Goal: Information Seeking & Learning: Learn about a topic

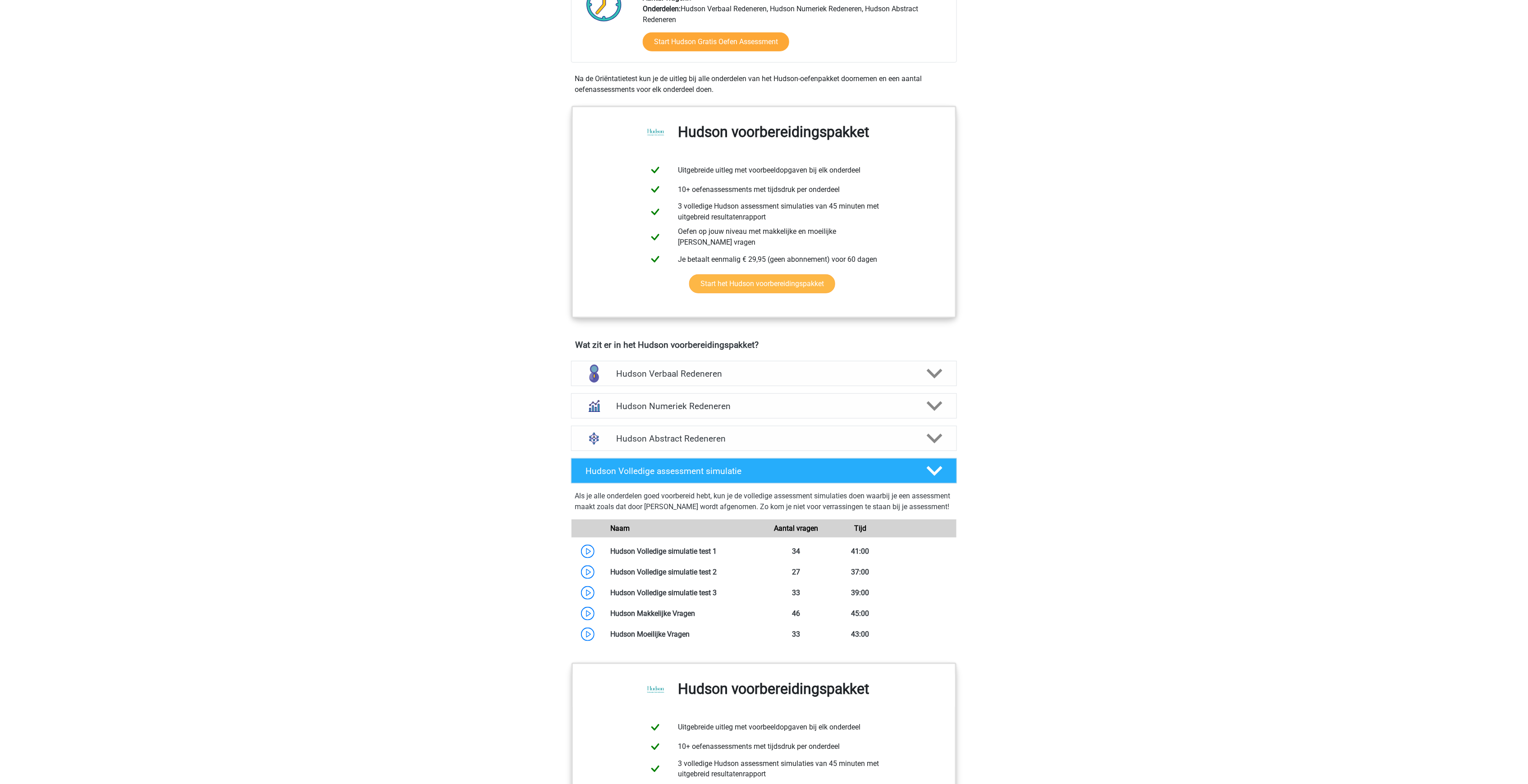
scroll to position [511, 0]
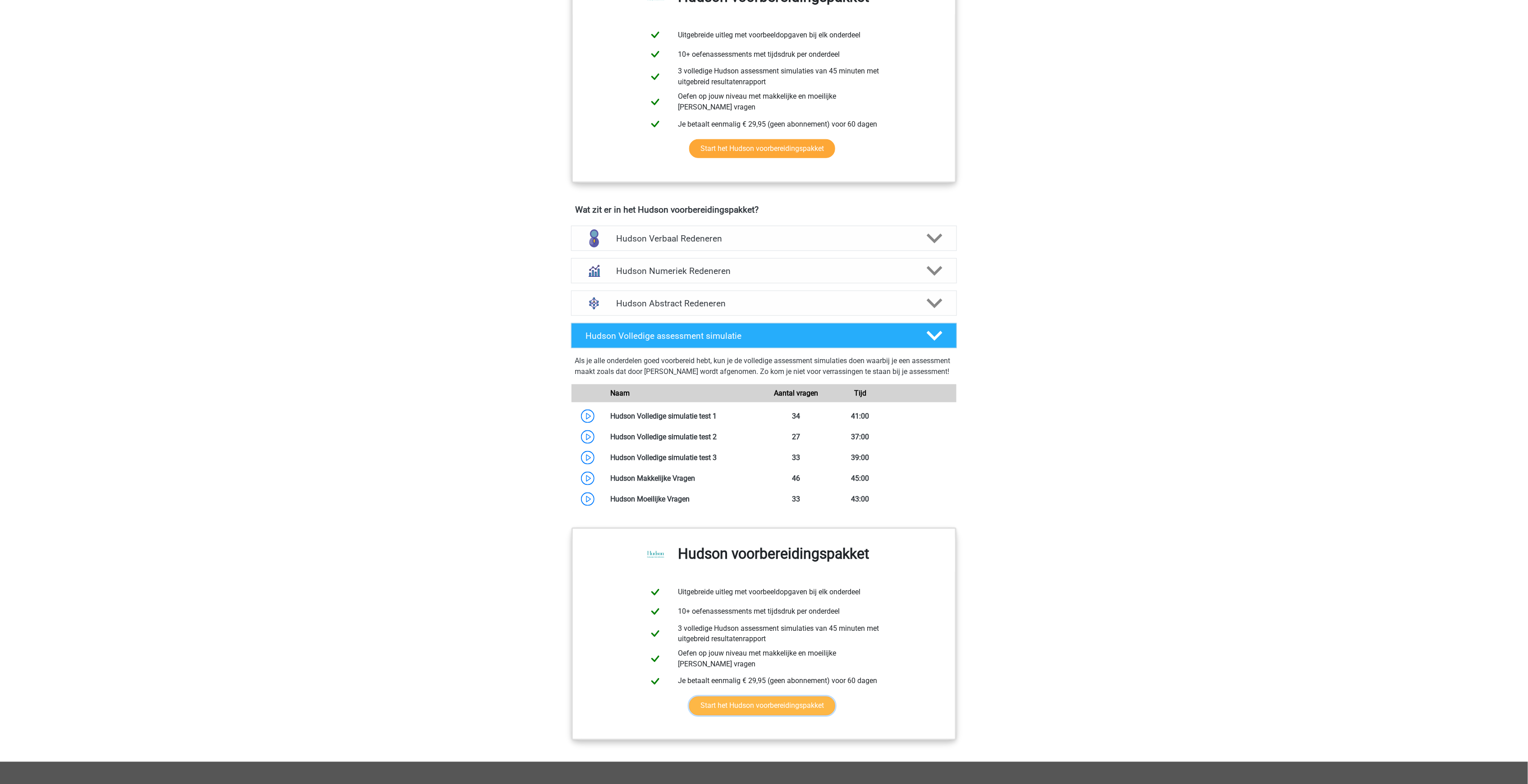
click at [752, 697] on link "Start het Hudson voorbereidingspakket" at bounding box center [762, 706] width 146 height 19
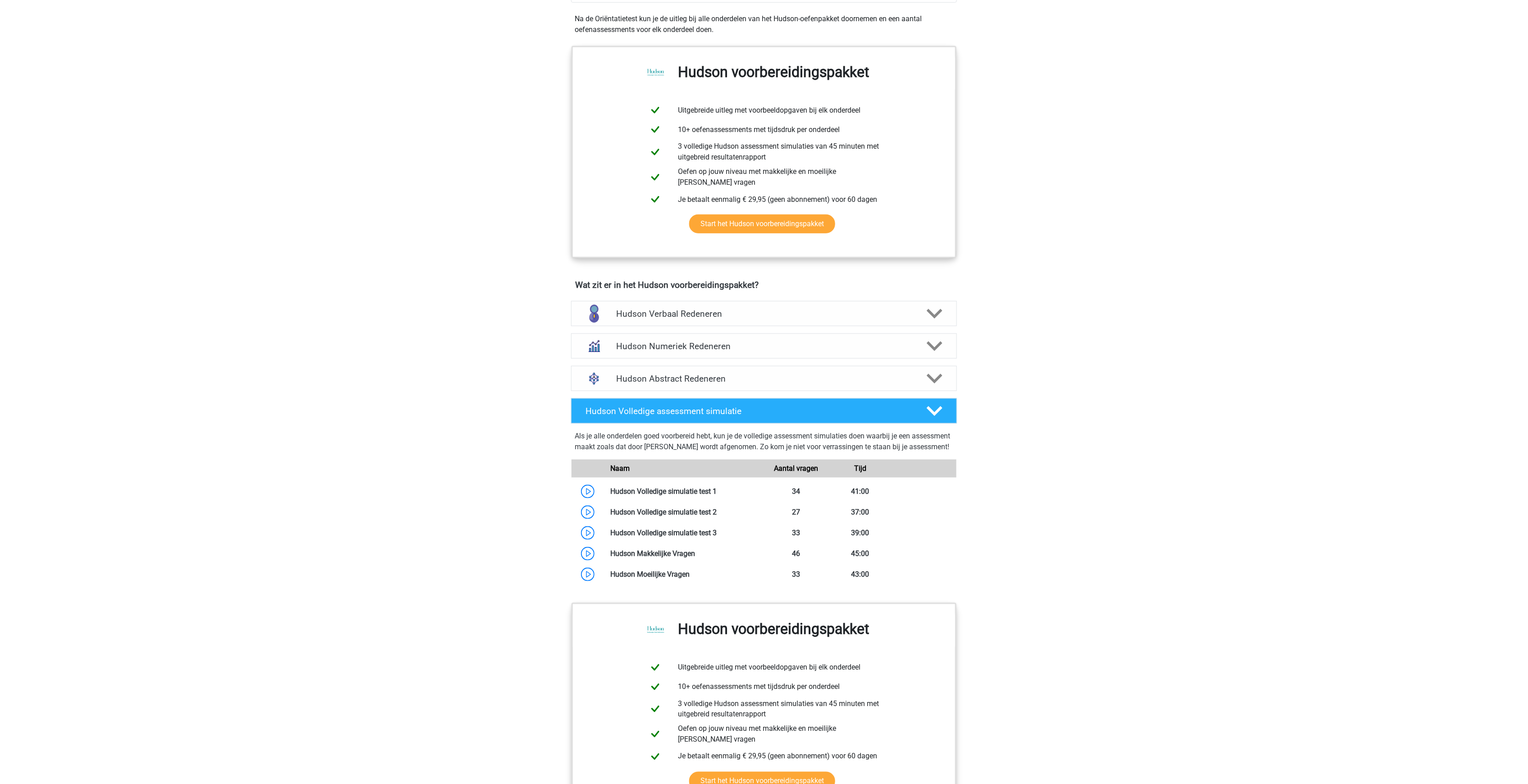
scroll to position [451, 0]
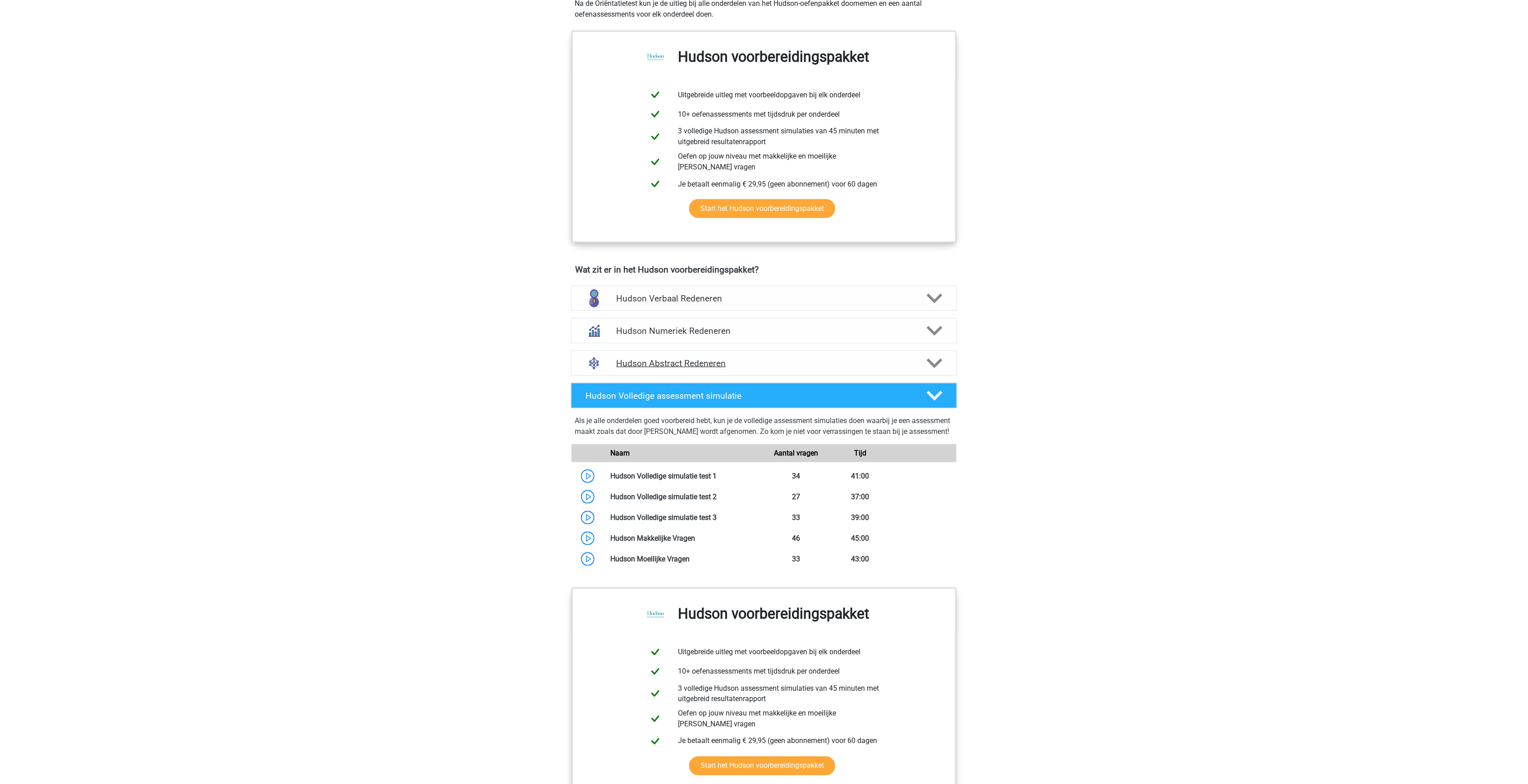
click at [668, 358] on h4 "Hudson Abstract Redeneren" at bounding box center [764, 363] width 295 height 10
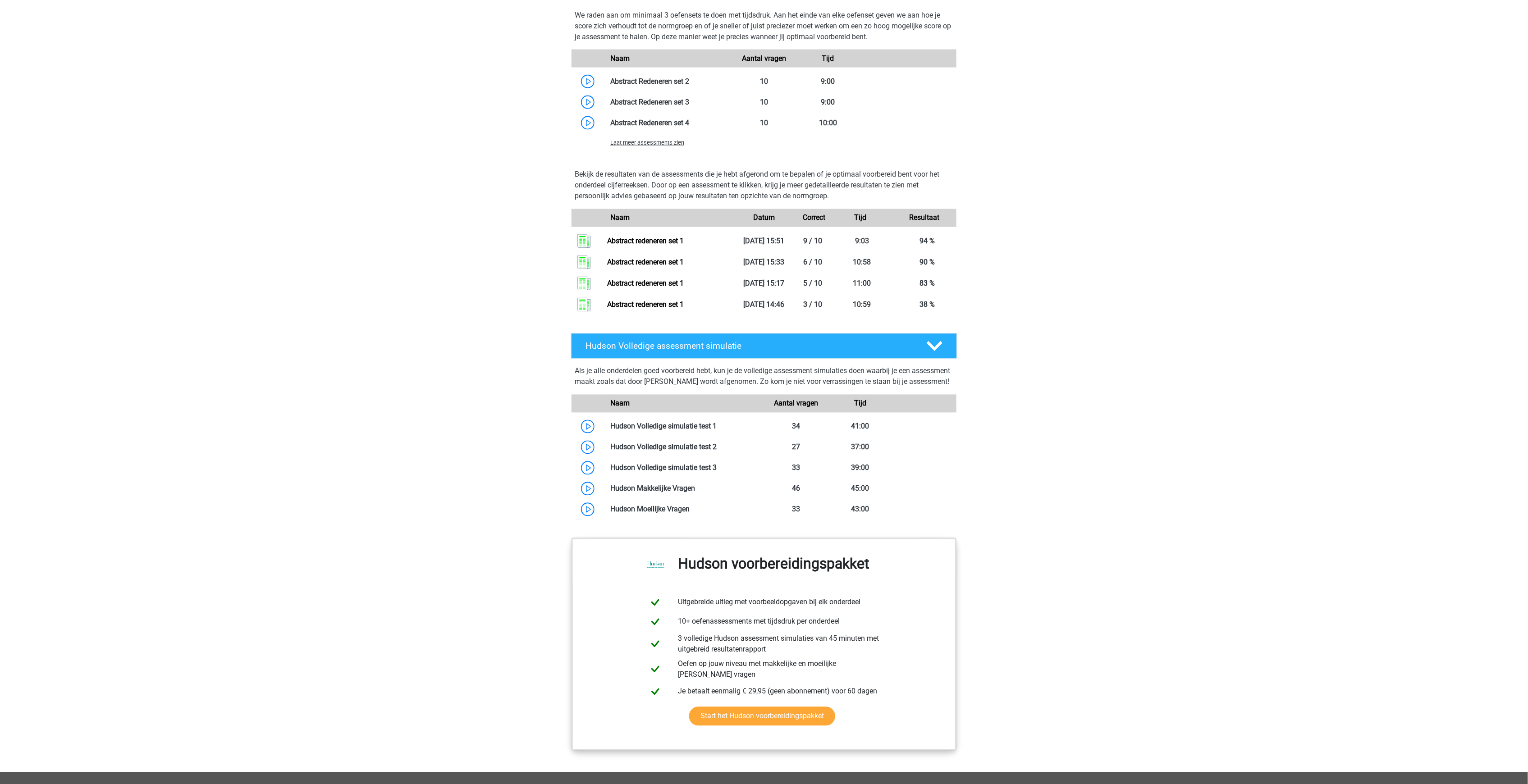
scroll to position [991, 0]
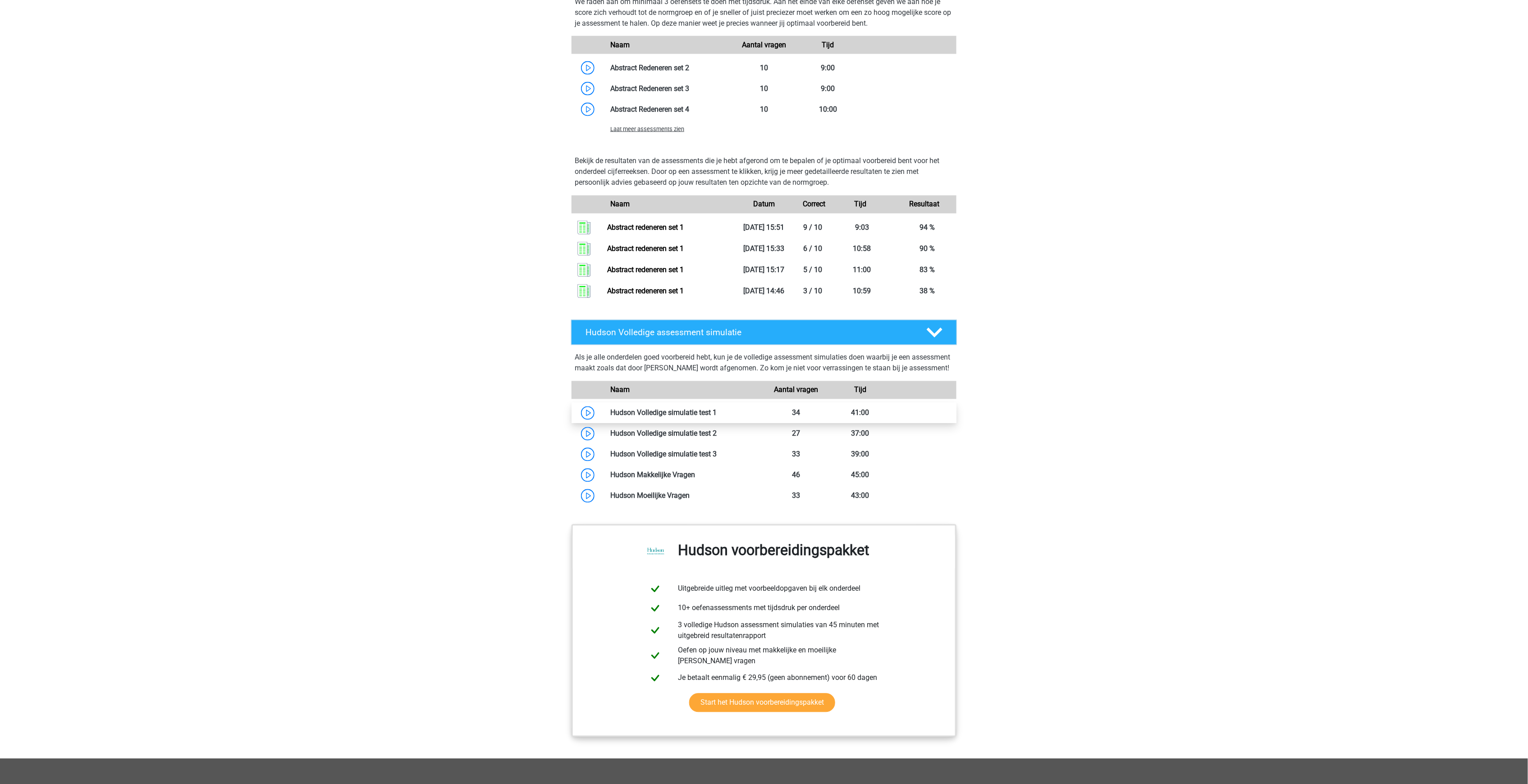
click at [717, 409] on link at bounding box center [717, 413] width 0 height 8
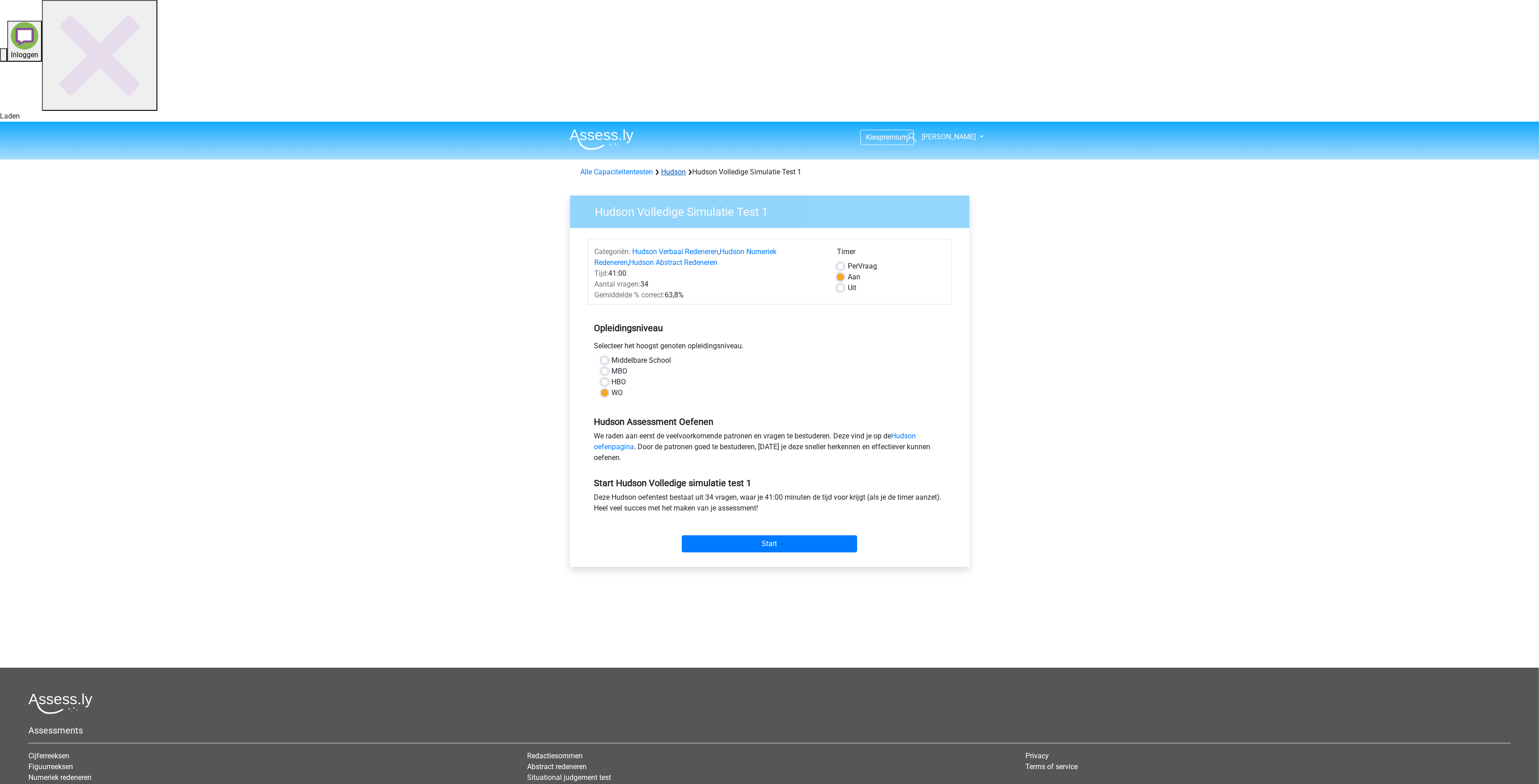
click at [671, 168] on link "Hudson" at bounding box center [674, 172] width 25 height 8
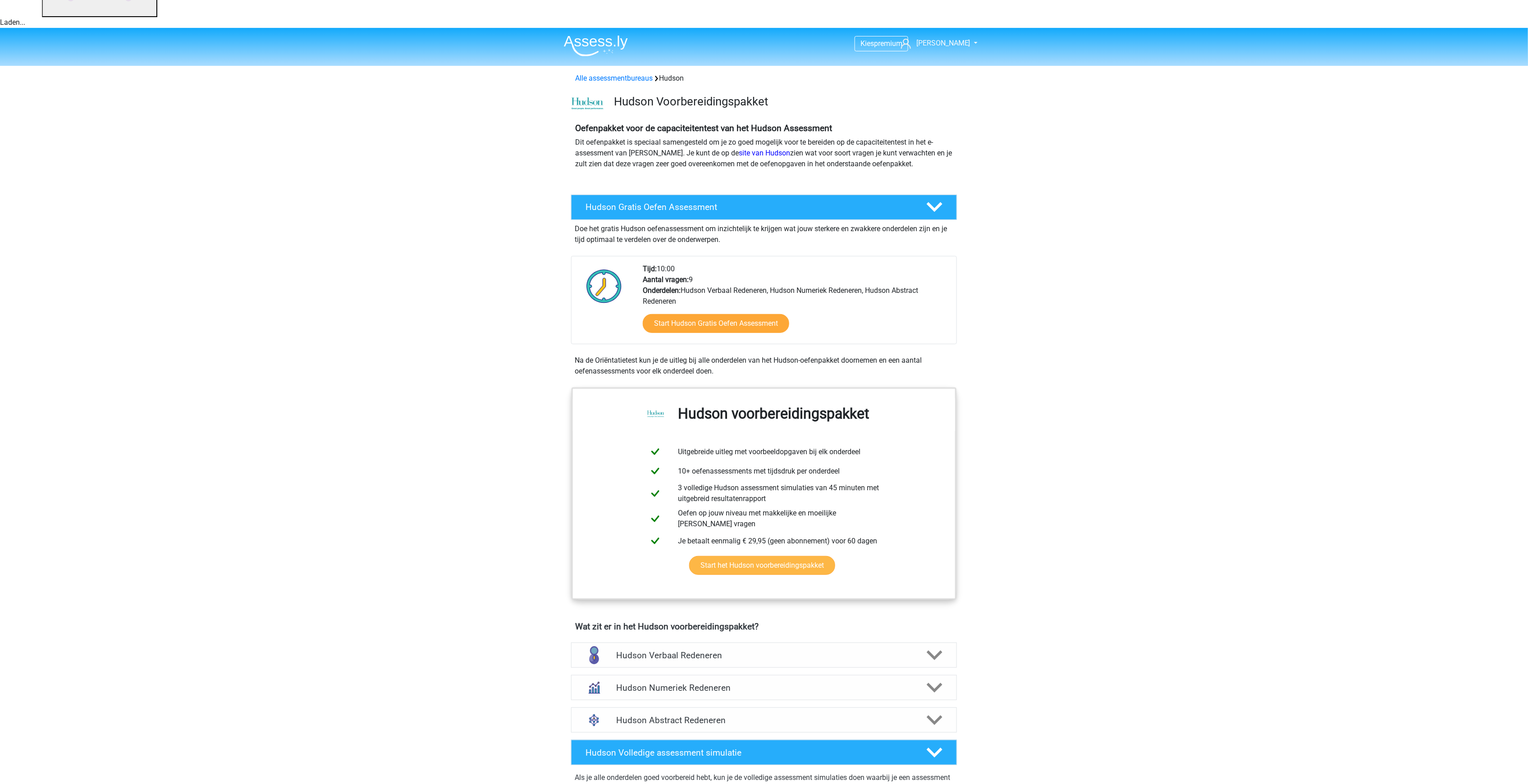
scroll to position [195, 0]
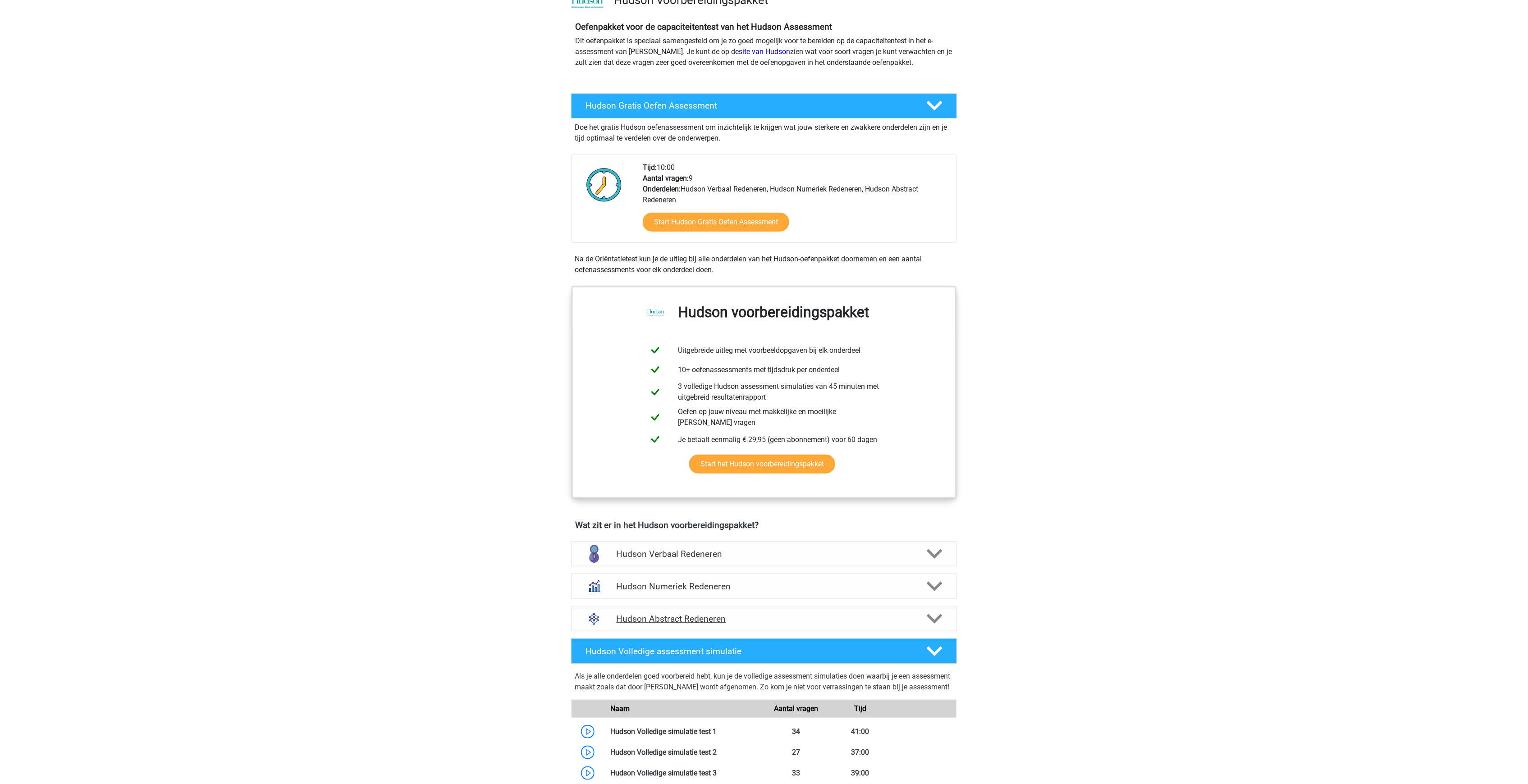
click at [684, 614] on h4 "Hudson Abstract Redeneren" at bounding box center [764, 619] width 295 height 10
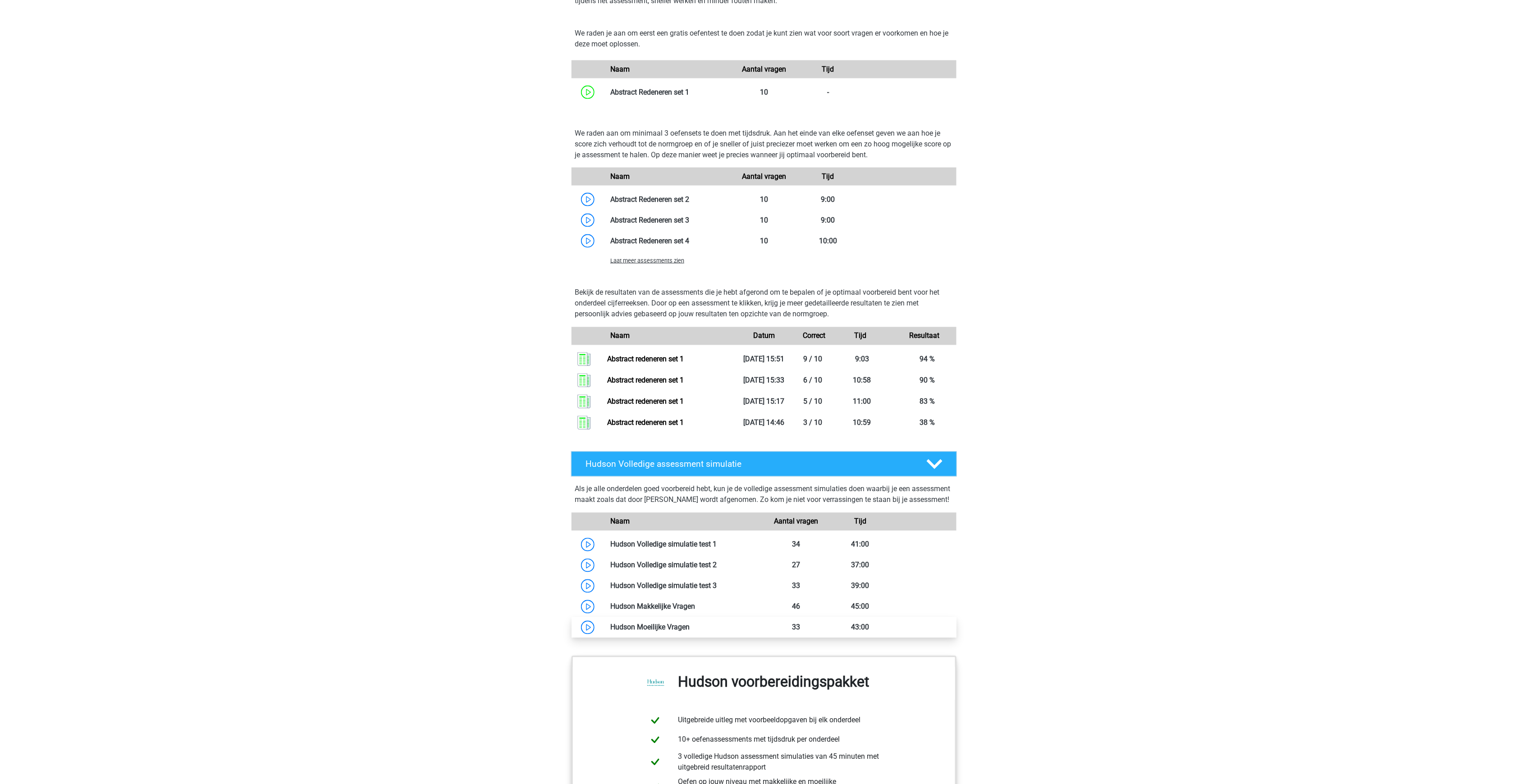
scroll to position [902, 0]
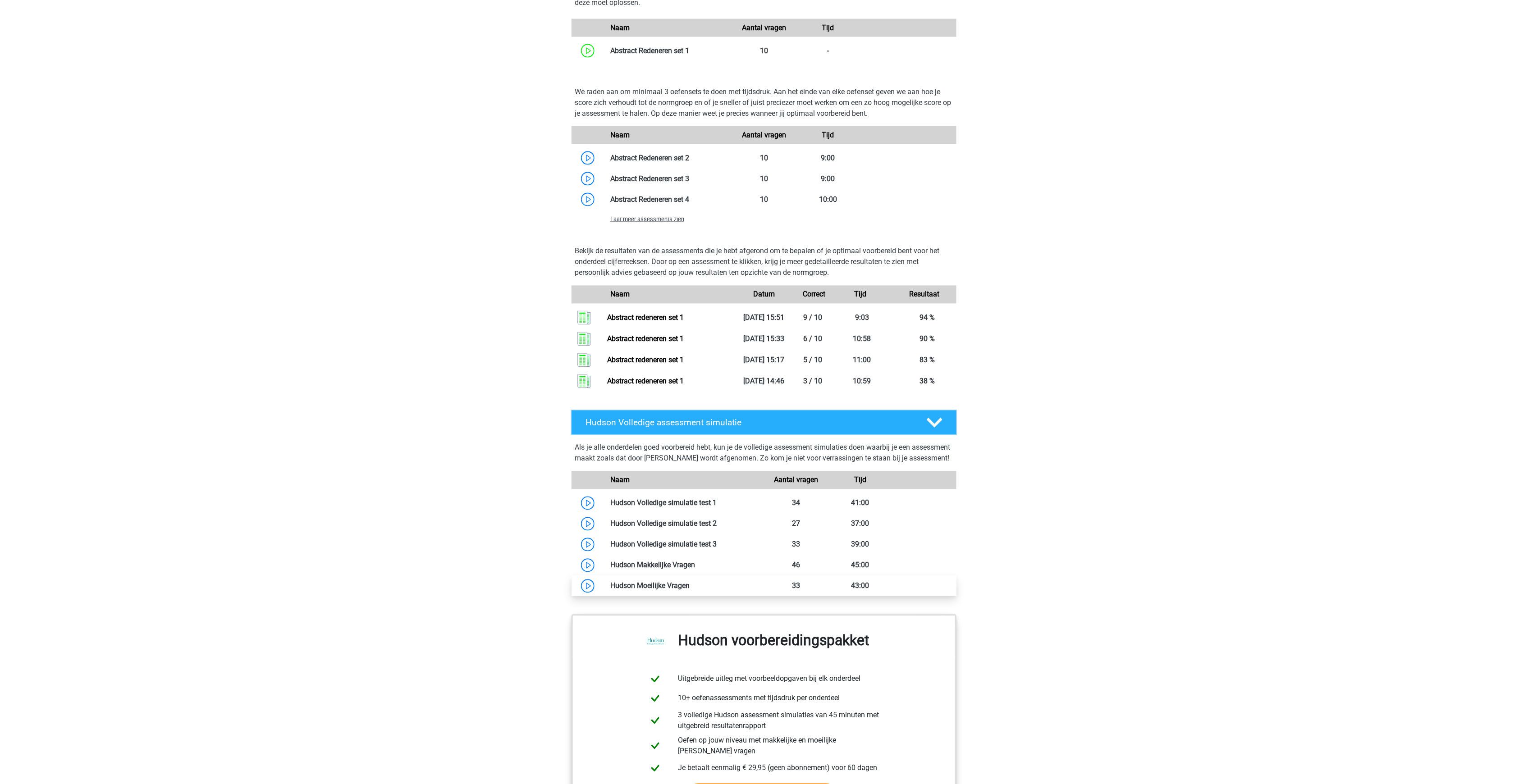
click at [690, 582] on link at bounding box center [690, 586] width 0 height 8
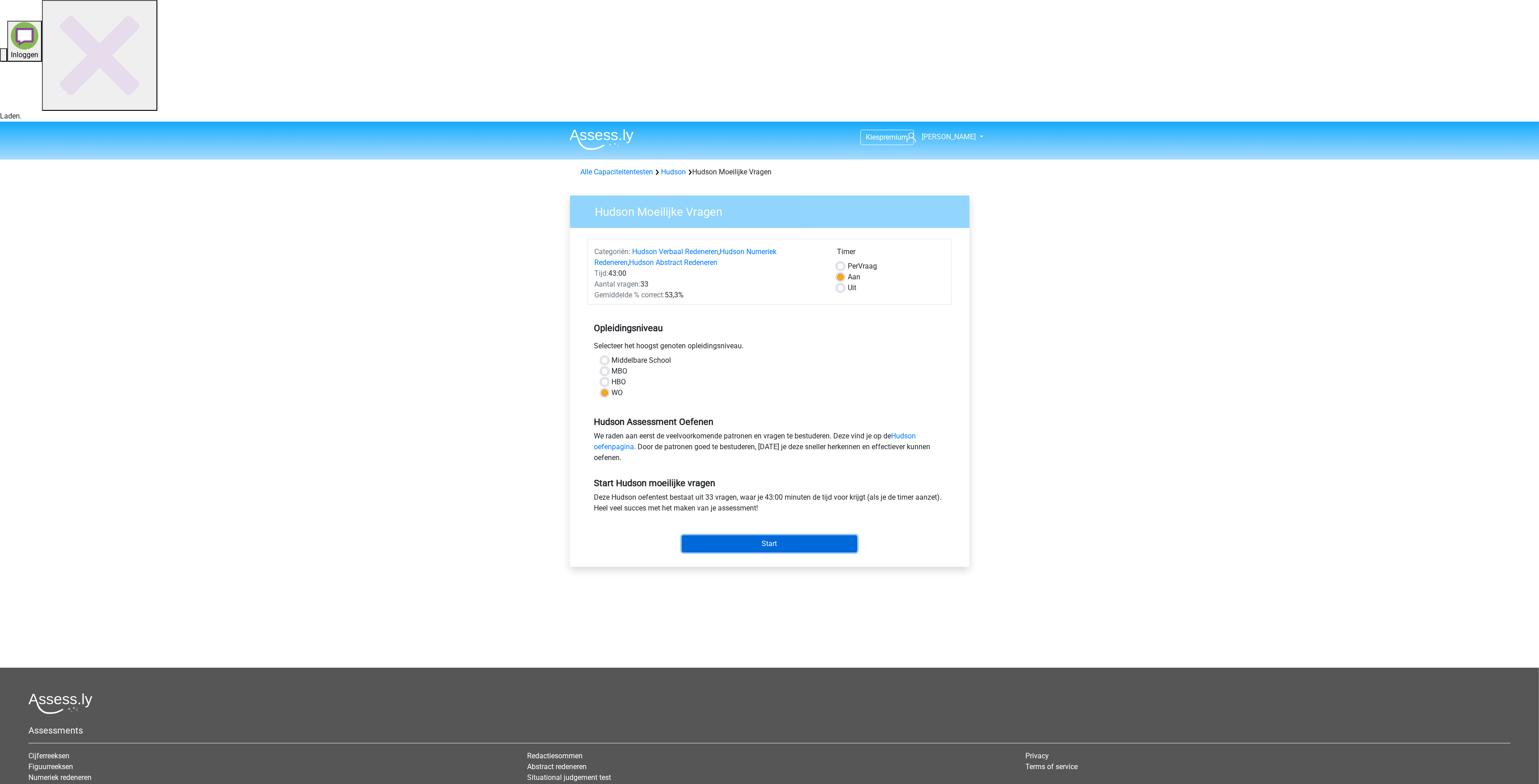
click at [789, 536] on input "Start" at bounding box center [770, 544] width 176 height 17
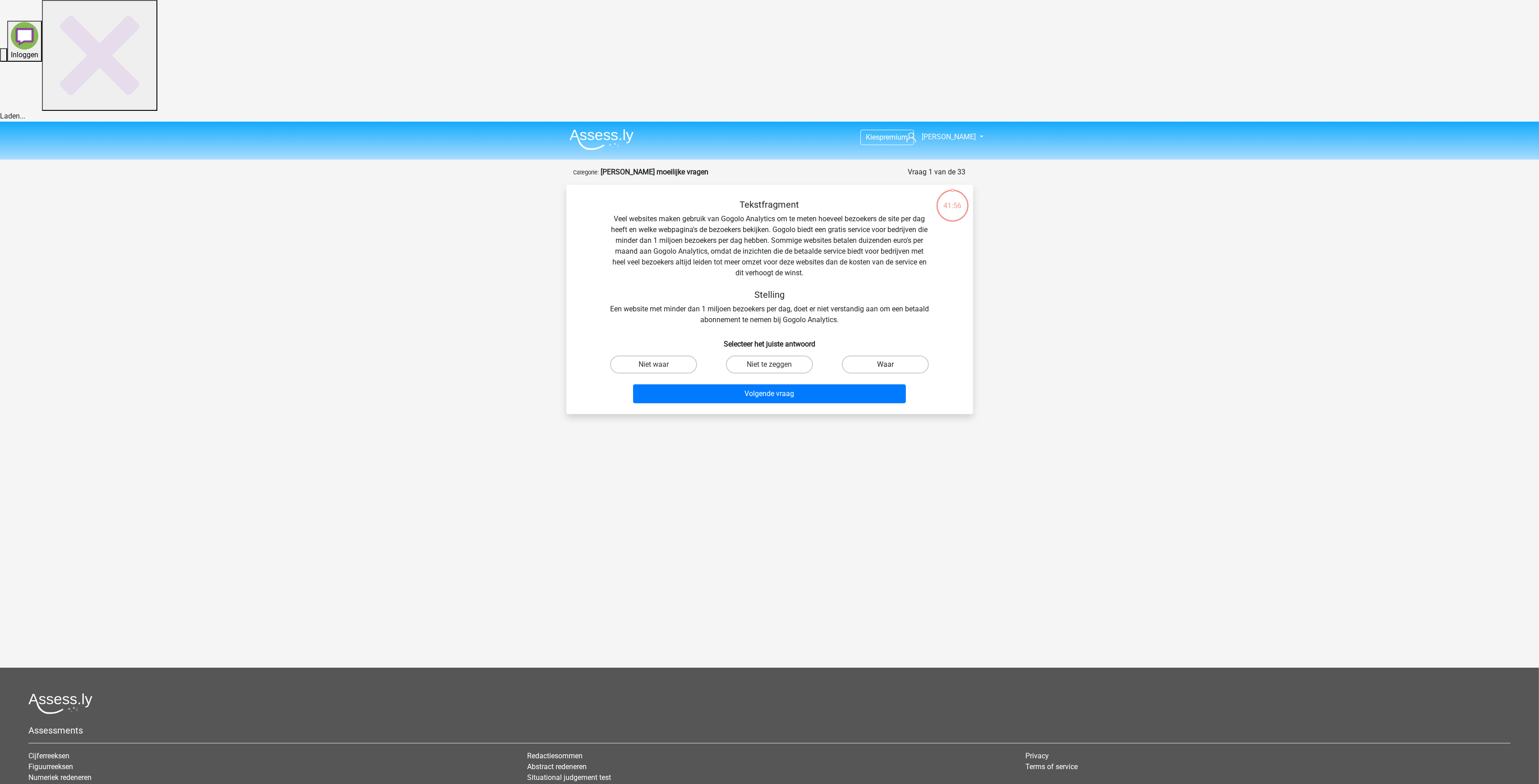
click at [880, 356] on label "Waar" at bounding box center [885, 365] width 87 height 18
click at [885, 365] on input "Waar" at bounding box center [888, 368] width 6 height 6
radio input "true"
click at [832, 385] on button "Volgende vraag" at bounding box center [770, 394] width 273 height 19
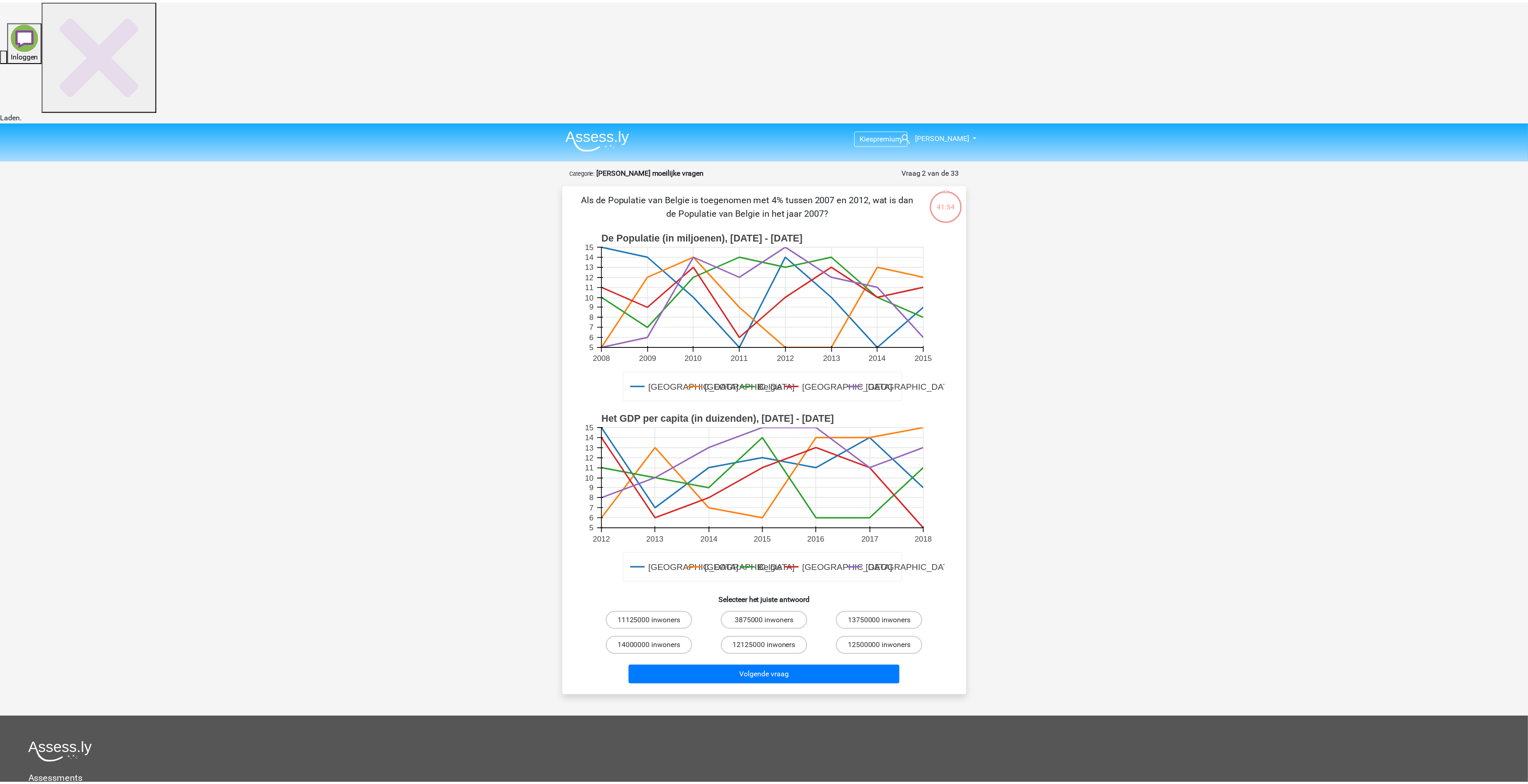
scroll to position [45, 0]
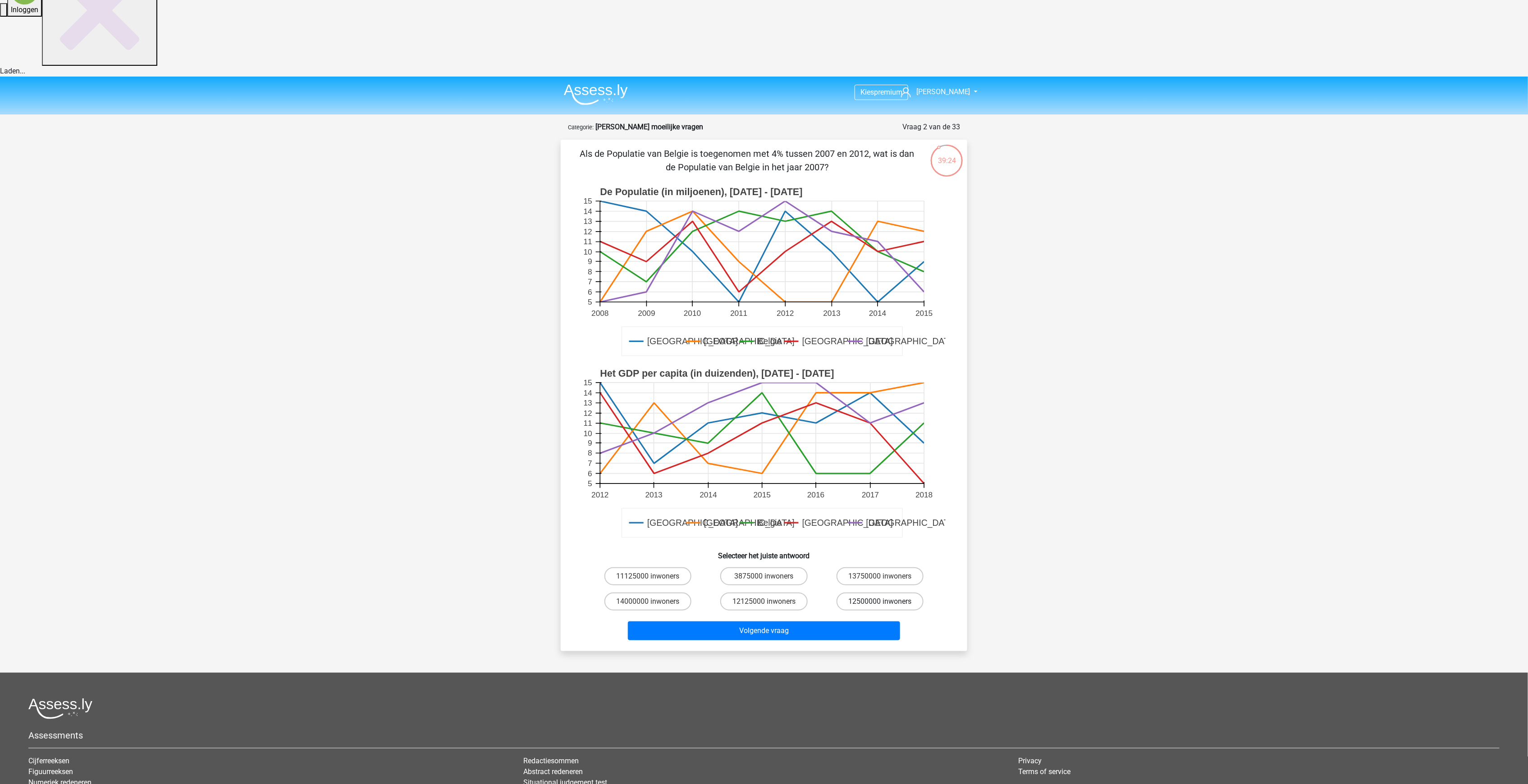
click at [866, 593] on label "12500000 inwoners" at bounding box center [880, 602] width 87 height 18
click at [880, 602] on input "12500000 inwoners" at bounding box center [883, 605] width 6 height 6
radio input "true"
click at [826, 622] on button "Volgende vraag" at bounding box center [764, 631] width 273 height 19
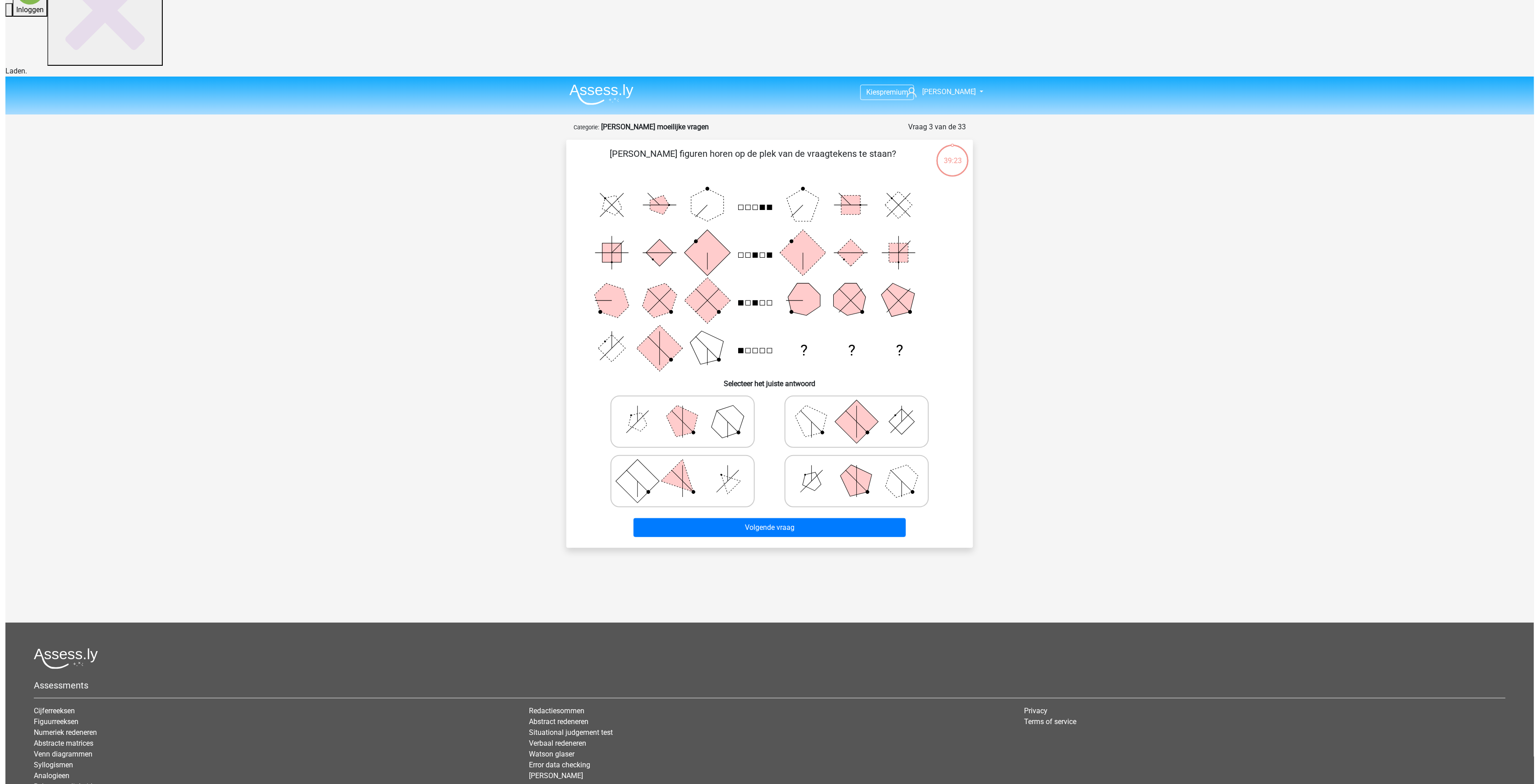
scroll to position [0, 0]
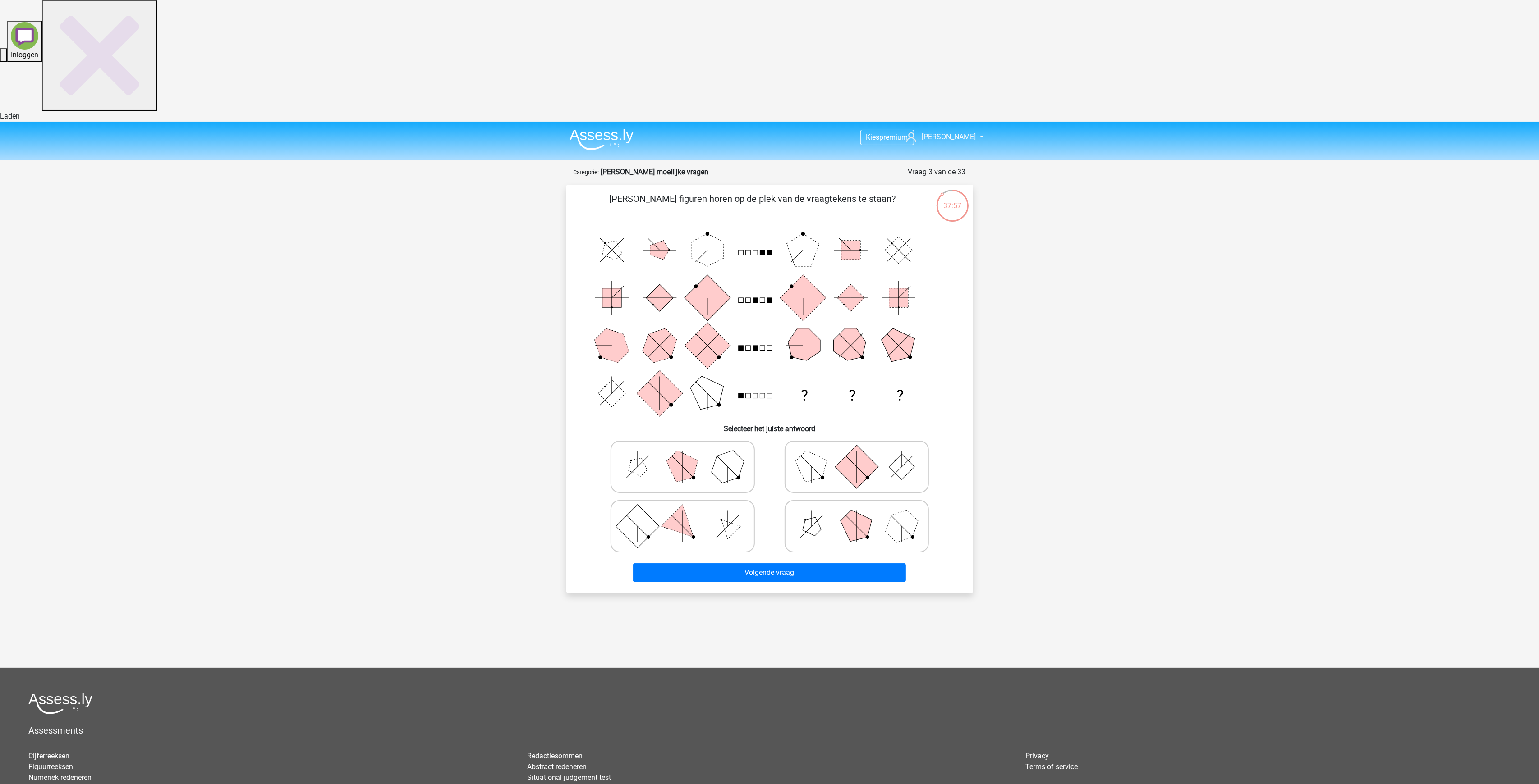
click at [724, 445] on polygon at bounding box center [727, 466] width 43 height 43
click at [689, 450] on input "radio" at bounding box center [686, 453] width 6 height 6
radio input "true"
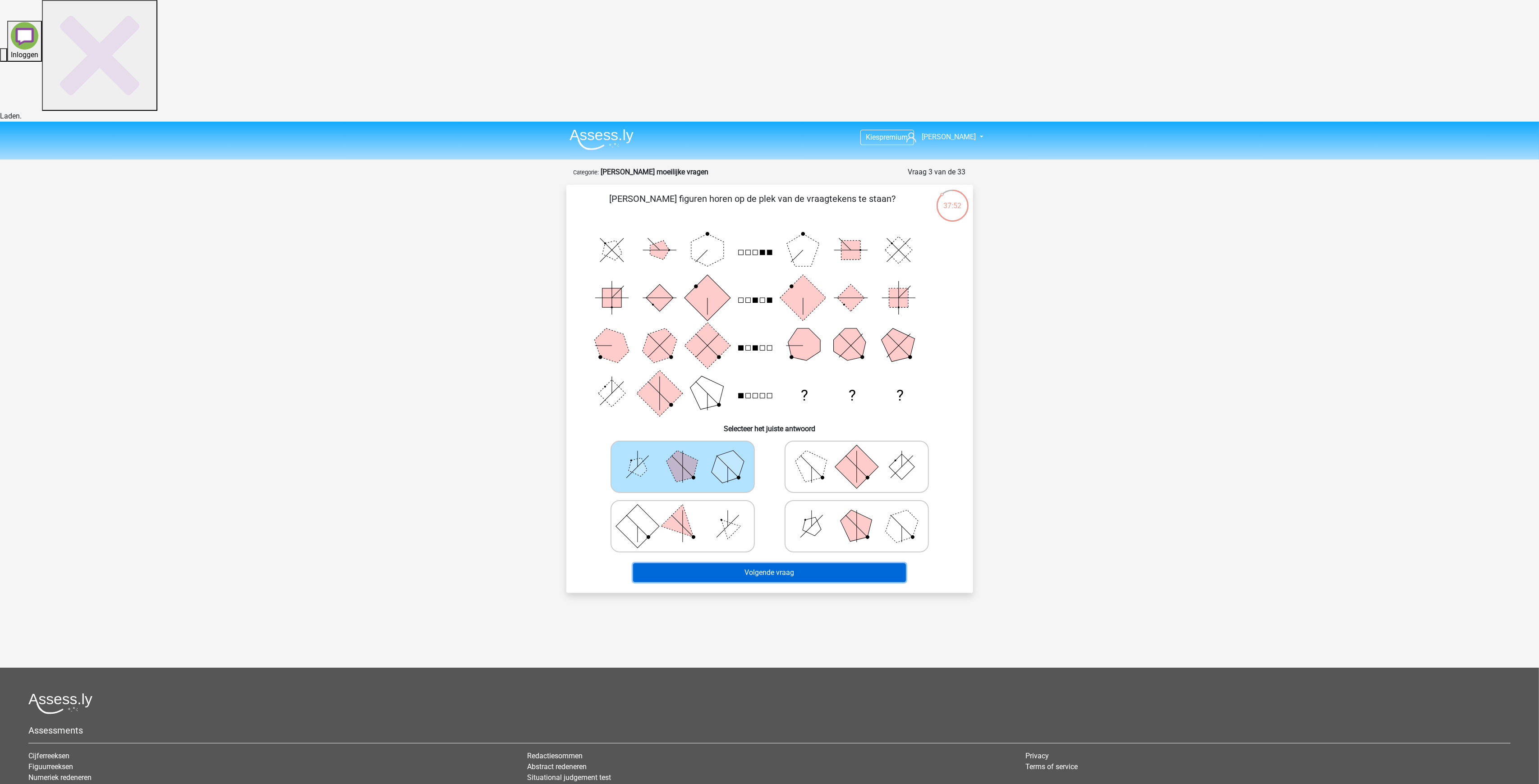
click at [848, 563] on button "Volgende vraag" at bounding box center [770, 573] width 273 height 19
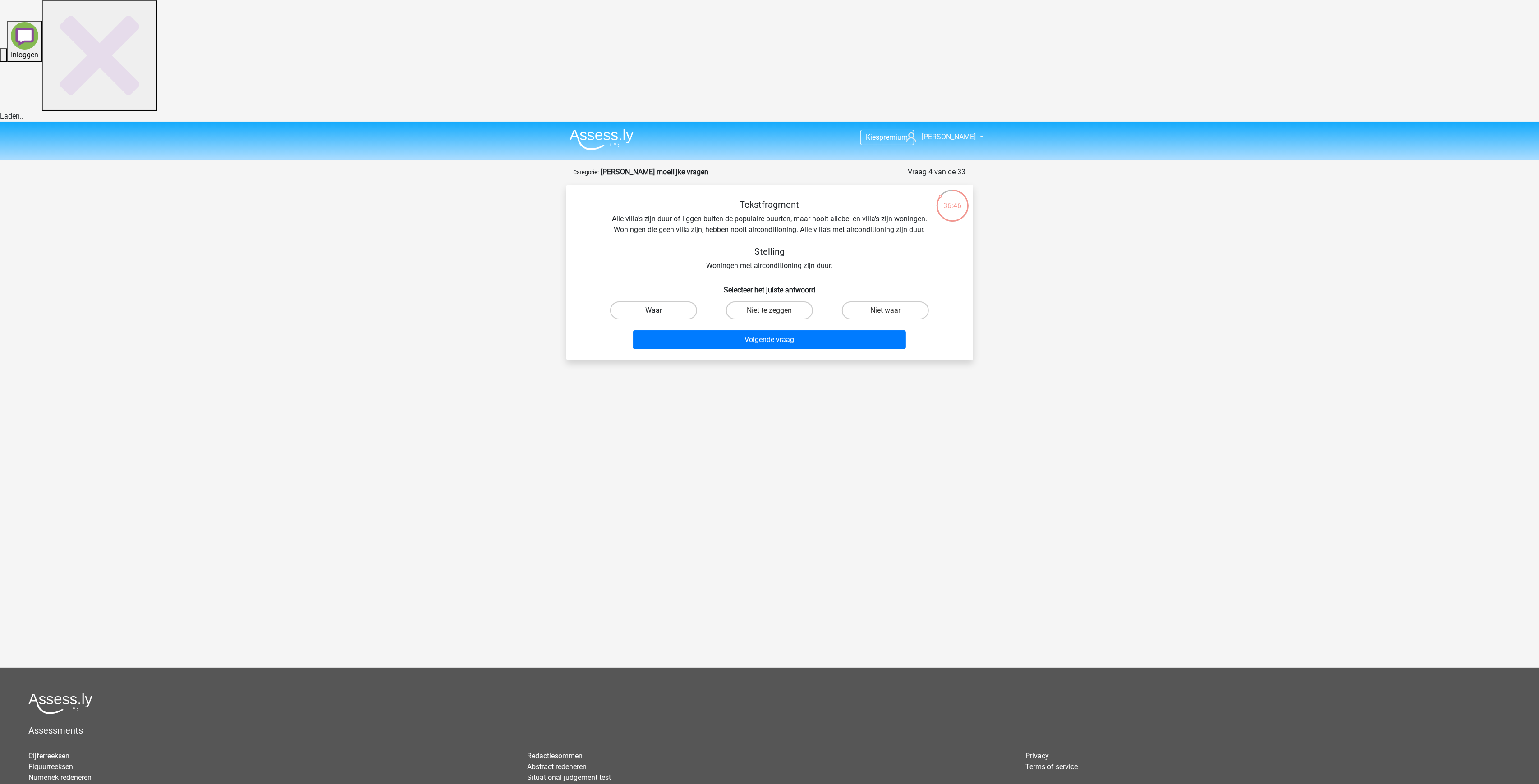
click at [645, 302] on label "Waar" at bounding box center [654, 310] width 87 height 18
click at [654, 310] on input "Waar" at bounding box center [657, 313] width 6 height 6
radio input "true"
click at [812, 330] on button "Volgende vraag" at bounding box center [770, 340] width 273 height 19
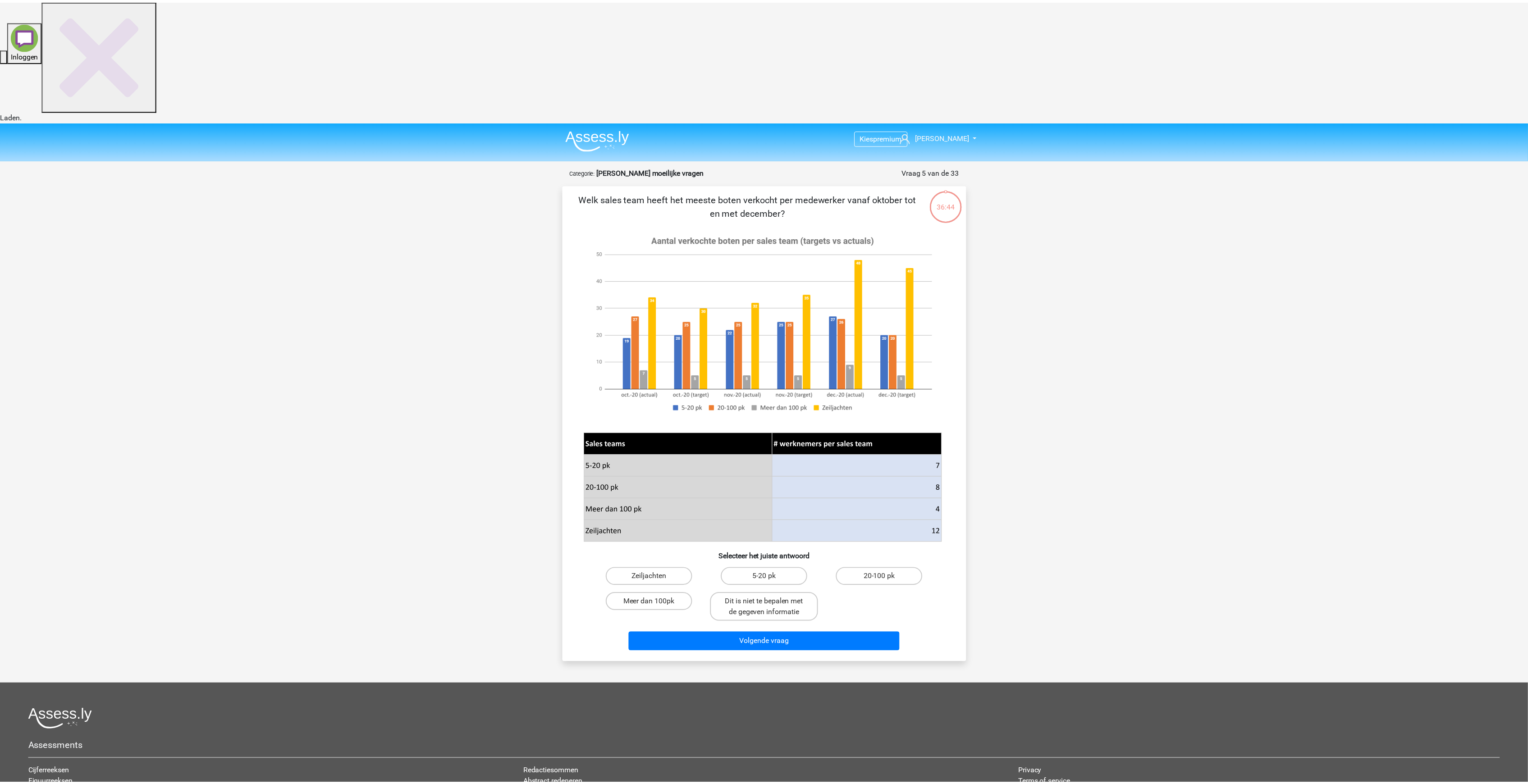
scroll to position [16, 0]
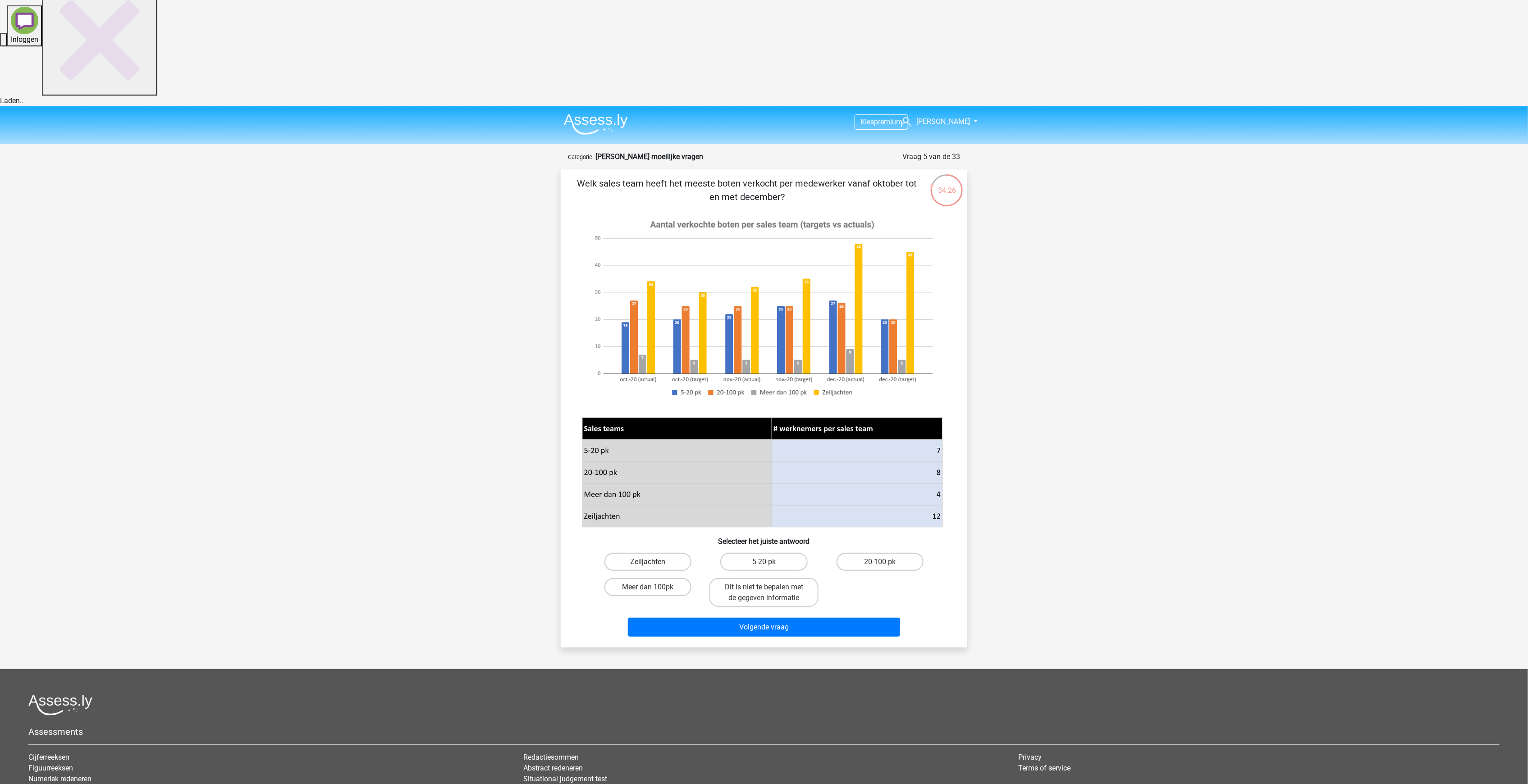
click at [653, 553] on label "Zeiljachten" at bounding box center [648, 562] width 87 height 18
click at [653, 562] on input "Zeiljachten" at bounding box center [651, 565] width 6 height 6
radio input "true"
click at [747, 618] on button "Volgende vraag" at bounding box center [764, 628] width 273 height 19
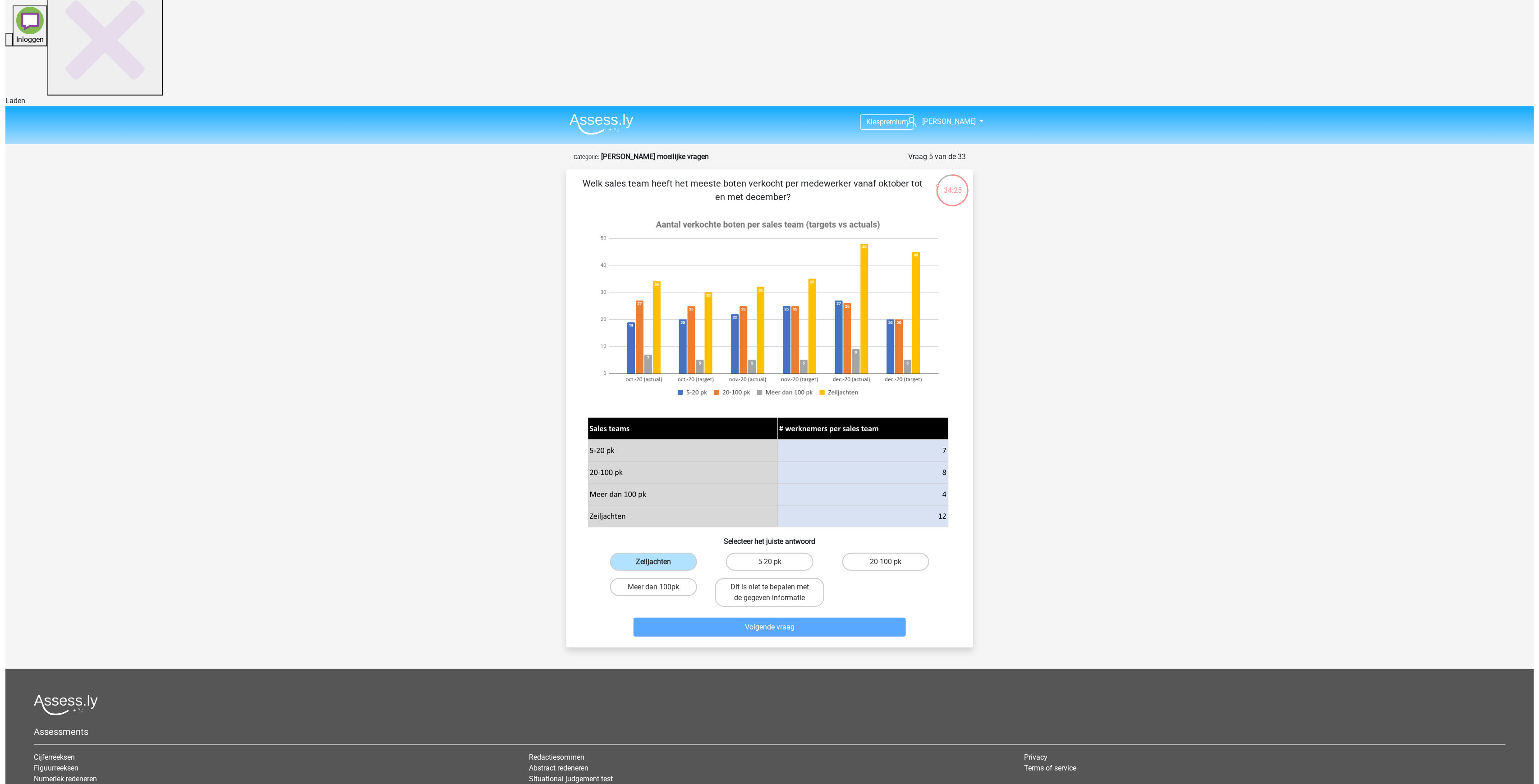
scroll to position [0, 0]
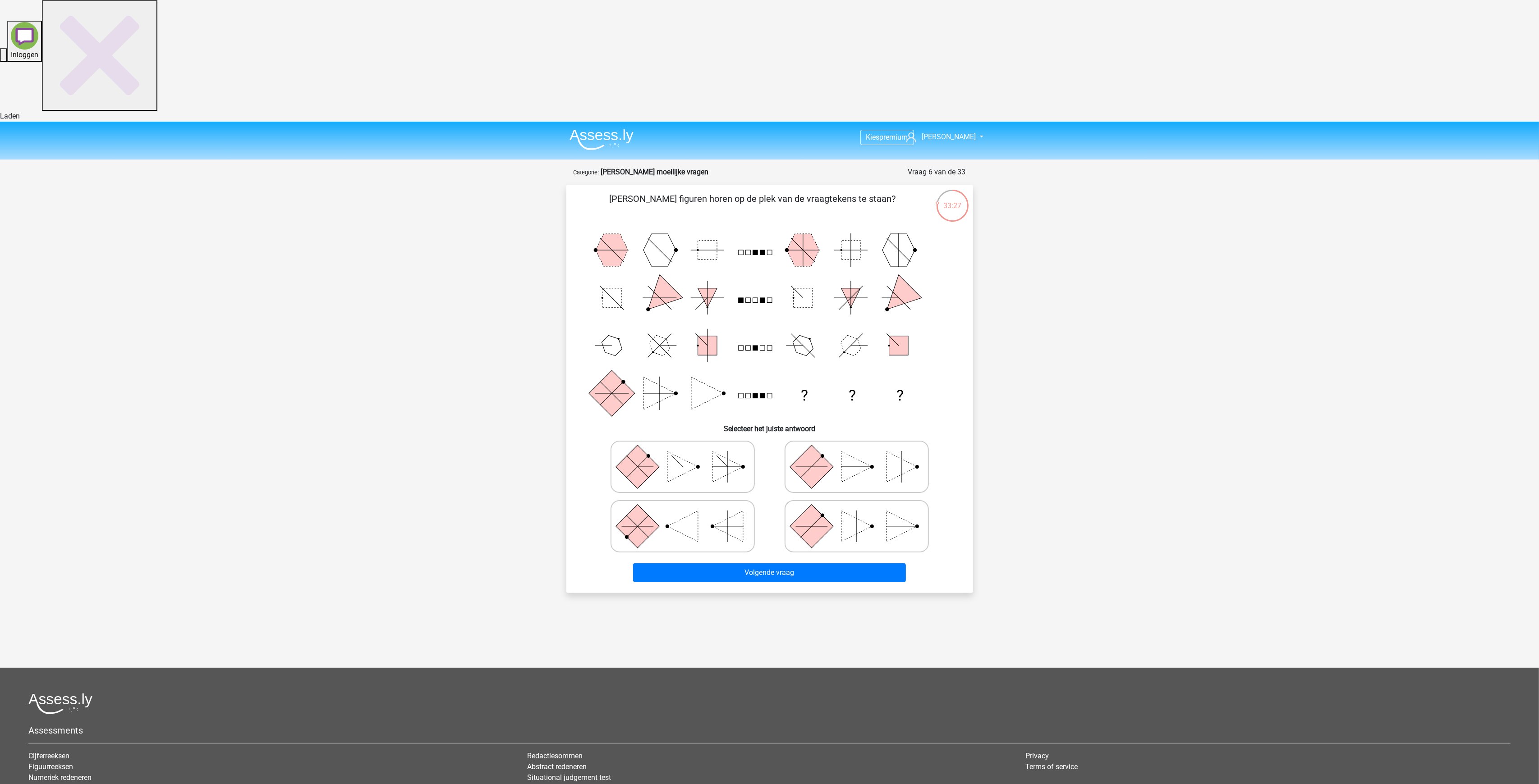
click at [832, 504] on icon at bounding box center [857, 526] width 135 height 45
click at [857, 509] on input "radio" at bounding box center [860, 512] width 6 height 6
radio input "true"
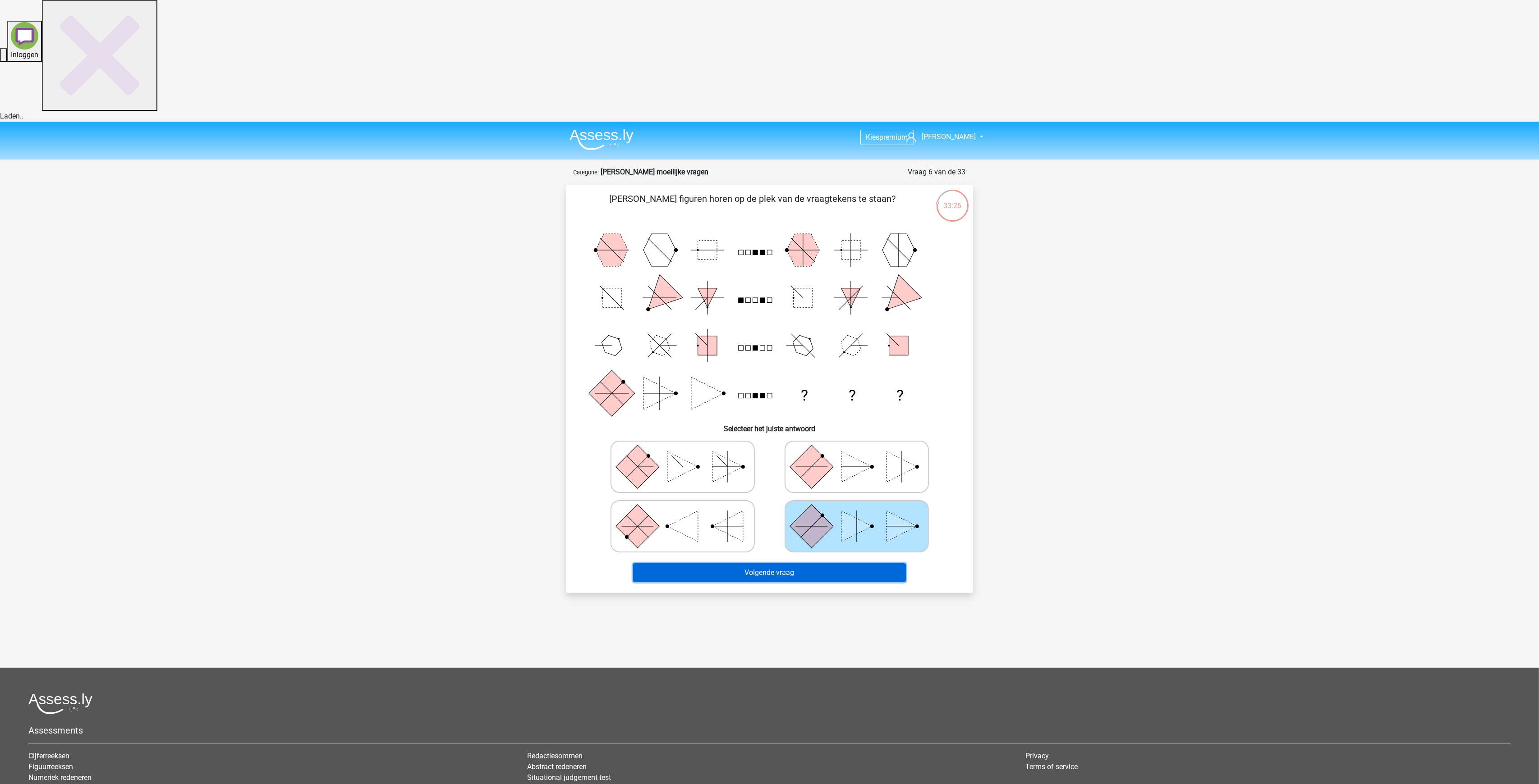
click at [839, 563] on button "Volgende vraag" at bounding box center [770, 573] width 273 height 19
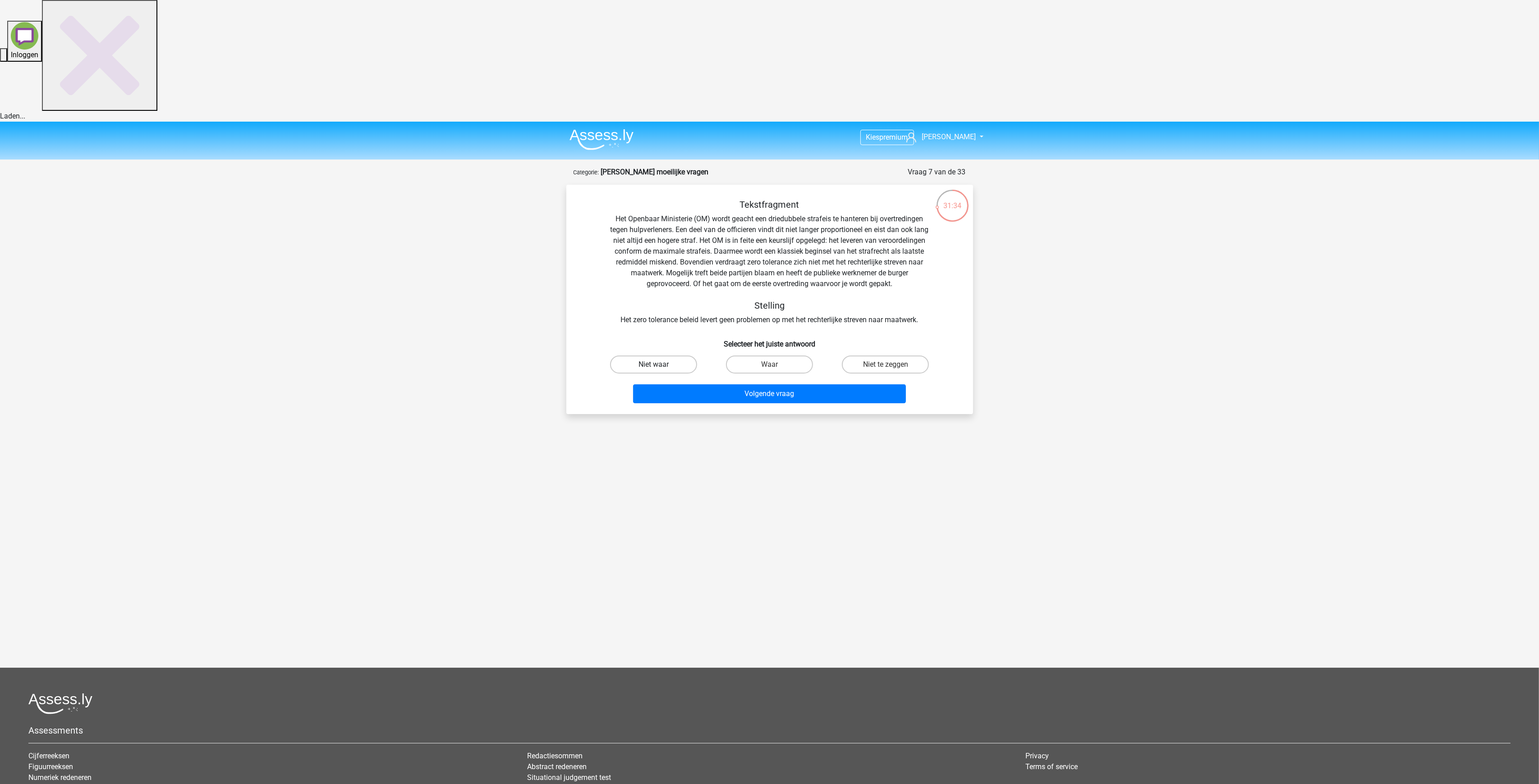
click at [675, 356] on label "Niet waar" at bounding box center [654, 365] width 87 height 18
click at [659, 365] on input "Niet waar" at bounding box center [657, 368] width 6 height 6
radio input "true"
click at [758, 385] on button "Volgende vraag" at bounding box center [770, 394] width 273 height 19
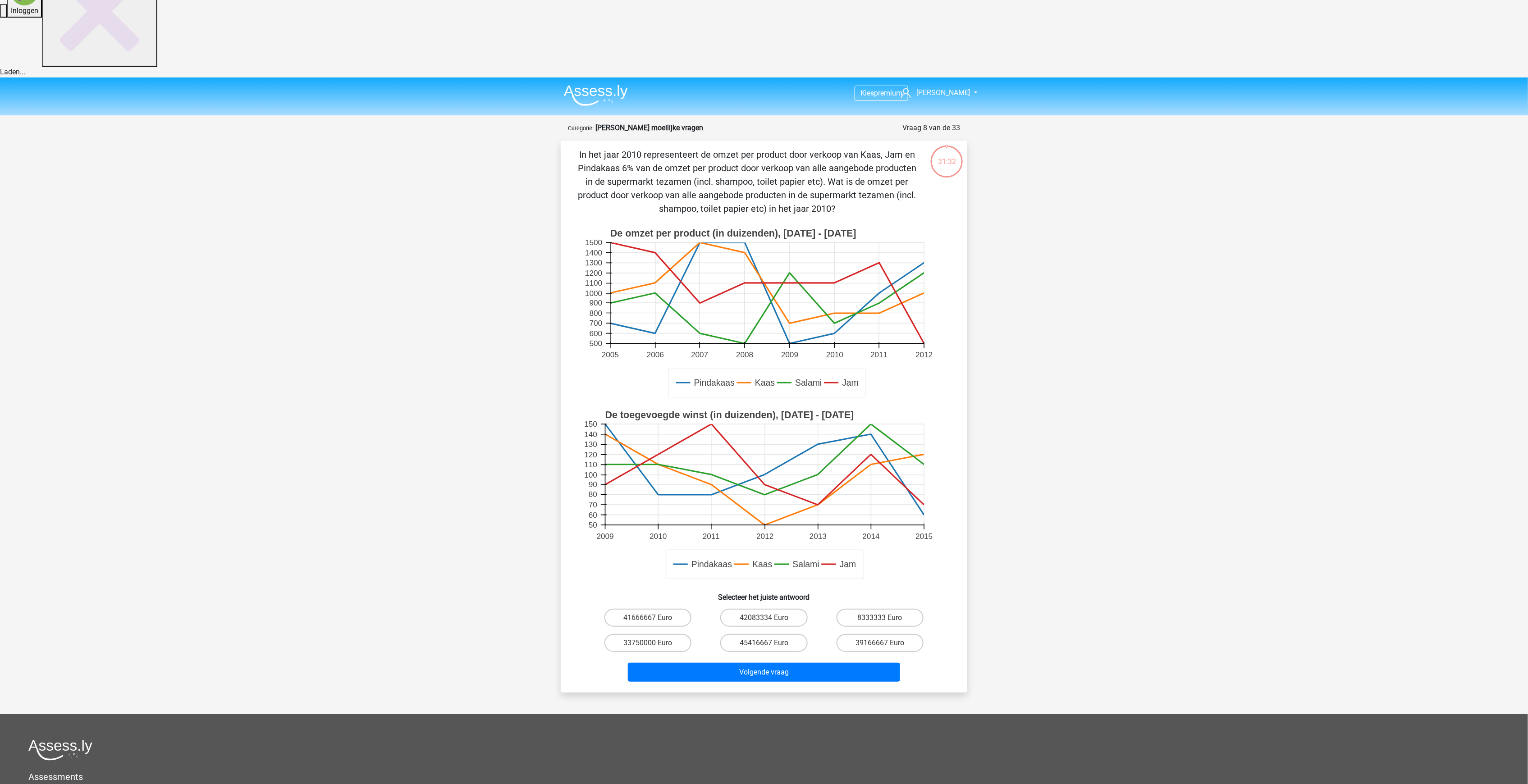
scroll to position [45, 0]
click at [830, 222] on g "Pindakaas Kaas Salami Jam De omzet per product (in duizenden), 2005 - 2012 2005…" at bounding box center [764, 313] width 363 height 182
click at [750, 633] on label "45416667 Euro" at bounding box center [764, 642] width 87 height 18
click at [764, 642] on input "45416667 Euro" at bounding box center [767, 645] width 6 height 6
radio input "true"
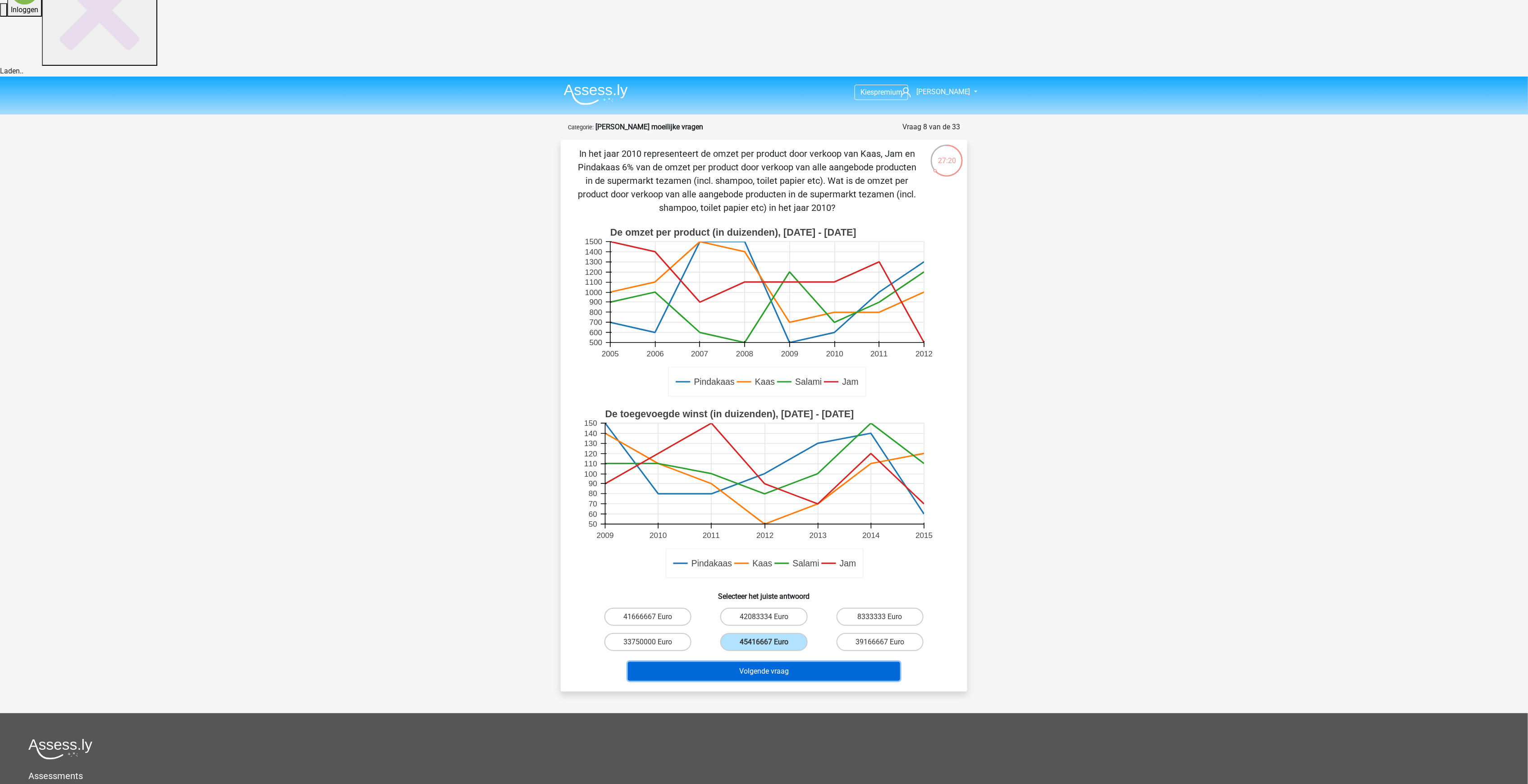
click at [798, 662] on button "Volgende vraag" at bounding box center [764, 672] width 273 height 19
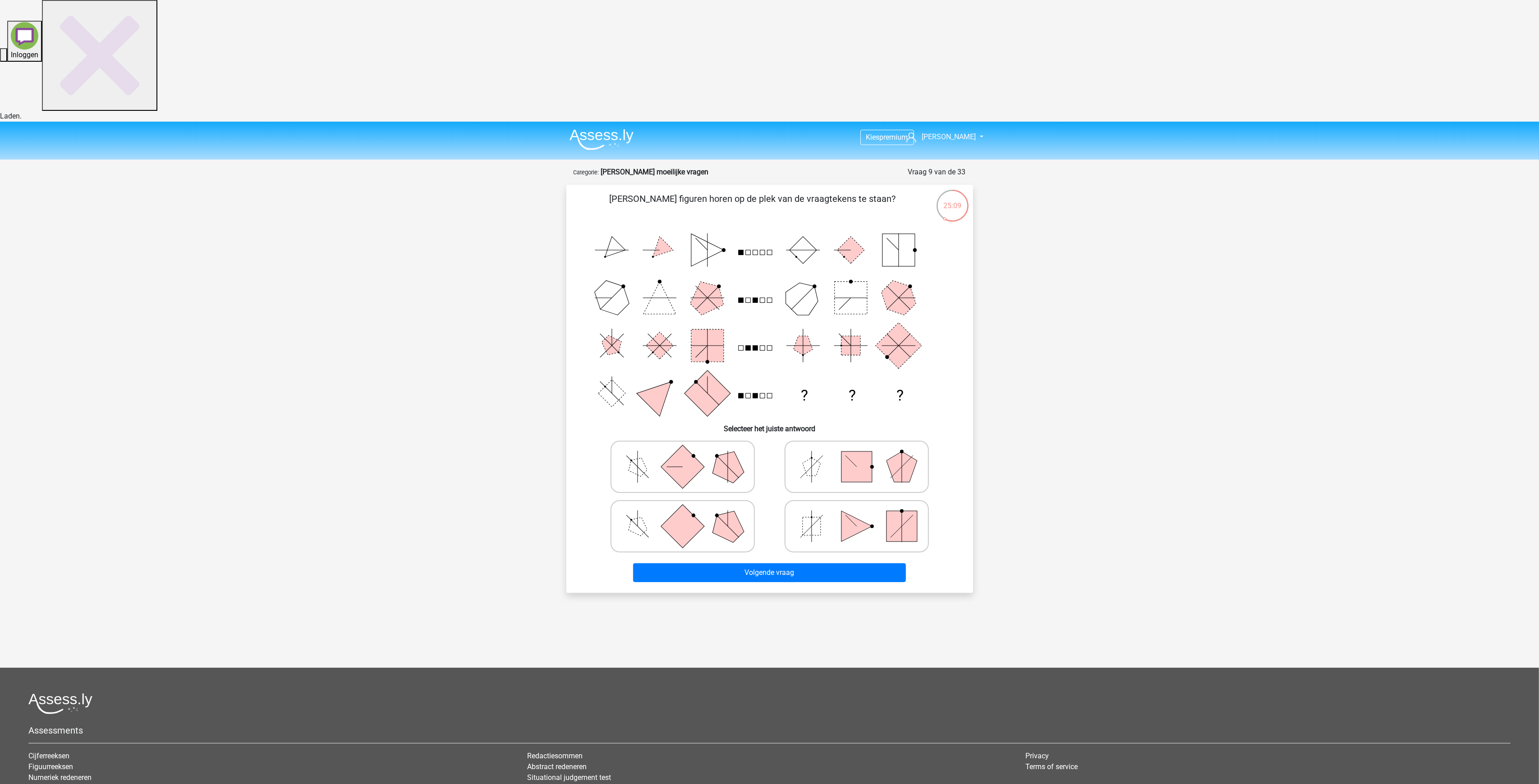
click at [664, 444] on icon at bounding box center [682, 466] width 135 height 45
click at [683, 450] on input "radio" at bounding box center [686, 453] width 6 height 6
radio input "true"
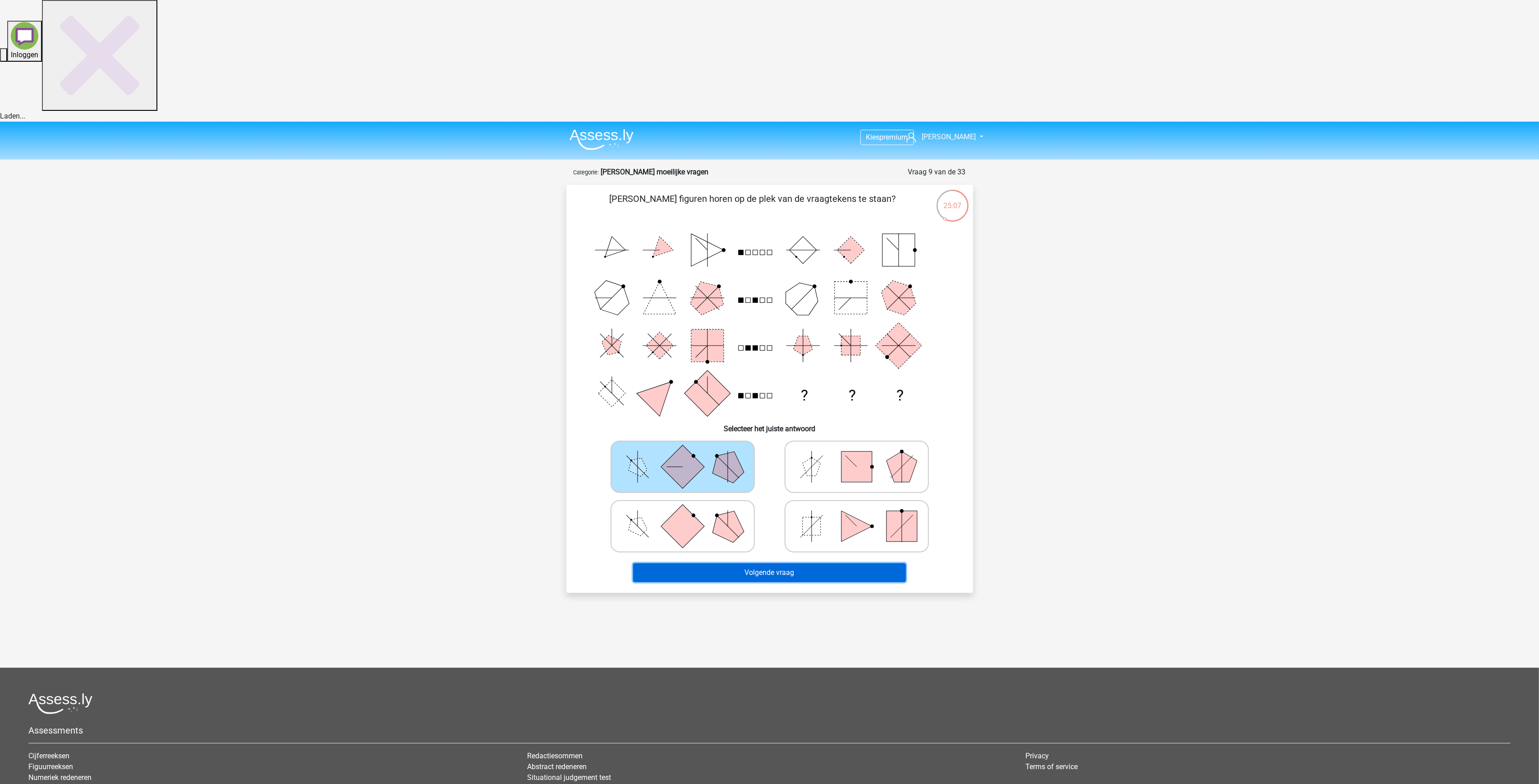
click at [807, 563] on button "Volgende vraag" at bounding box center [770, 573] width 273 height 19
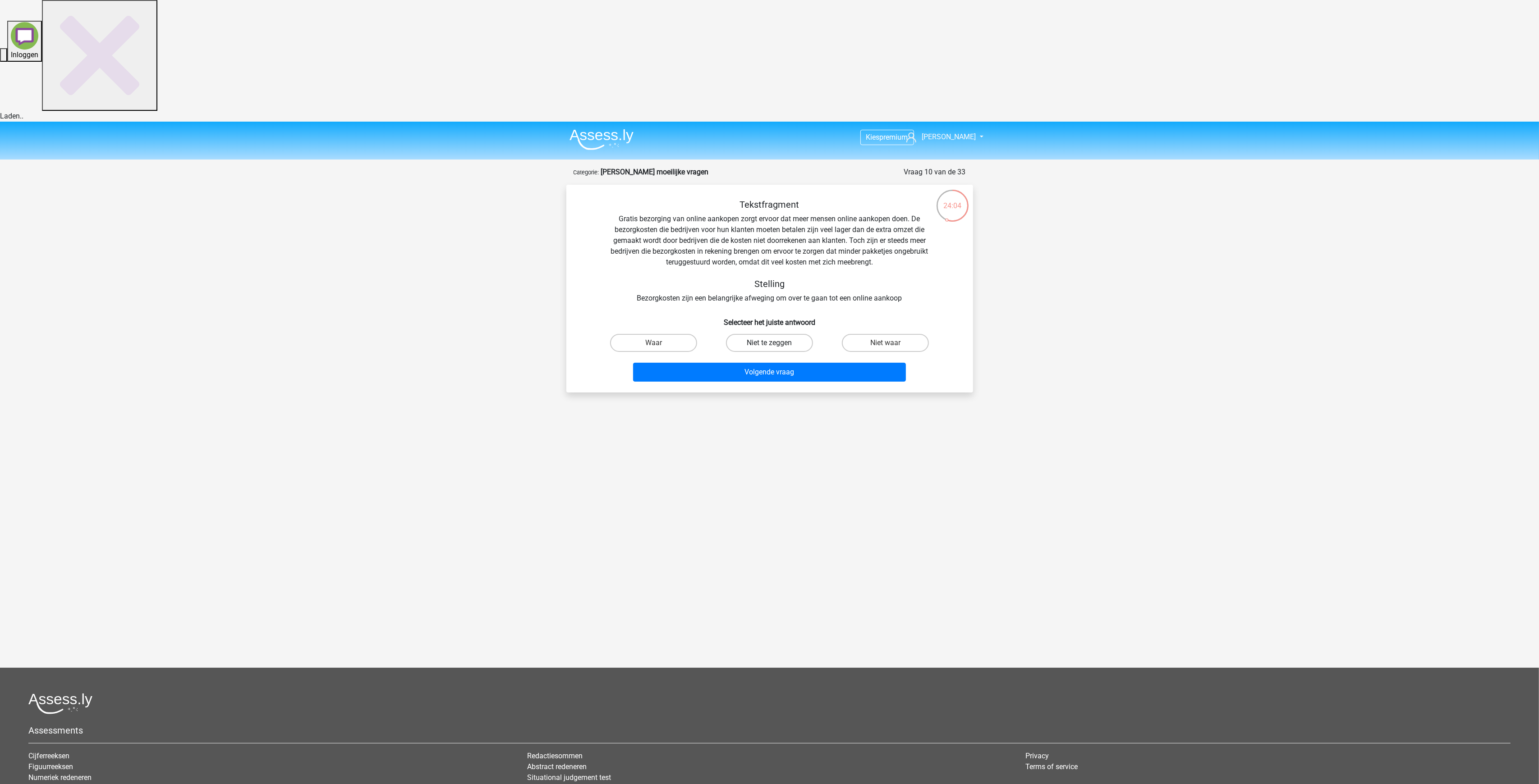
click at [772, 334] on label "Niet te zeggen" at bounding box center [770, 343] width 87 height 18
click at [772, 343] on input "Niet te zeggen" at bounding box center [772, 346] width 6 height 6
radio input "true"
click at [781, 363] on button "Volgende vraag" at bounding box center [770, 373] width 273 height 19
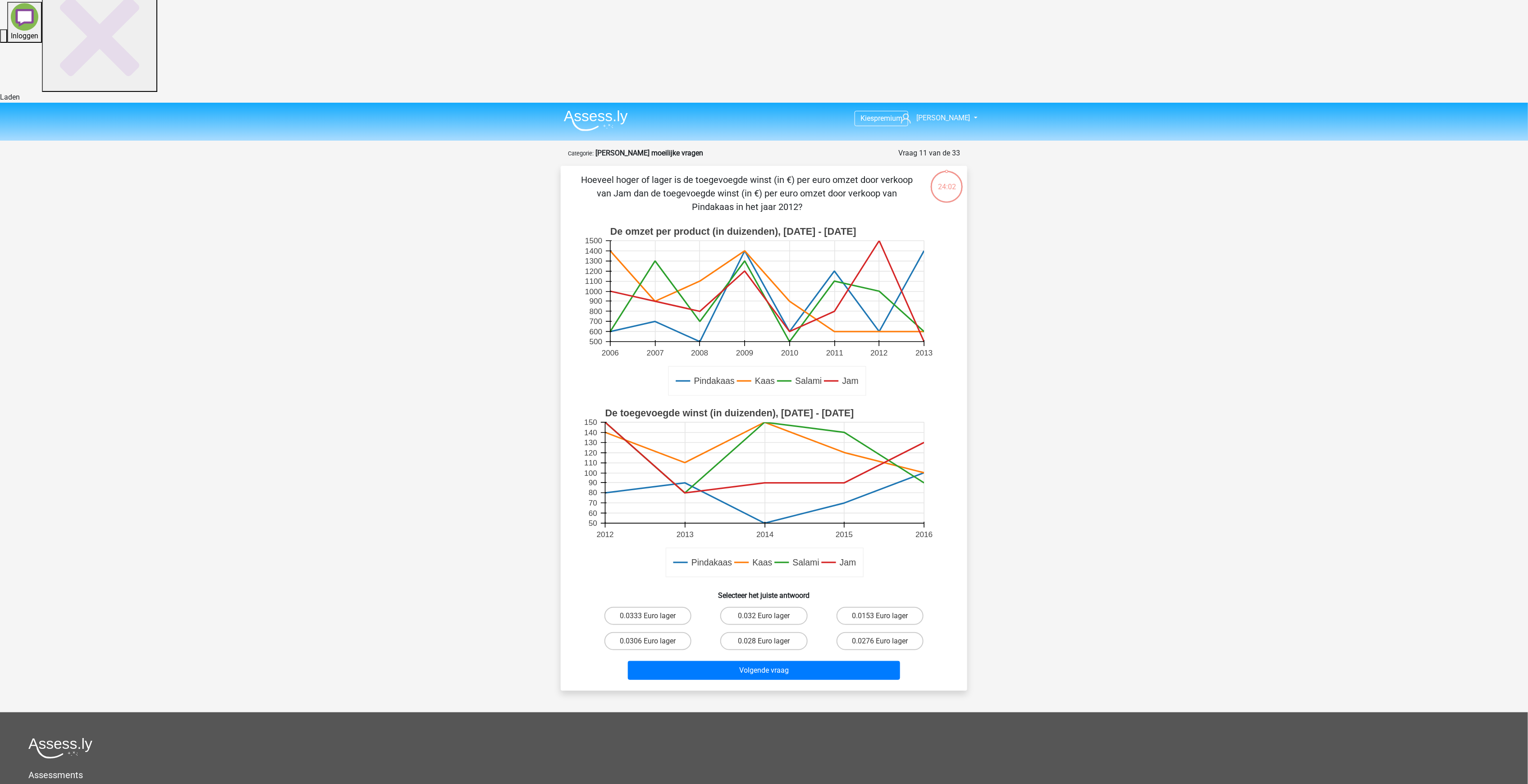
scroll to position [45, 0]
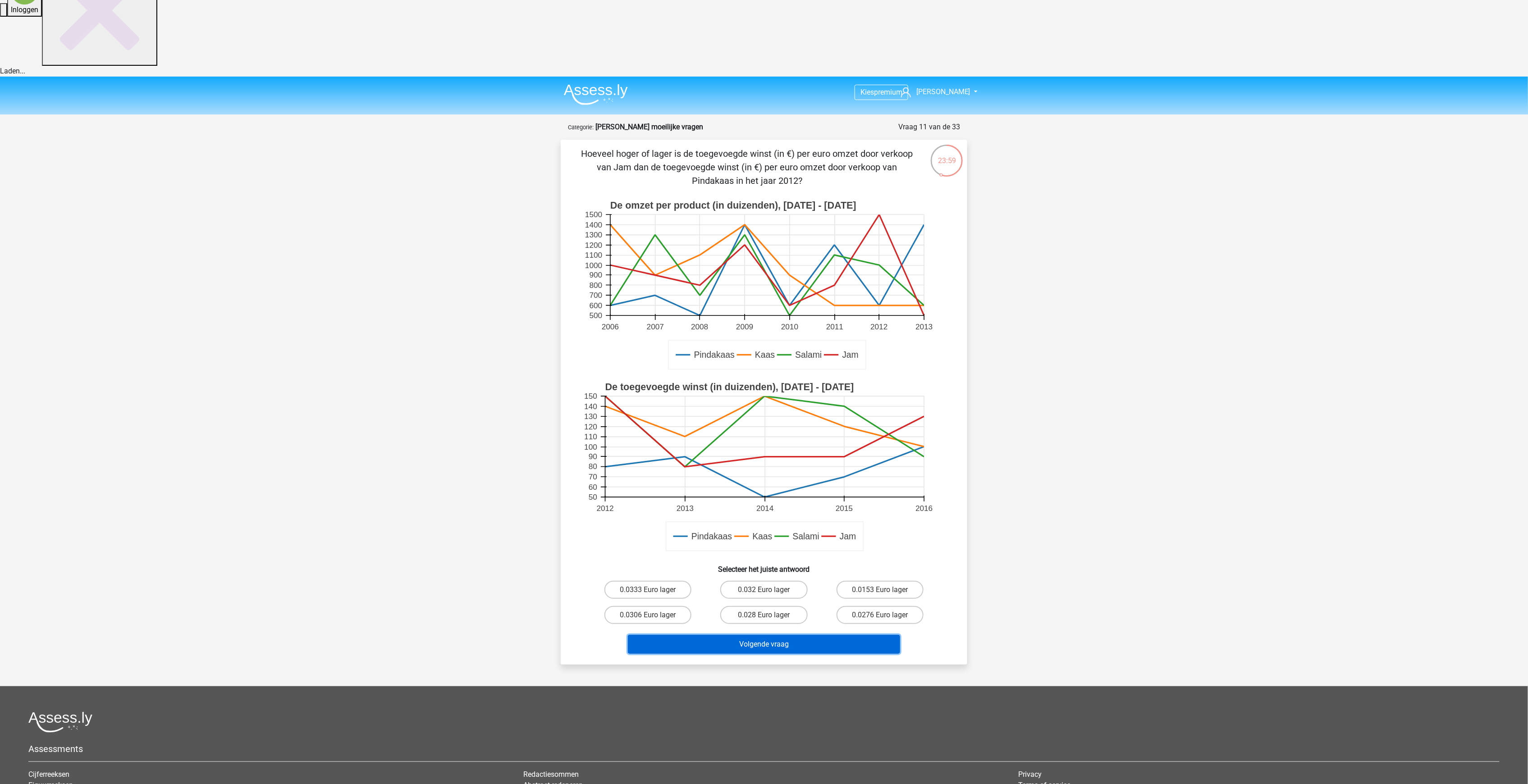
click at [811, 635] on button "Volgende vraag" at bounding box center [764, 644] width 273 height 19
click at [697, 558] on h6 "Selecteer het juiste antwoord" at bounding box center [764, 565] width 377 height 16
click at [653, 615] on input "0.0306 Euro lager" at bounding box center [651, 618] width 6 height 6
radio input "true"
click at [751, 635] on button "Volgende vraag" at bounding box center [764, 644] width 273 height 19
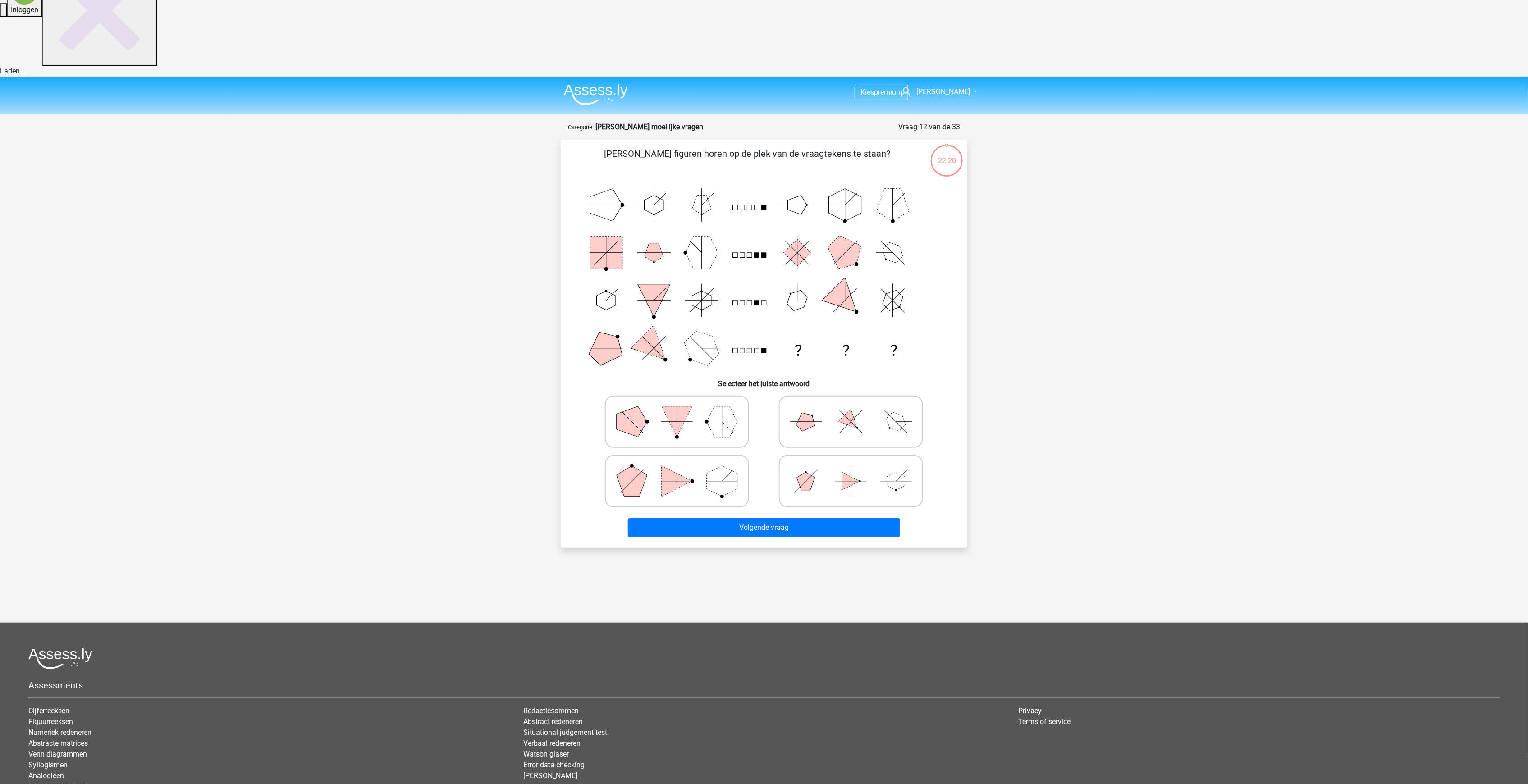
scroll to position [0, 0]
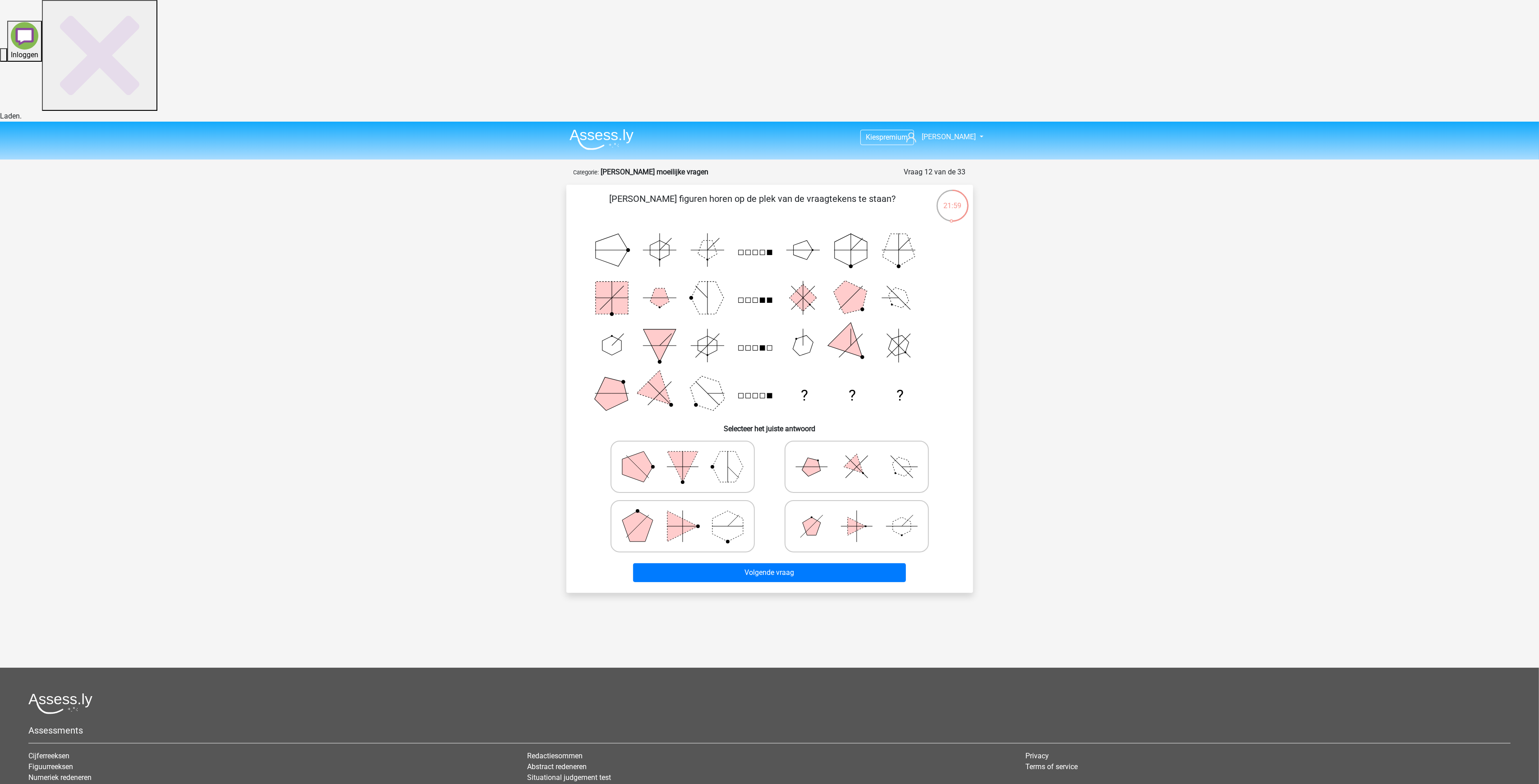
click at [838, 444] on icon at bounding box center [857, 466] width 135 height 45
click at [857, 450] on input "radio" at bounding box center [860, 453] width 6 height 6
radio input "true"
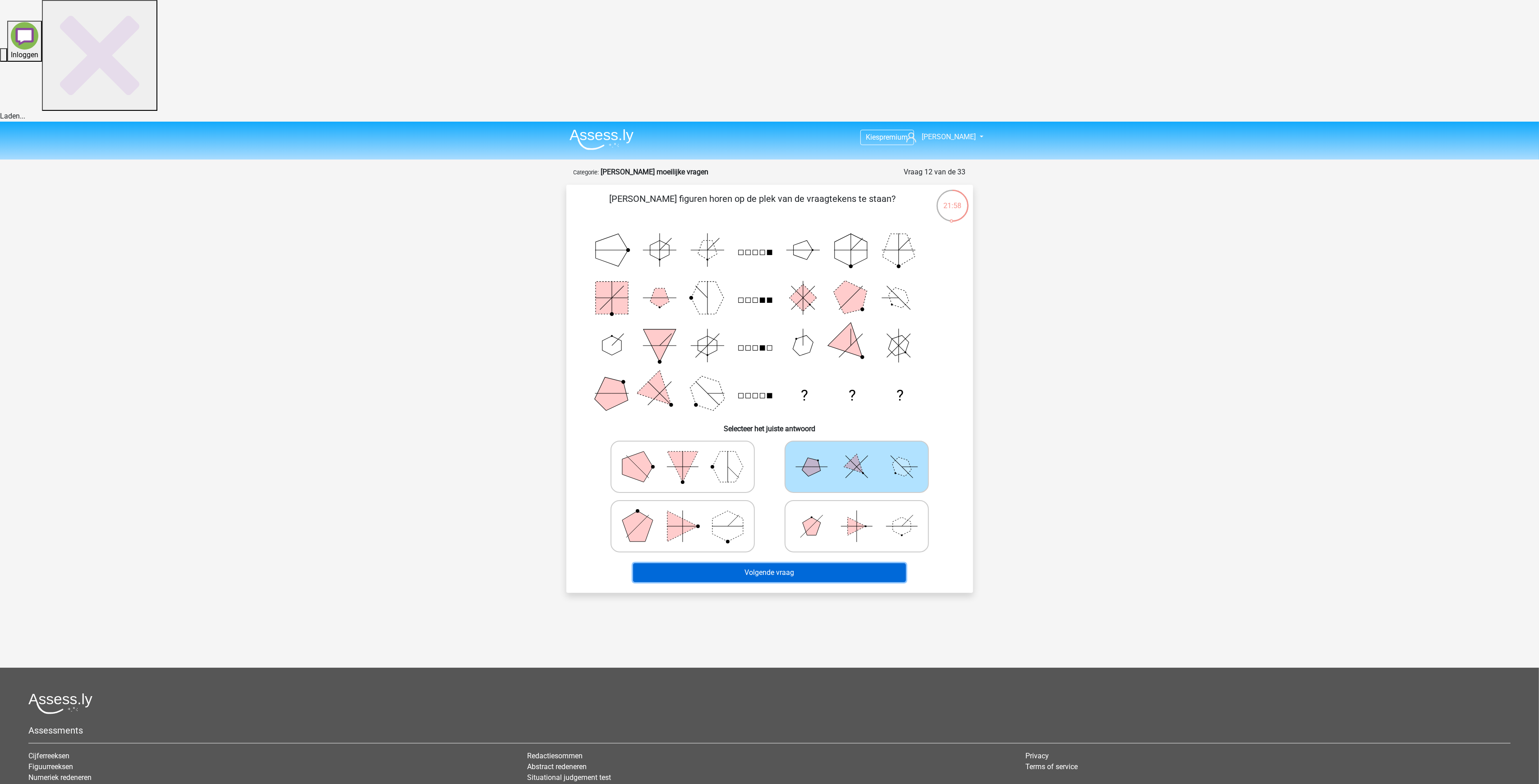
click at [823, 563] on button "Volgende vraag" at bounding box center [770, 573] width 273 height 19
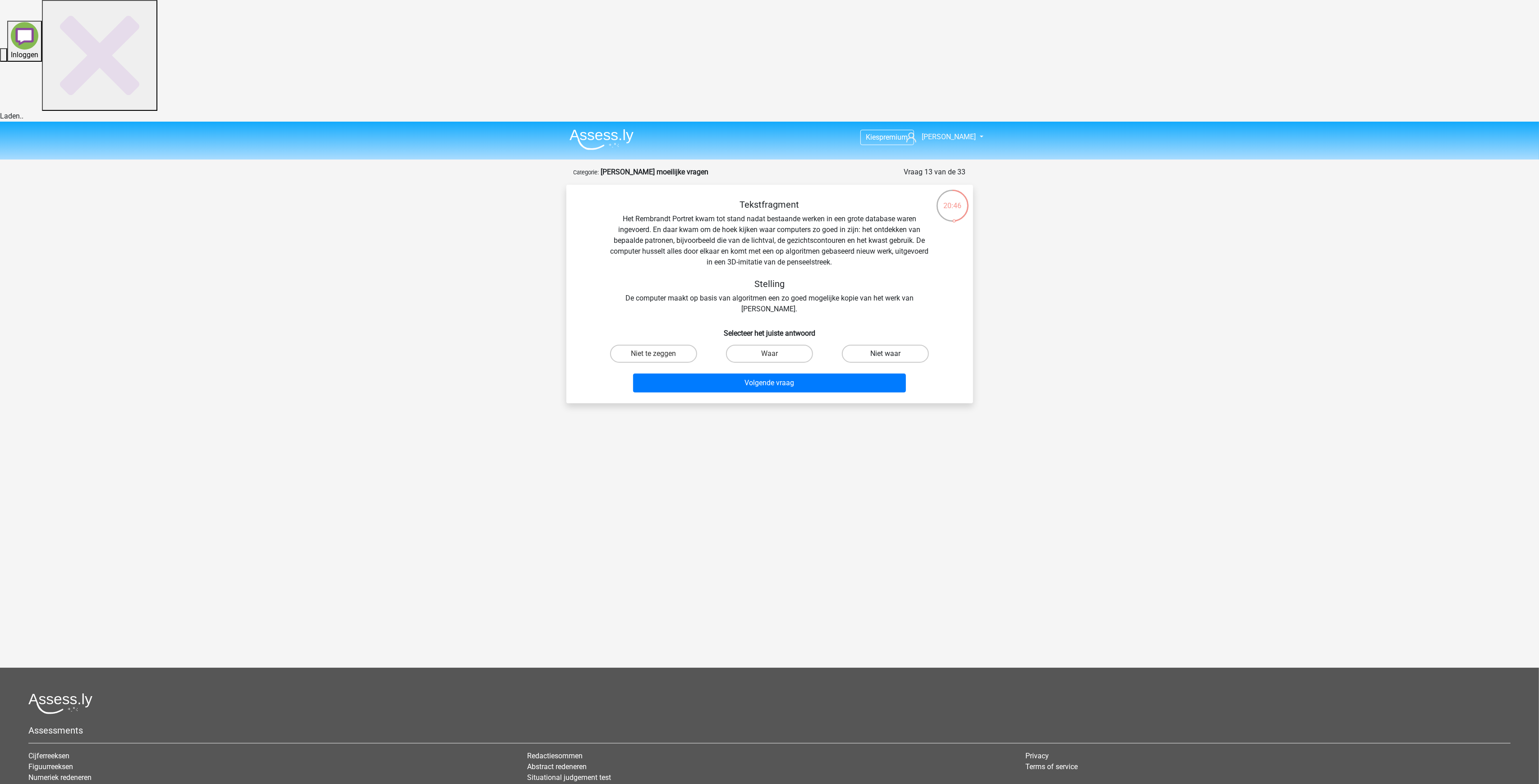
click at [868, 345] on label "Niet waar" at bounding box center [885, 353] width 87 height 18
click at [885, 353] on input "Niet waar" at bounding box center [888, 356] width 6 height 6
radio input "true"
click at [771, 374] on button "Volgende vraag" at bounding box center [770, 383] width 273 height 19
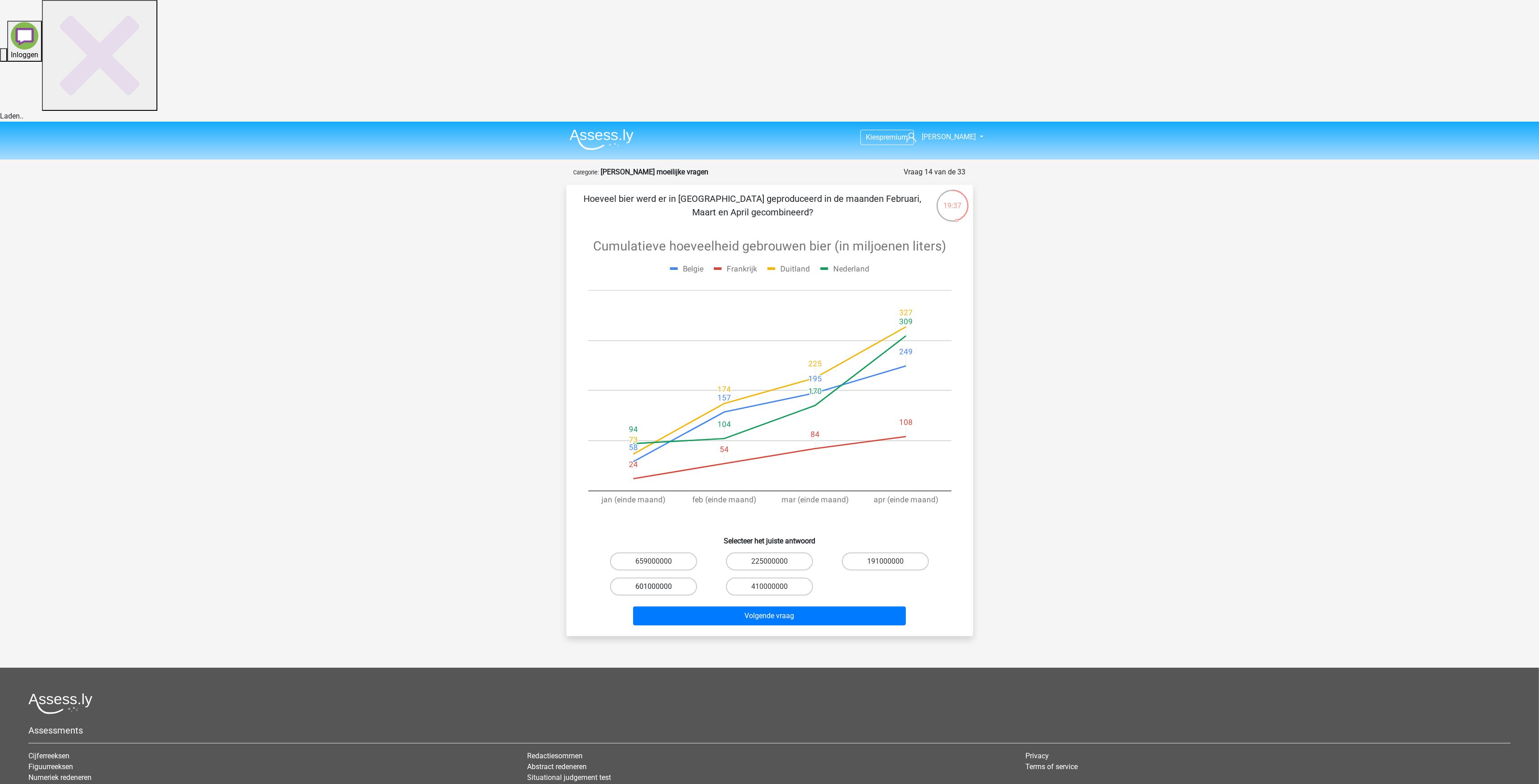
click at [671, 578] on label "601000000" at bounding box center [654, 587] width 87 height 18
click at [659, 587] on input "601000000" at bounding box center [657, 590] width 6 height 6
radio input "true"
click at [764, 607] on button "Volgende vraag" at bounding box center [770, 616] width 273 height 19
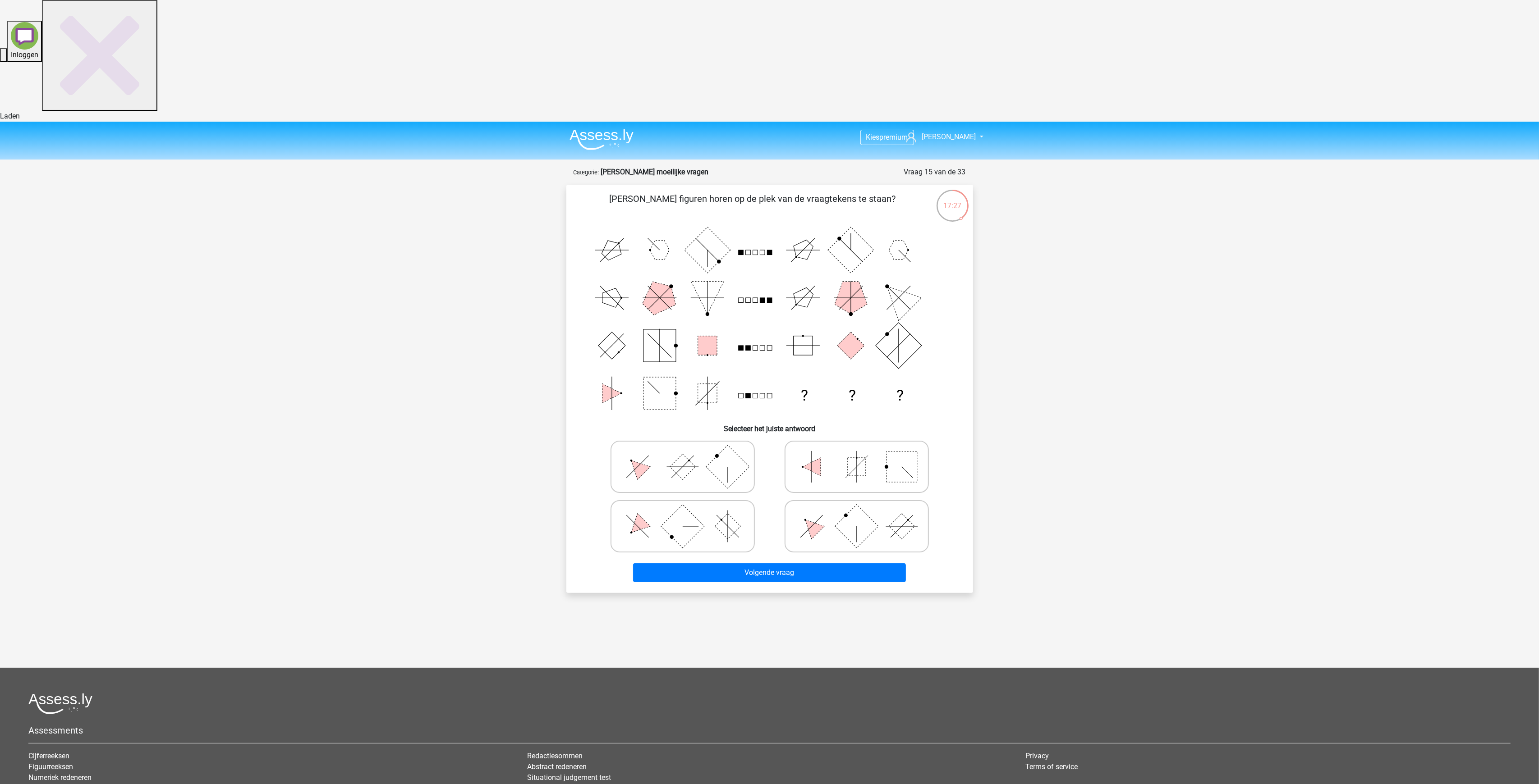
click at [834, 504] on icon at bounding box center [857, 526] width 135 height 45
click at [857, 509] on input "radio" at bounding box center [860, 512] width 6 height 6
radio input "true"
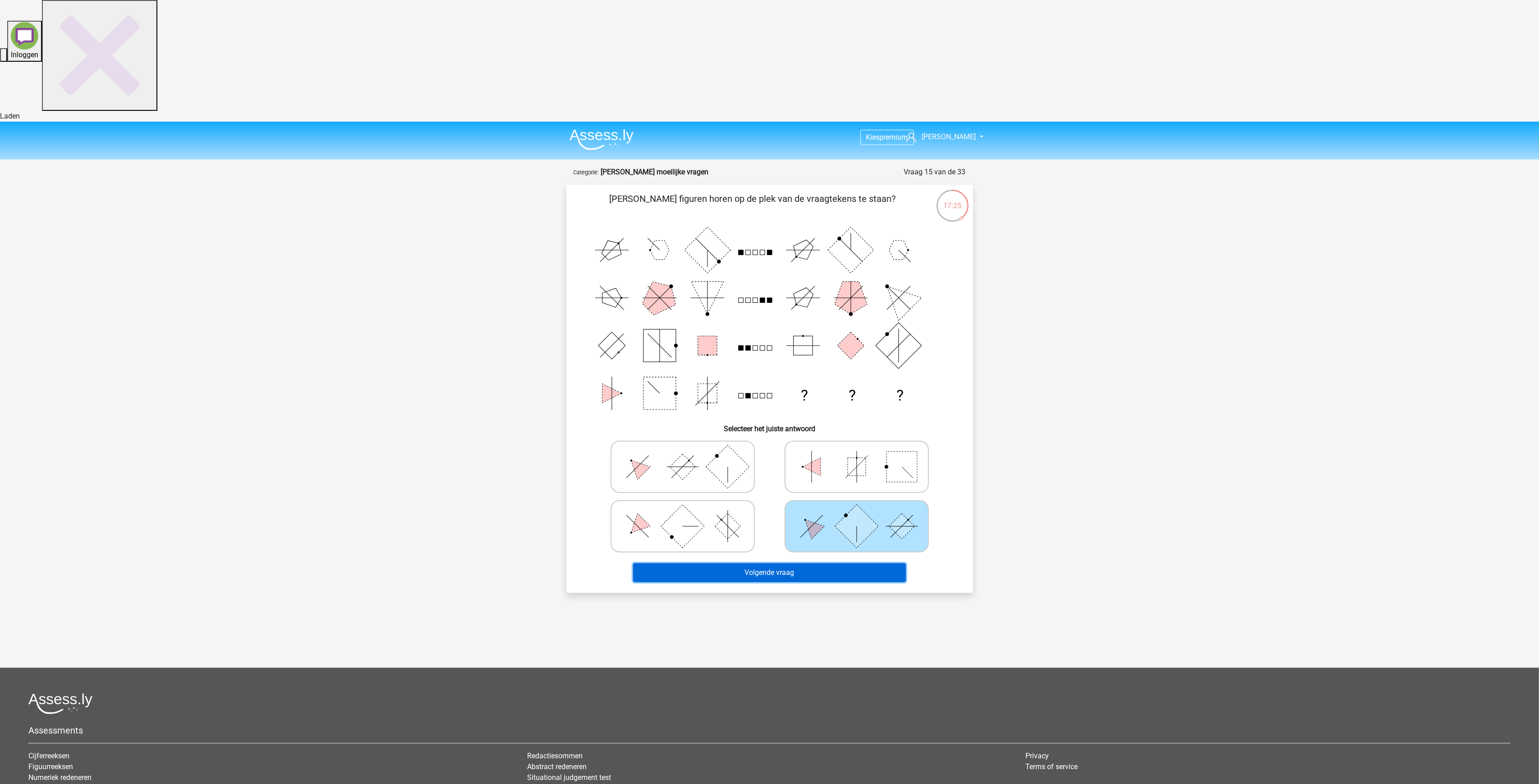
click at [797, 563] on button "Volgende vraag" at bounding box center [770, 573] width 273 height 19
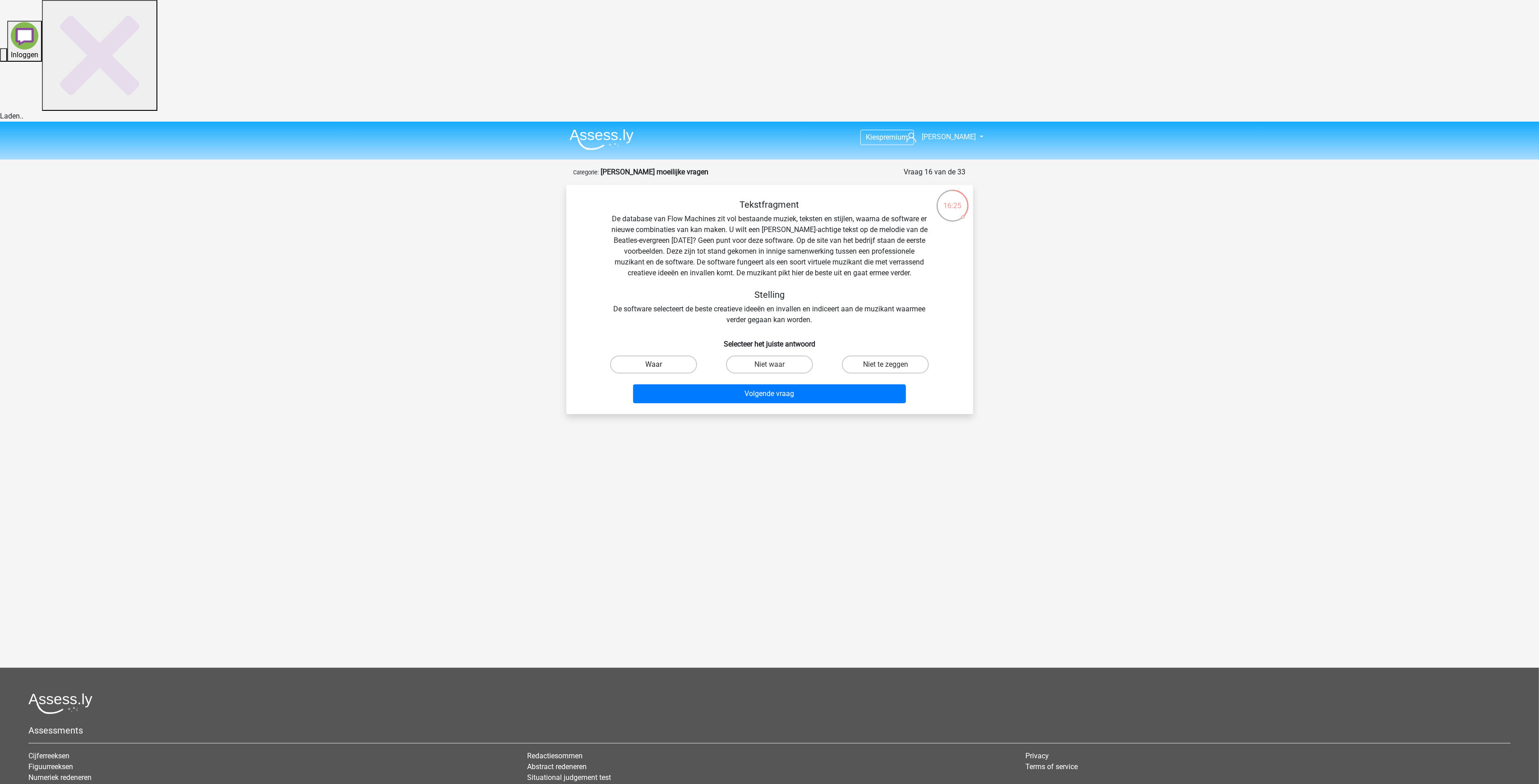
click at [645, 356] on label "Waar" at bounding box center [654, 365] width 87 height 18
click at [654, 365] on input "Waar" at bounding box center [657, 368] width 6 height 6
radio input "true"
click at [738, 385] on button "Volgende vraag" at bounding box center [770, 394] width 273 height 19
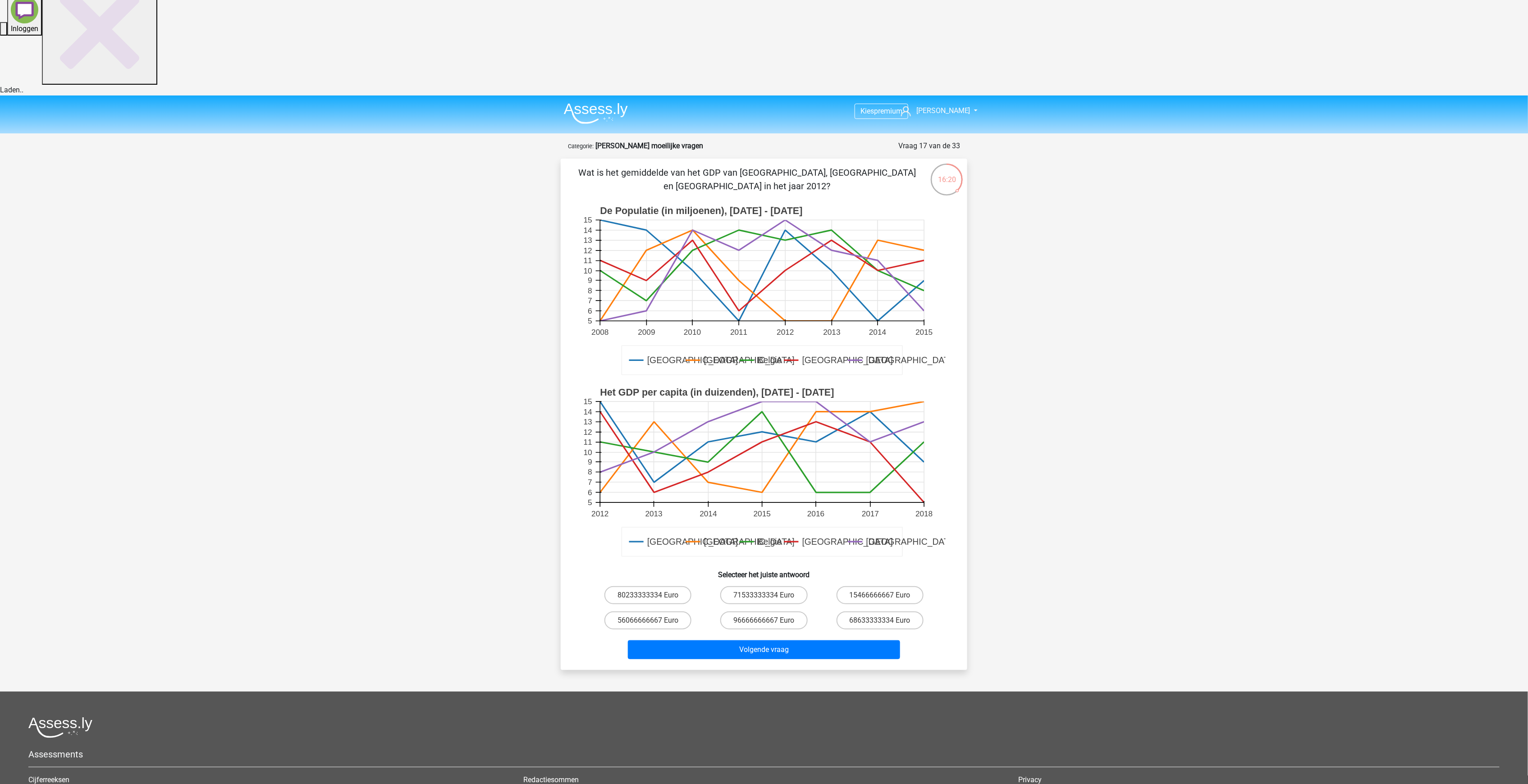
scroll to position [30, 0]
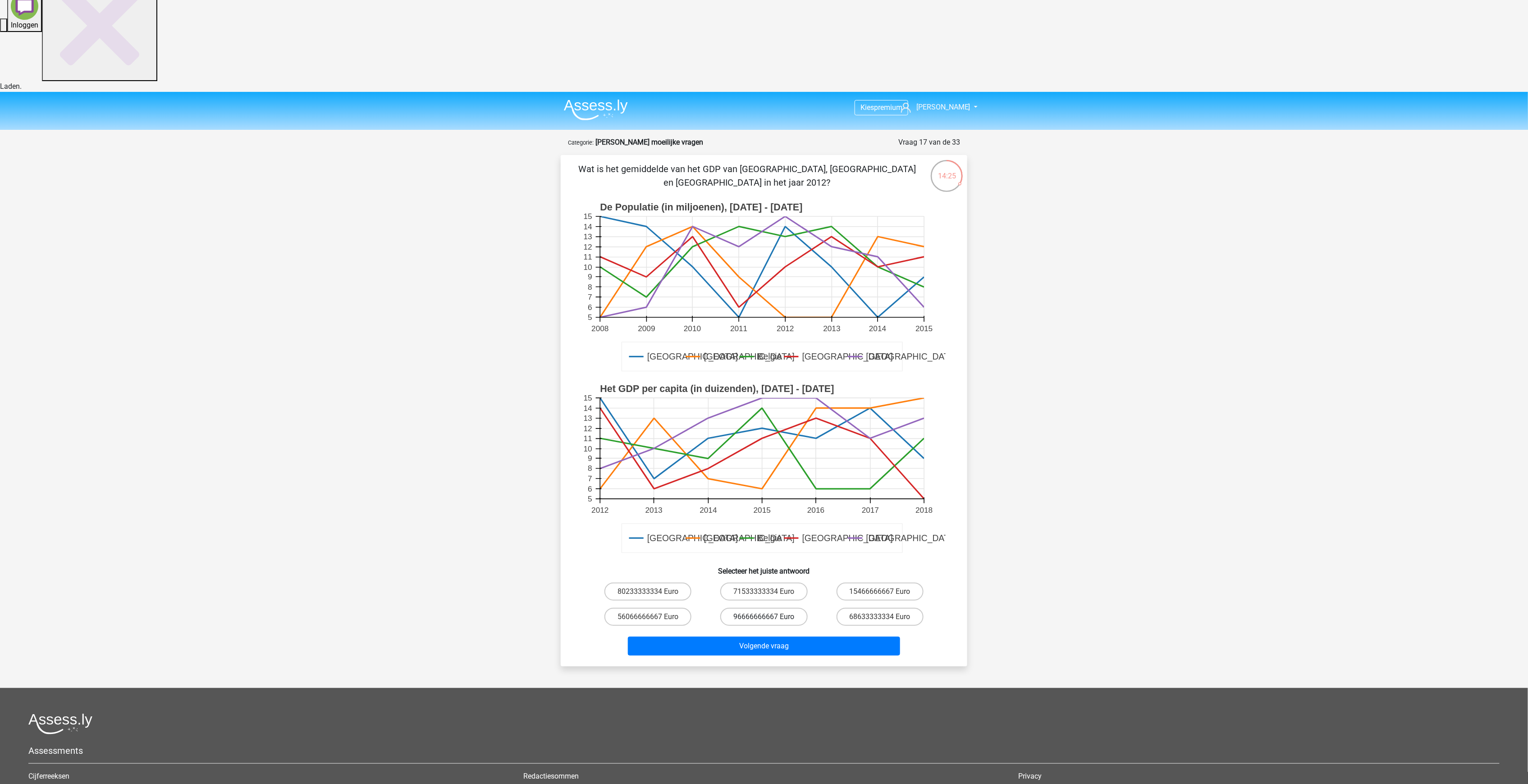
click at [780, 608] on label "96666666667 Euro" at bounding box center [764, 617] width 87 height 18
click at [770, 617] on input "96666666667 Euro" at bounding box center [767, 620] width 6 height 6
radio input "true"
click at [785, 637] on button "Volgende vraag" at bounding box center [764, 646] width 273 height 19
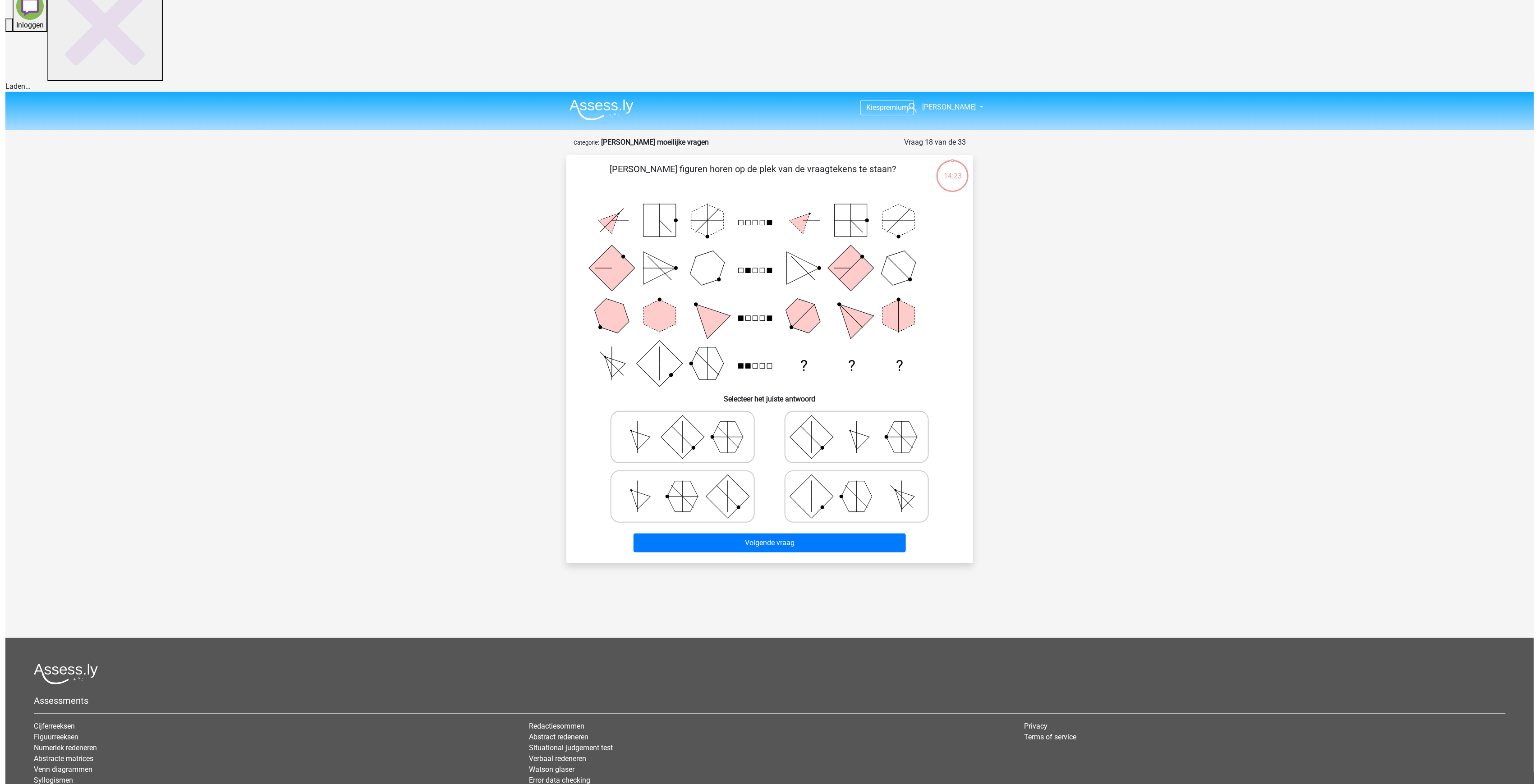
scroll to position [0, 0]
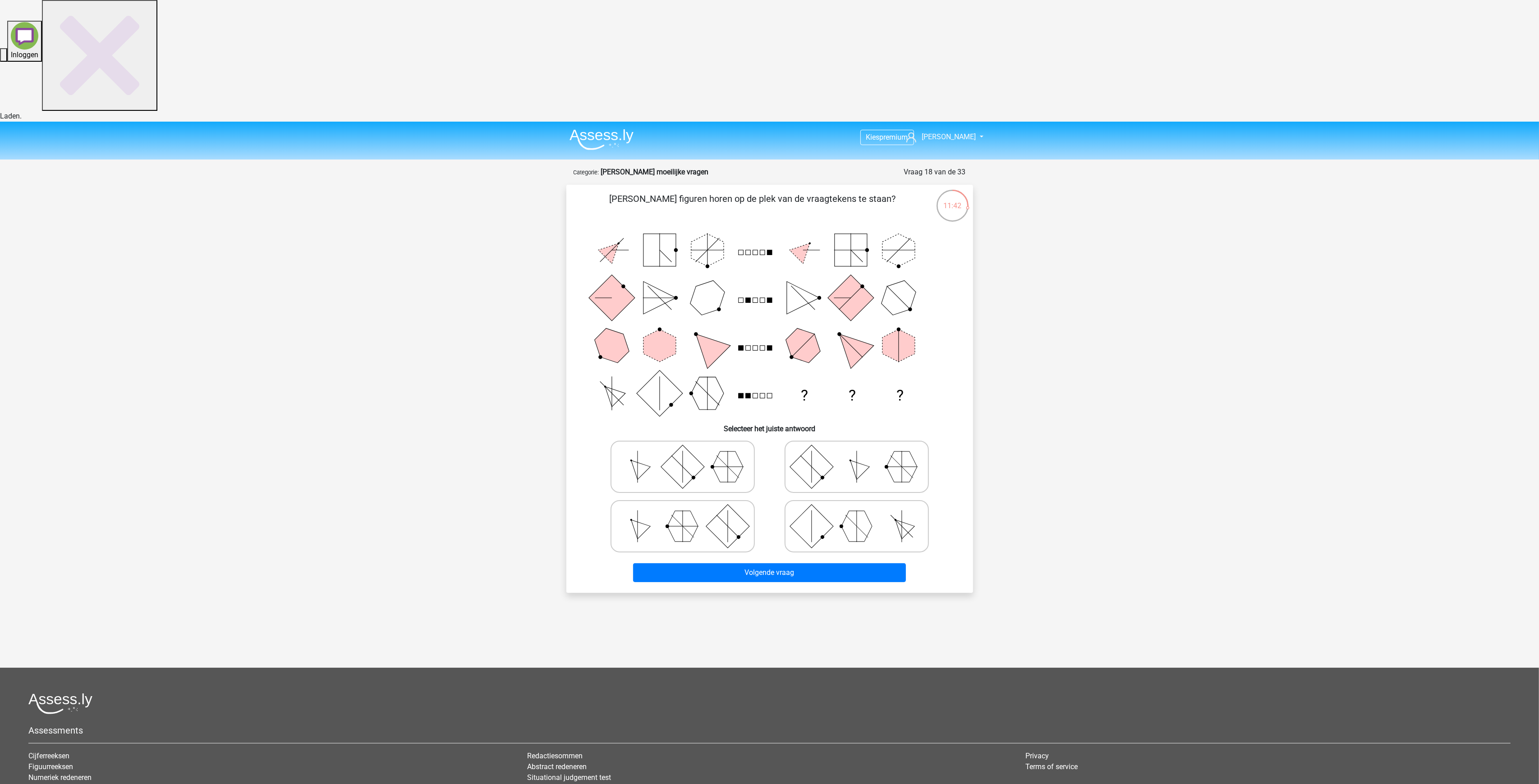
click at [864, 511] on polygon at bounding box center [856, 526] width 30 height 30
click at [863, 509] on input "radio" at bounding box center [860, 512] width 6 height 6
radio input "true"
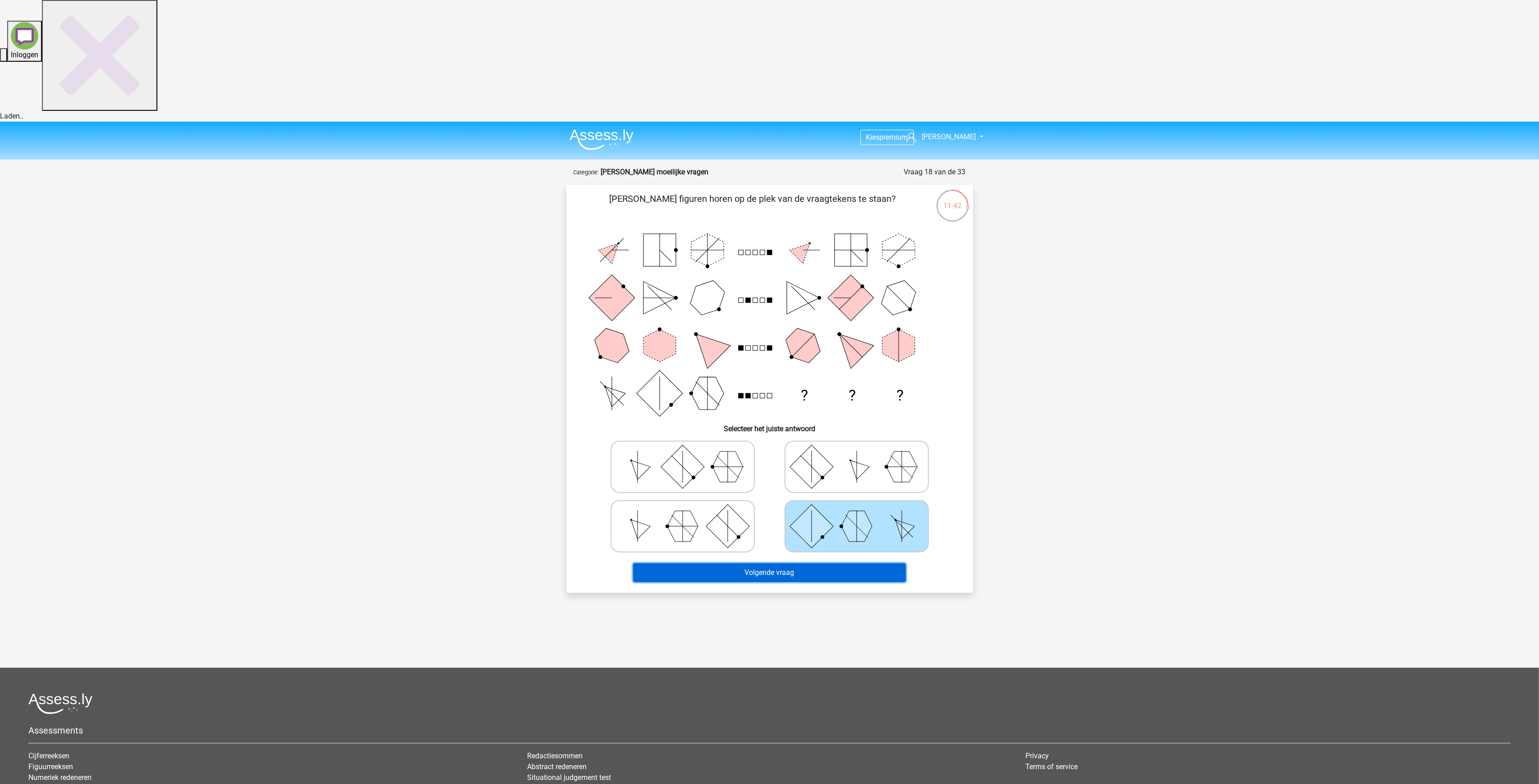
click at [848, 563] on button "Volgende vraag" at bounding box center [770, 573] width 273 height 19
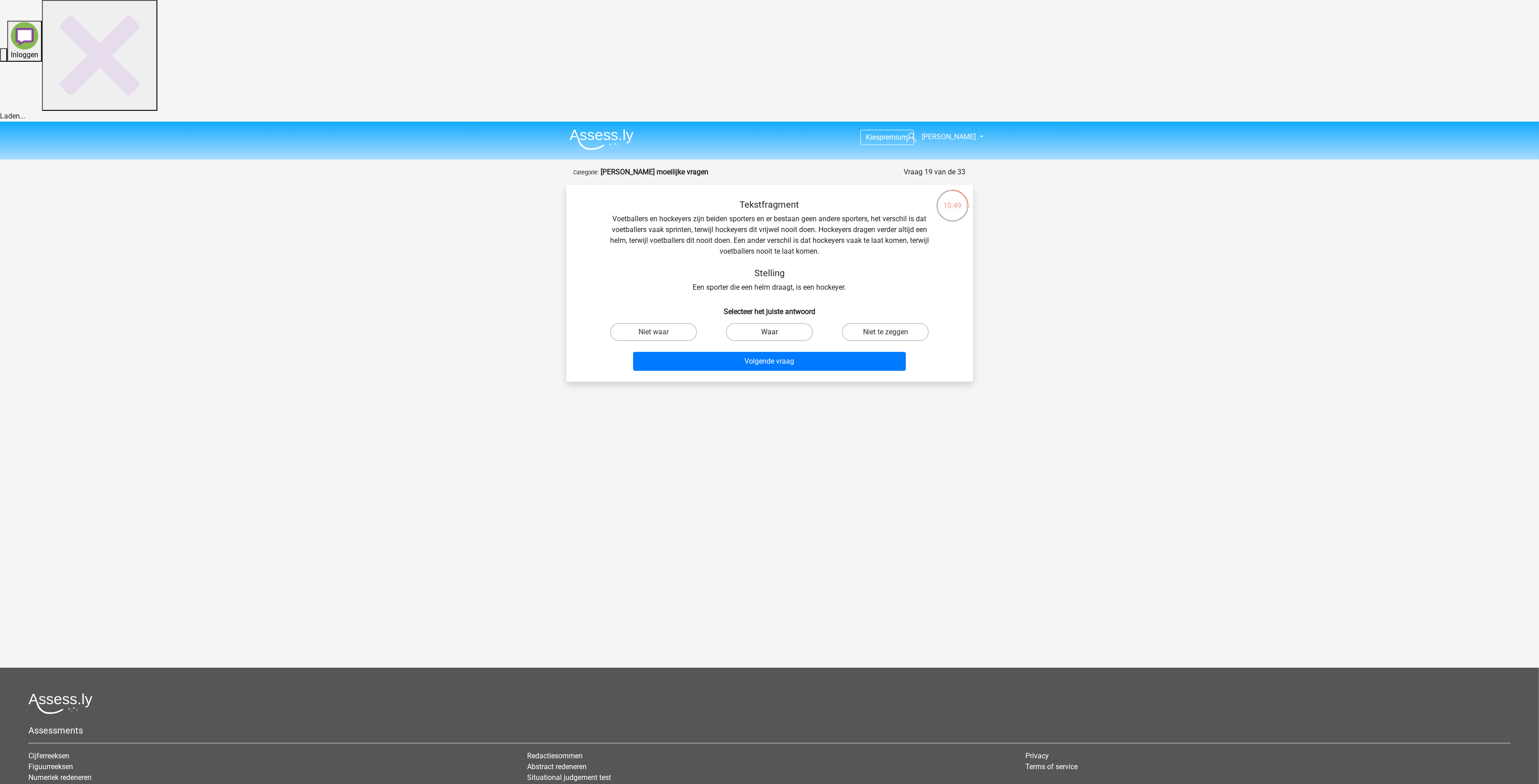
click at [774, 323] on label "Waar" at bounding box center [770, 332] width 87 height 18
click at [774, 332] on input "Waar" at bounding box center [772, 335] width 6 height 6
radio input "true"
click at [776, 352] on button "Volgende vraag" at bounding box center [770, 361] width 273 height 19
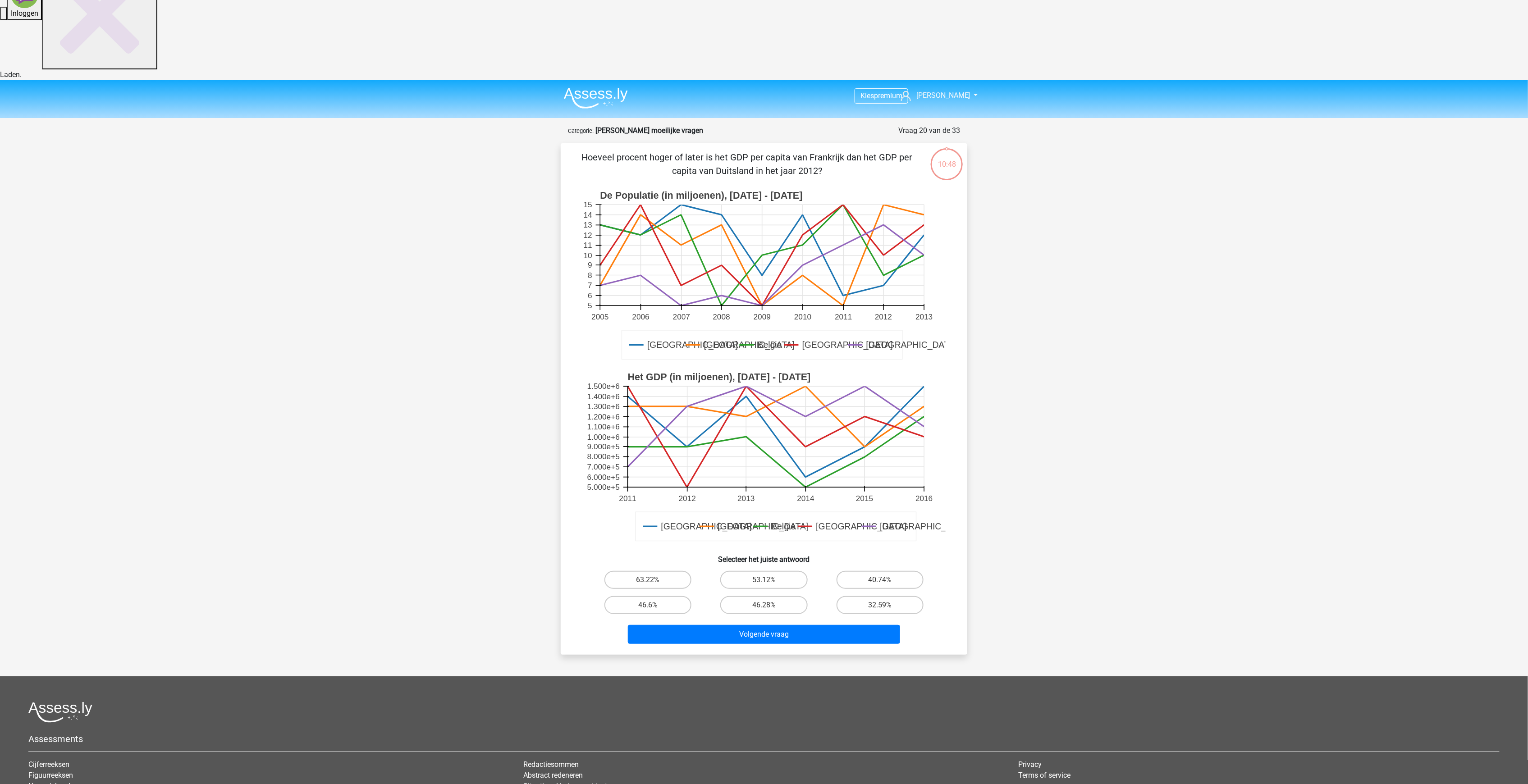
scroll to position [45, 0]
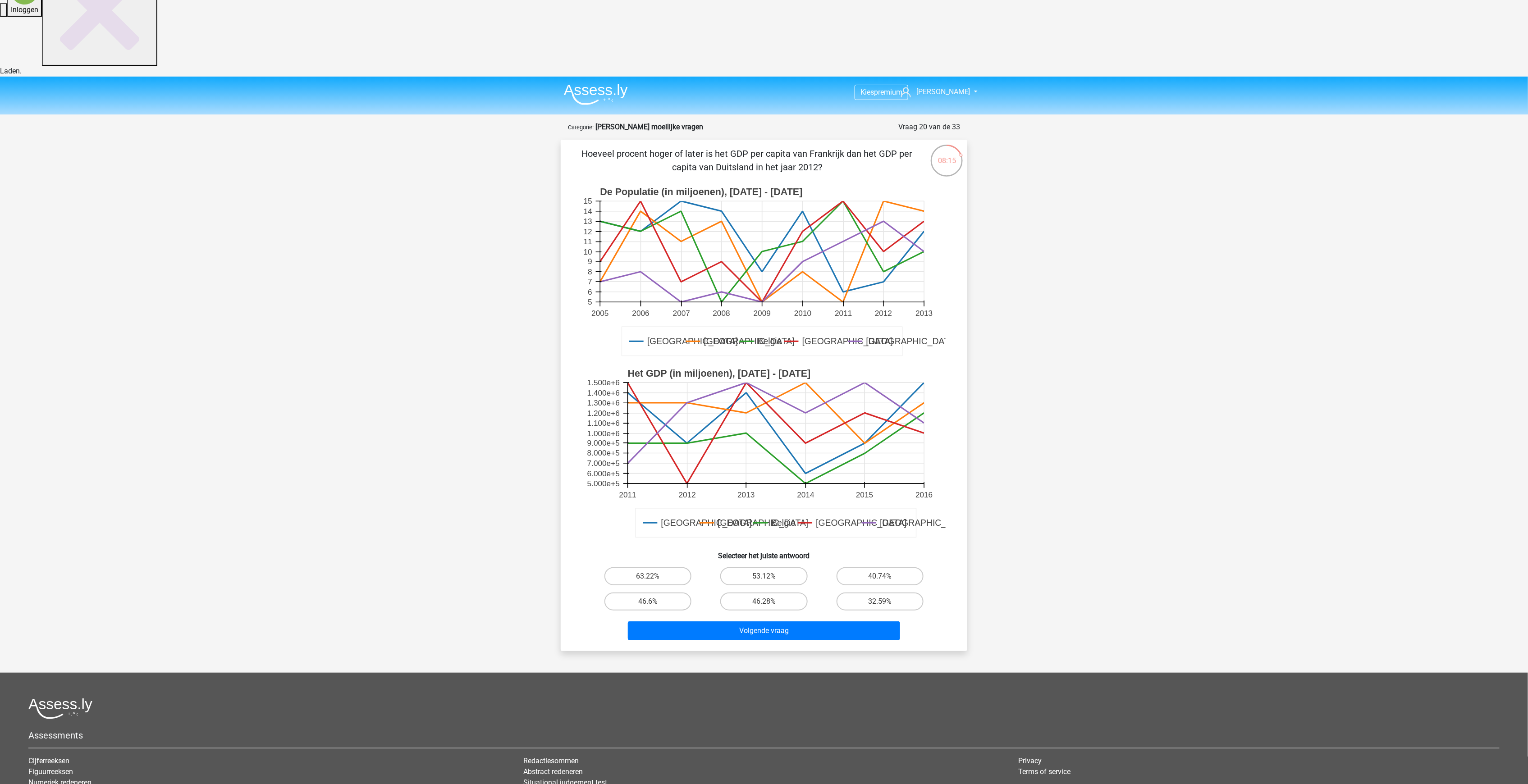
click at [770, 576] on input "53.12%" at bounding box center [767, 579] width 6 height 6
radio input "true"
click at [808, 622] on button "Volgende vraag" at bounding box center [764, 631] width 273 height 19
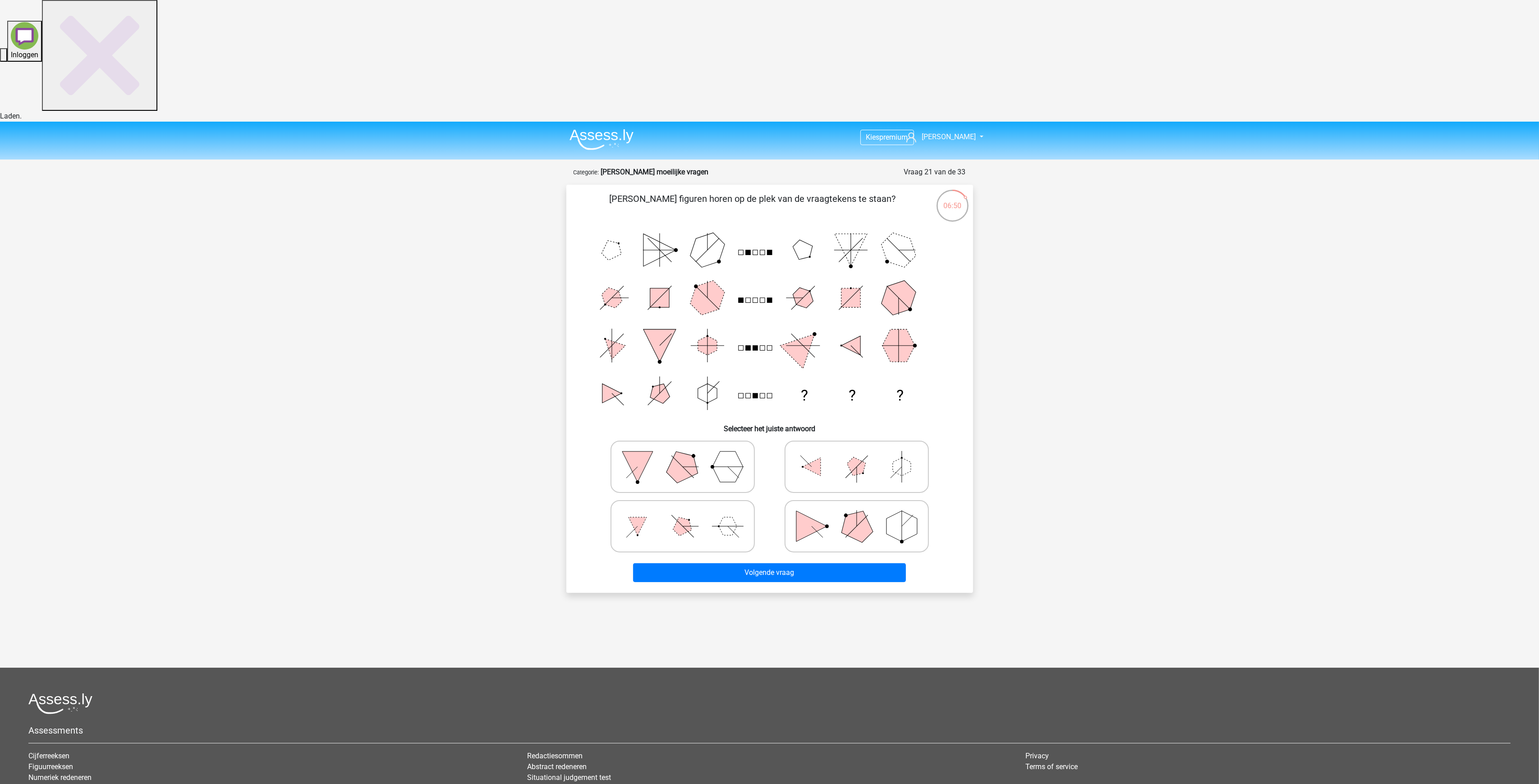
click at [832, 504] on icon at bounding box center [857, 526] width 135 height 45
click at [857, 509] on input "radio" at bounding box center [860, 512] width 6 height 6
radio input "true"
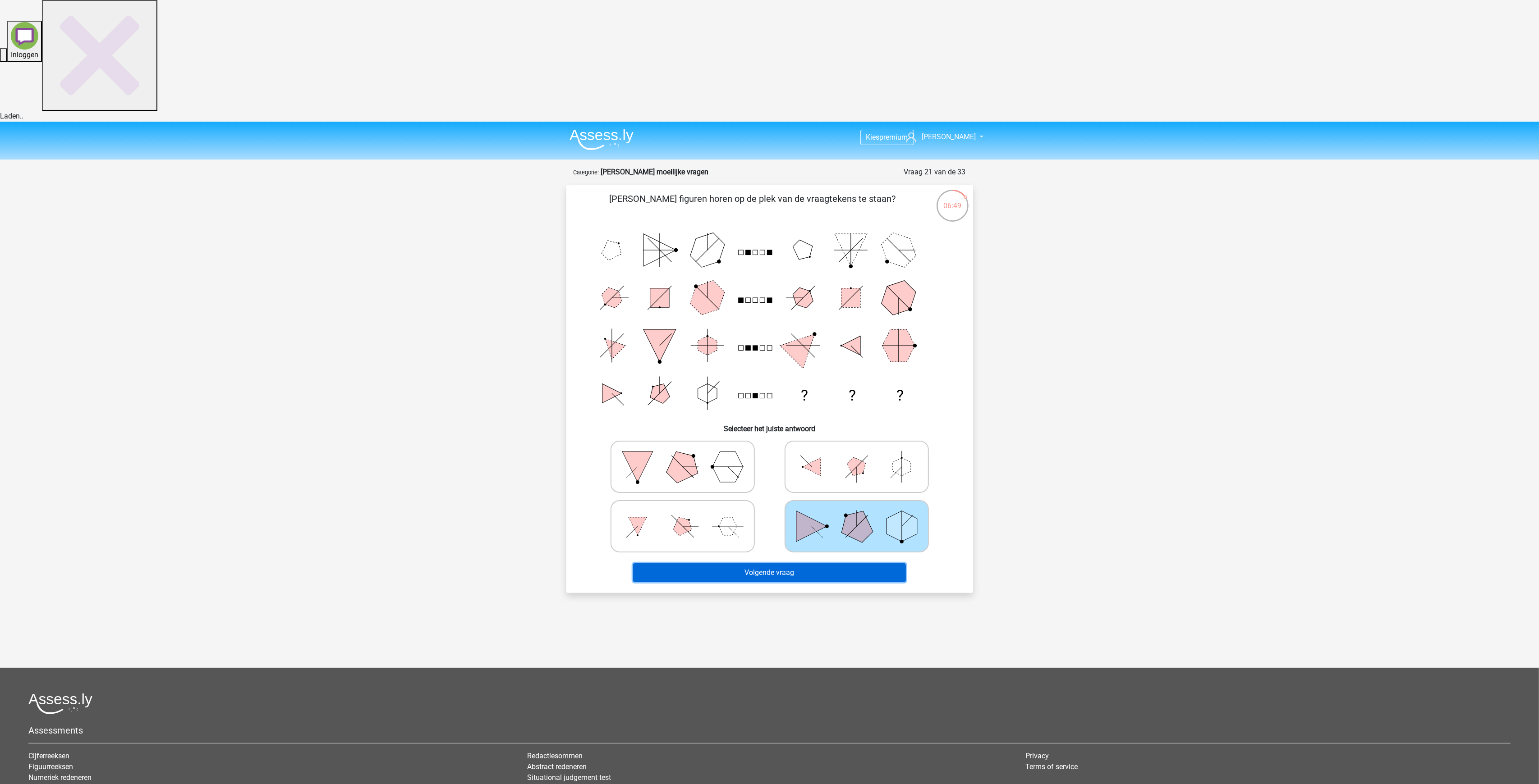
click at [832, 563] on button "Volgende vraag" at bounding box center [770, 573] width 273 height 19
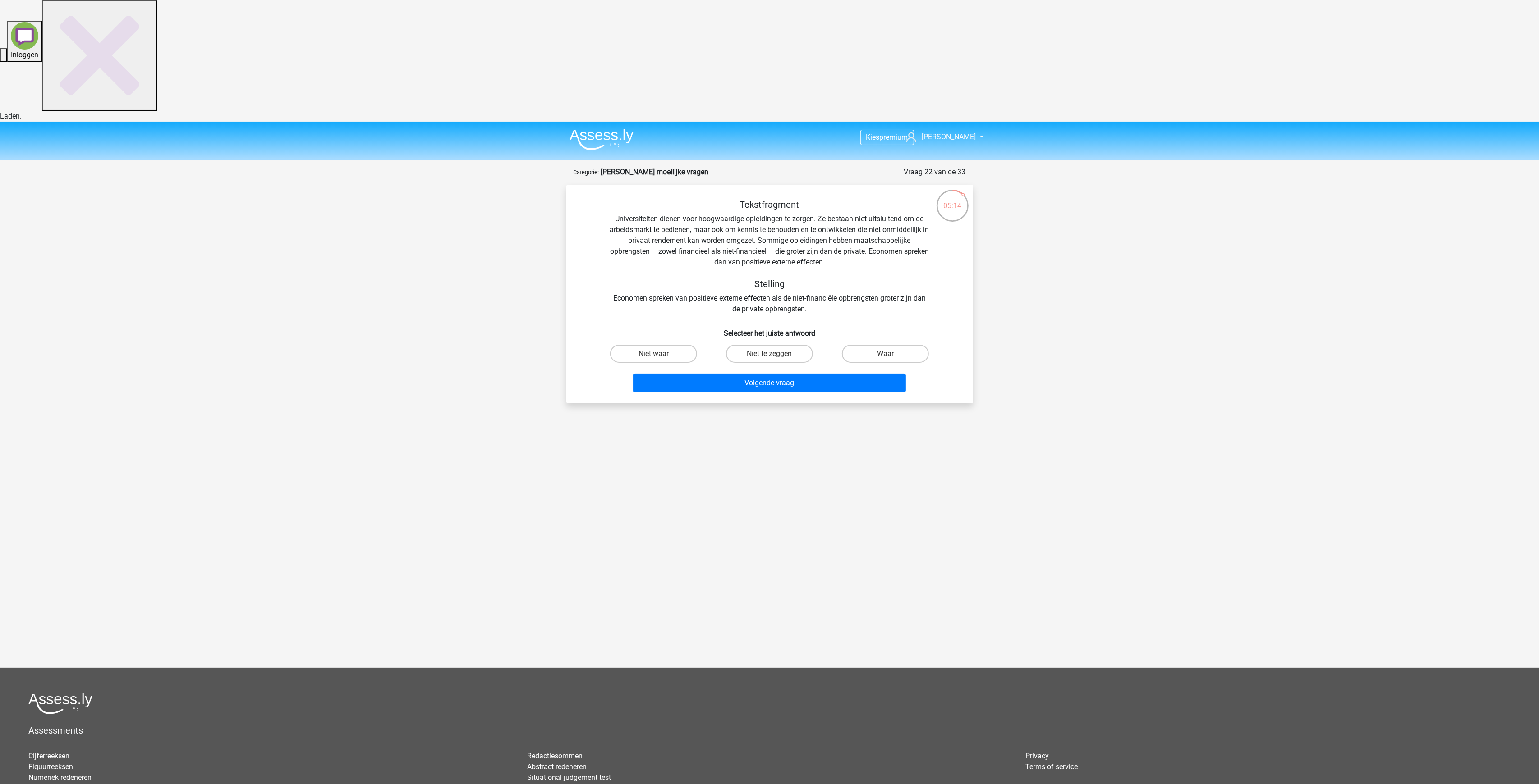
click at [886, 353] on input "Waar" at bounding box center [888, 356] width 6 height 6
radio input "true"
click at [811, 374] on button "Volgende vraag" at bounding box center [770, 383] width 273 height 19
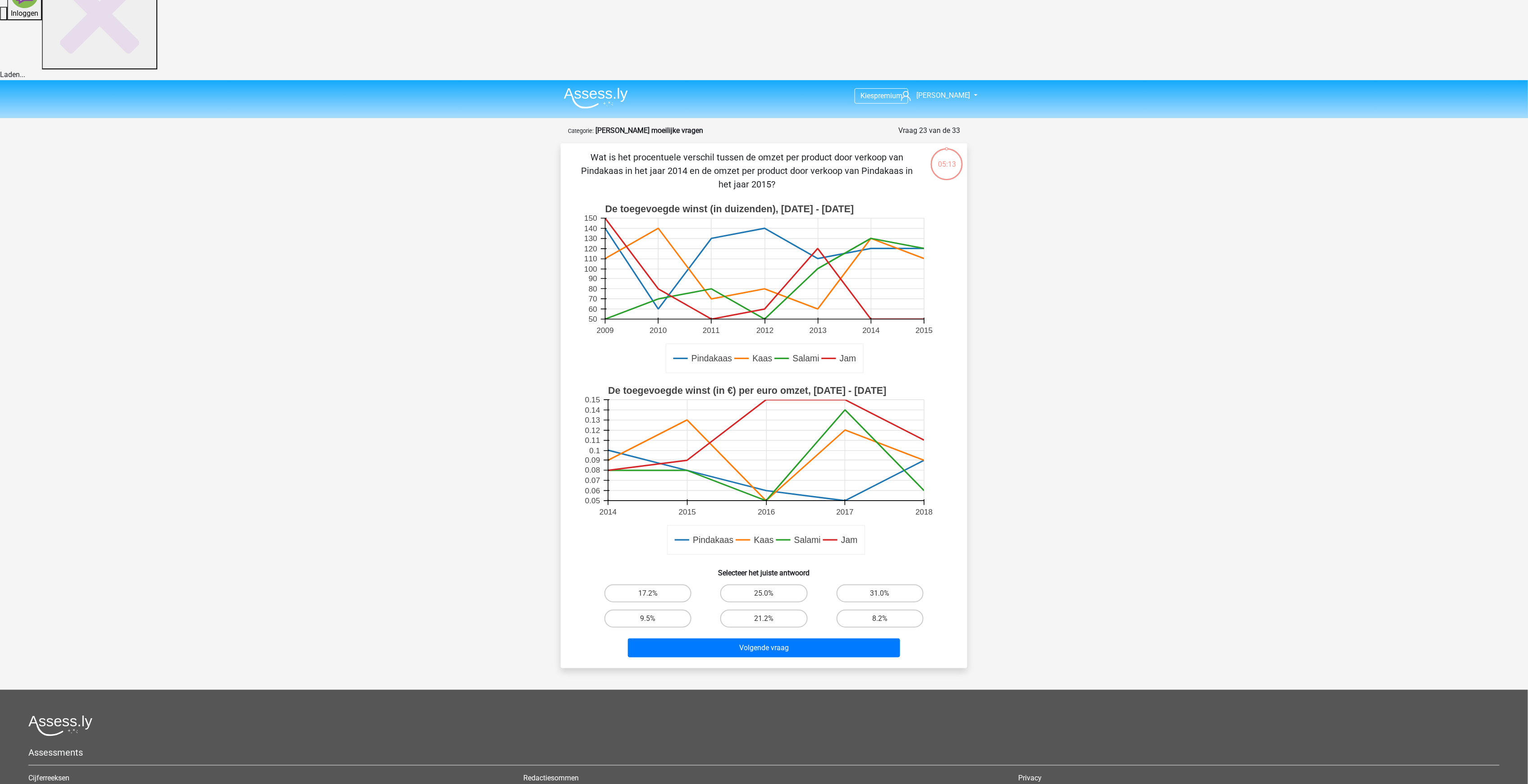
scroll to position [45, 0]
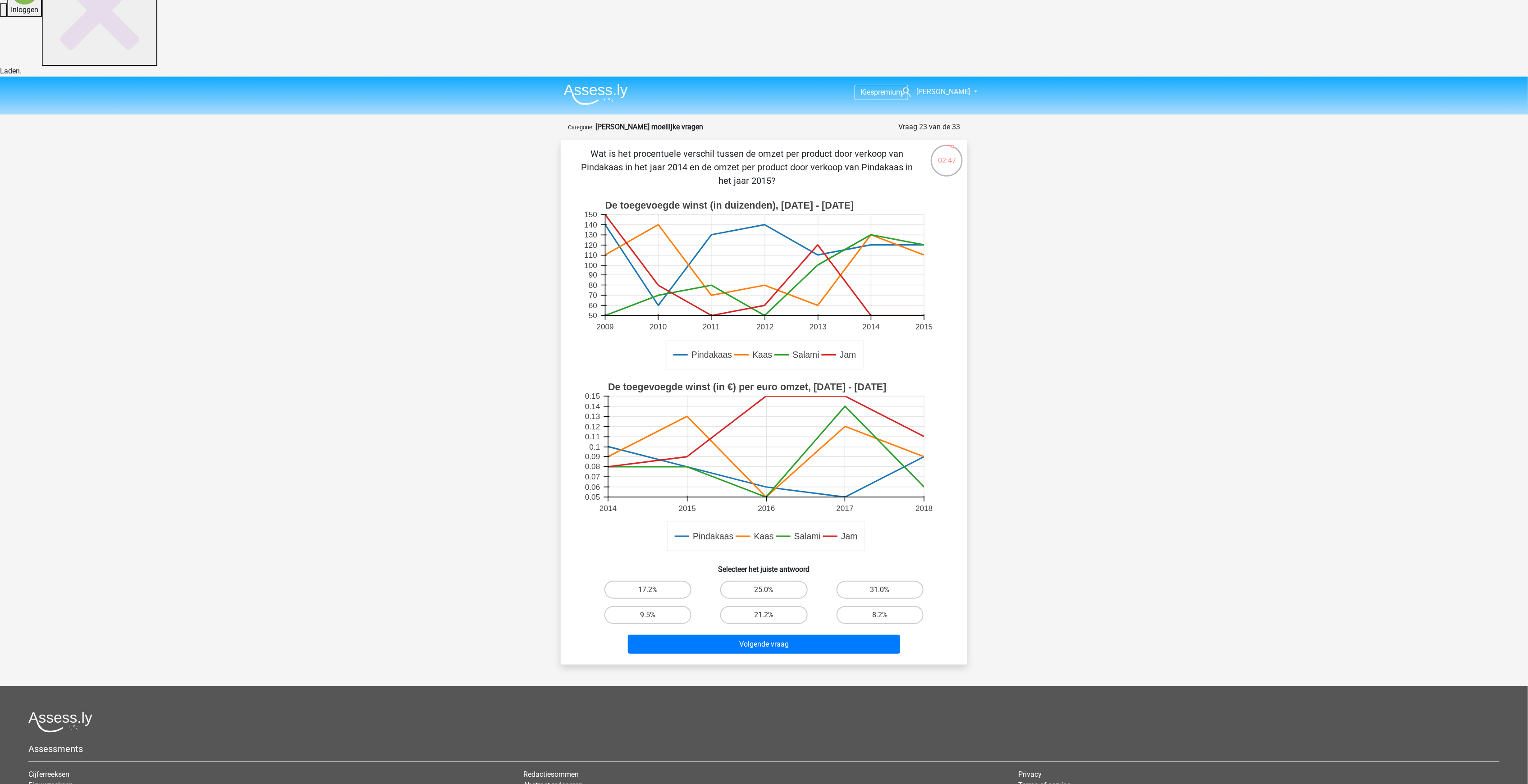
click at [785, 606] on label "21.2%" at bounding box center [764, 615] width 87 height 18
click at [770, 615] on input "21.2%" at bounding box center [767, 618] width 6 height 6
radio input "true"
click at [777, 635] on button "Volgende vraag" at bounding box center [764, 644] width 273 height 19
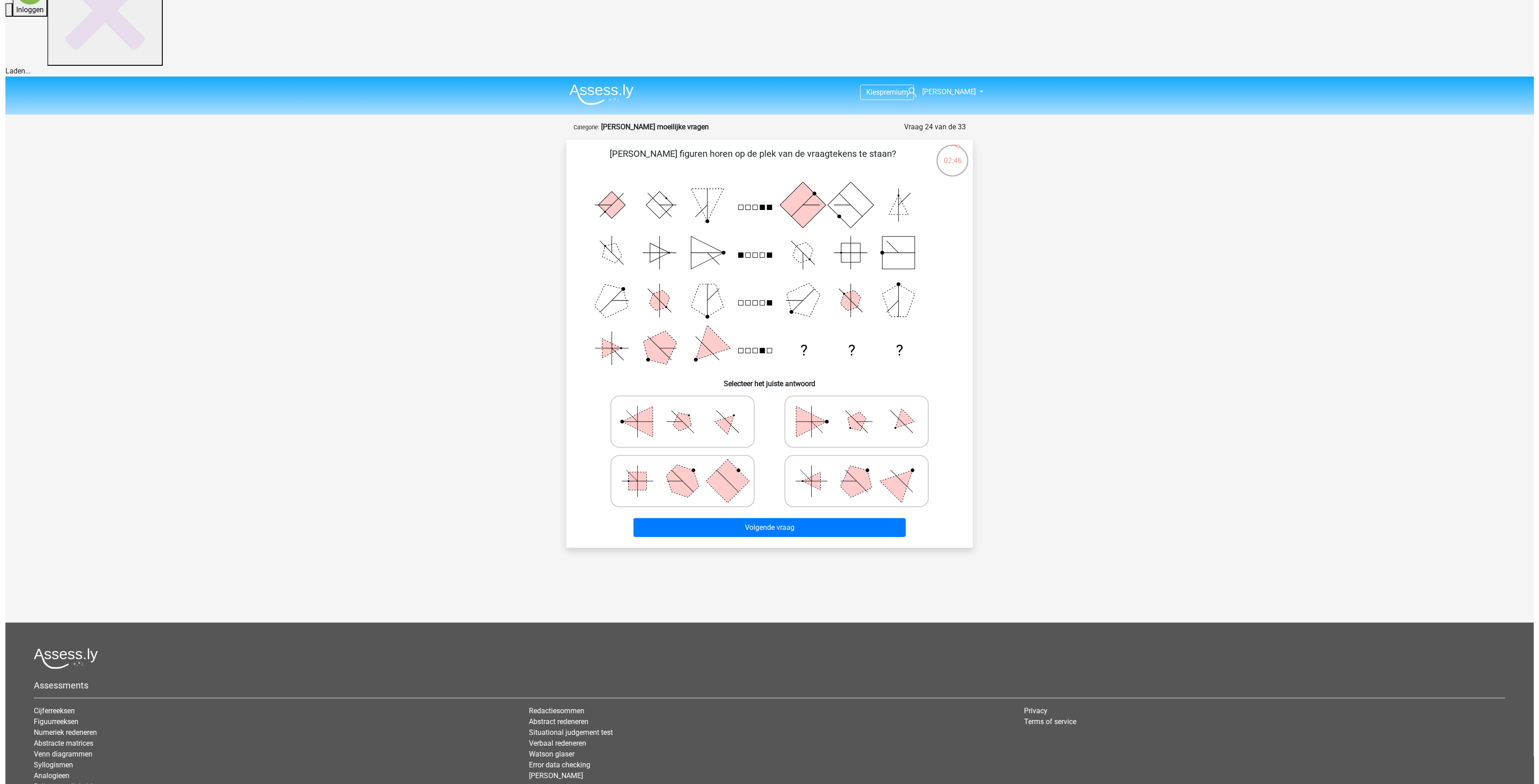
scroll to position [0, 0]
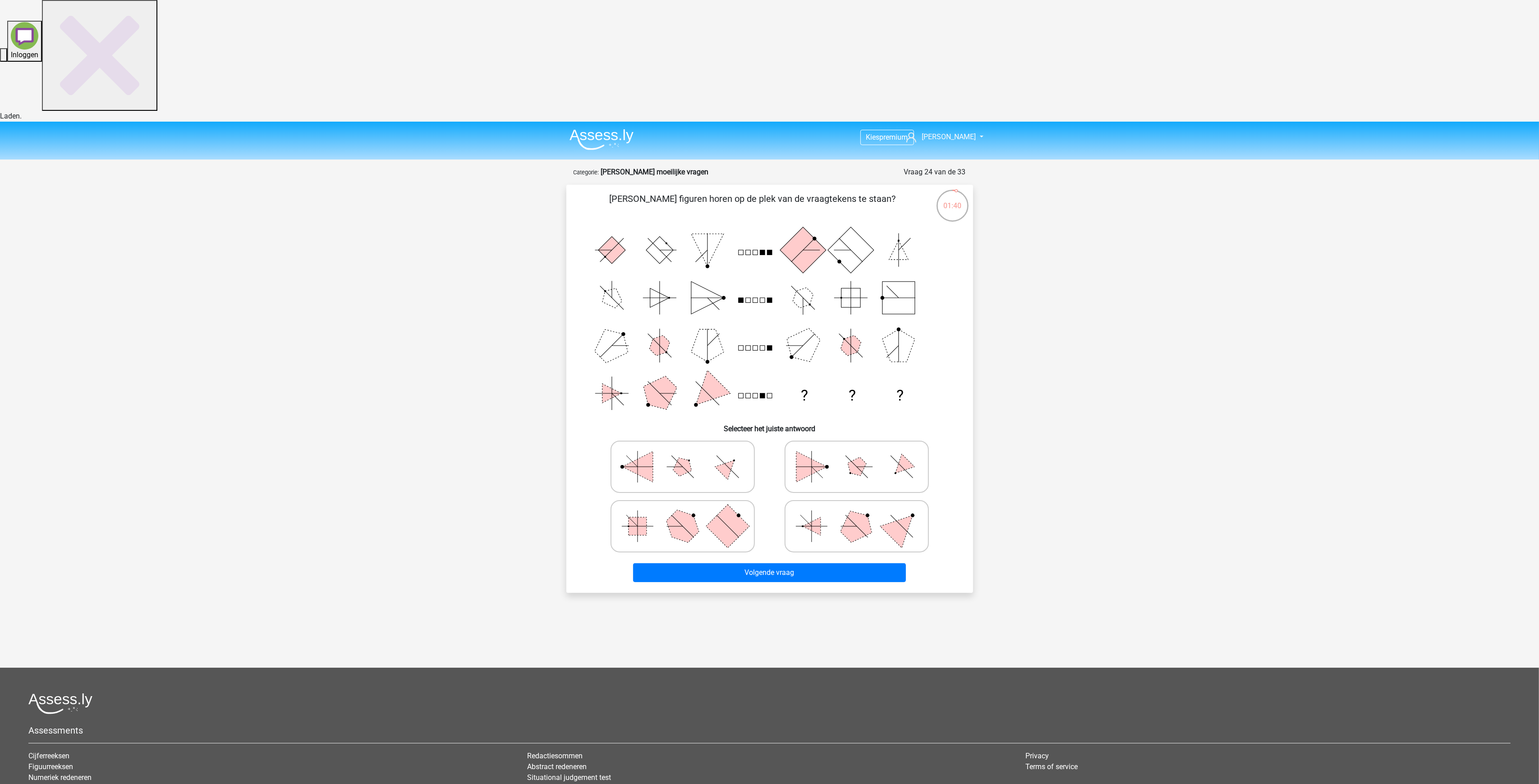
click at [812, 451] on line at bounding box center [812, 467] width 0 height 32
click at [857, 450] on input "radio" at bounding box center [860, 453] width 6 height 6
radio input "true"
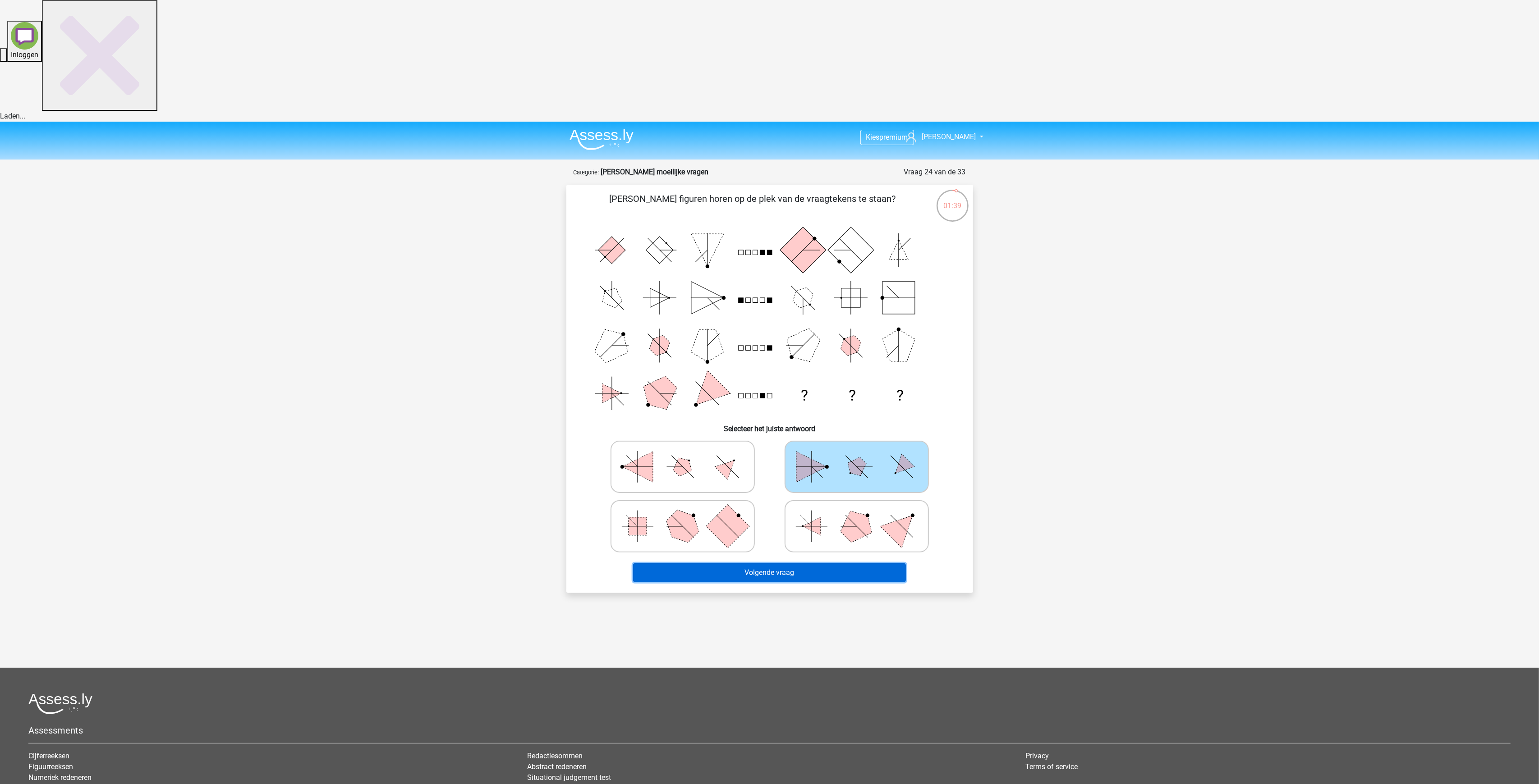
click at [791, 563] on button "Volgende vraag" at bounding box center [770, 573] width 273 height 19
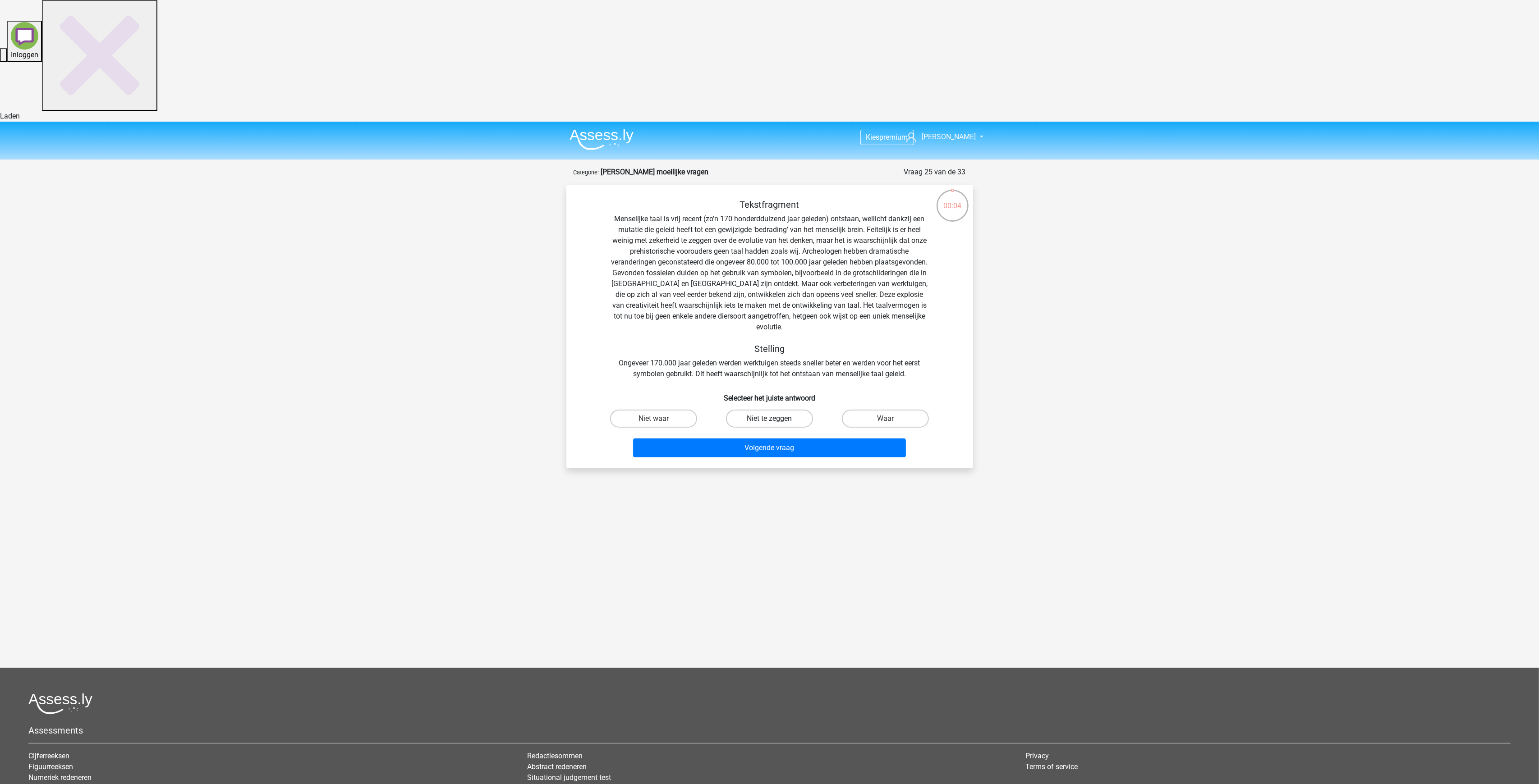
click at [775, 410] on label "Niet te zeggen" at bounding box center [770, 419] width 87 height 18
click at [775, 419] on input "Niet te zeggen" at bounding box center [772, 422] width 6 height 6
radio input "true"
click at [767, 431] on div "Volgende vraag" at bounding box center [770, 446] width 378 height 30
click at [767, 438] on button "Volgende vraag" at bounding box center [770, 448] width 273 height 19
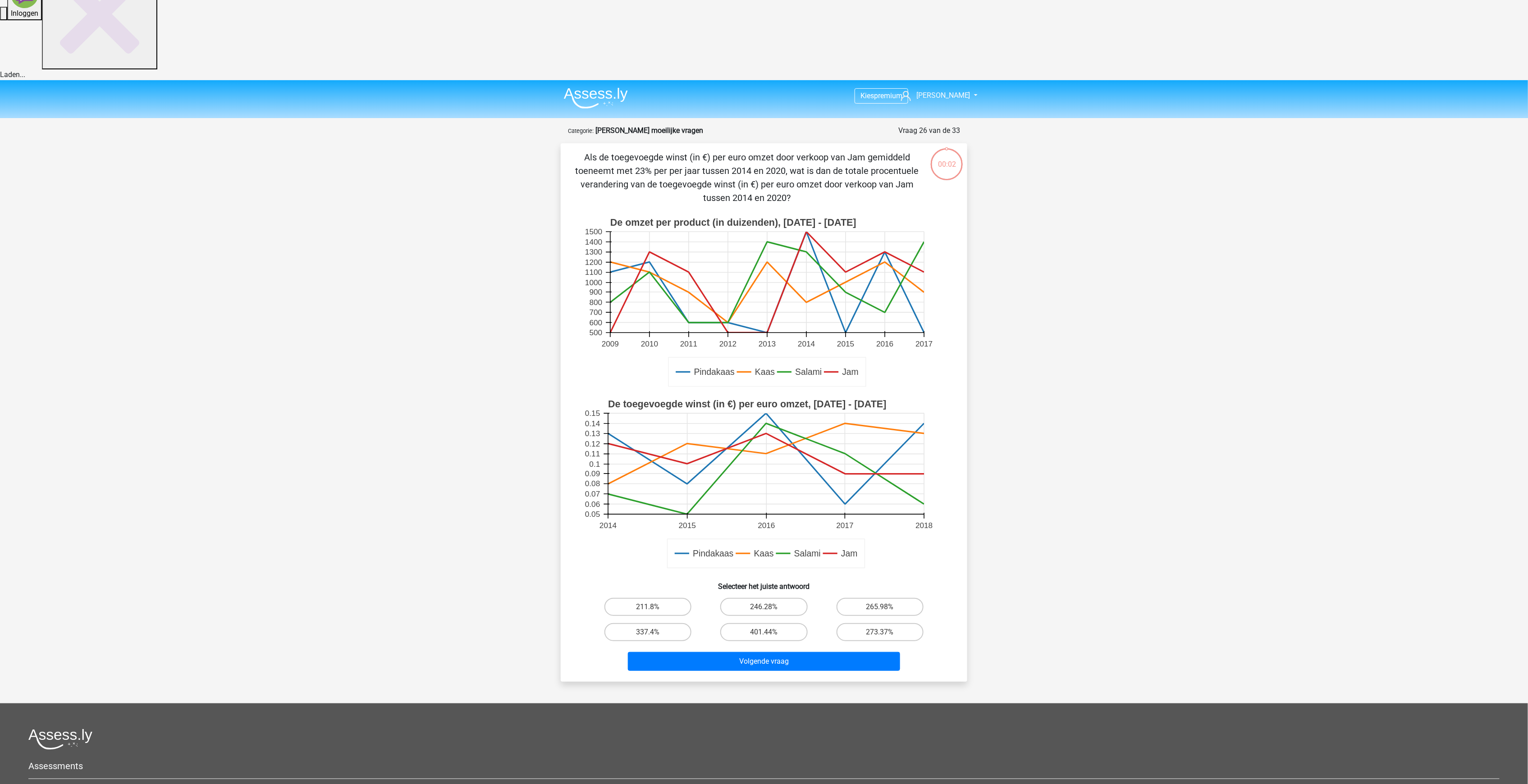
scroll to position [45, 0]
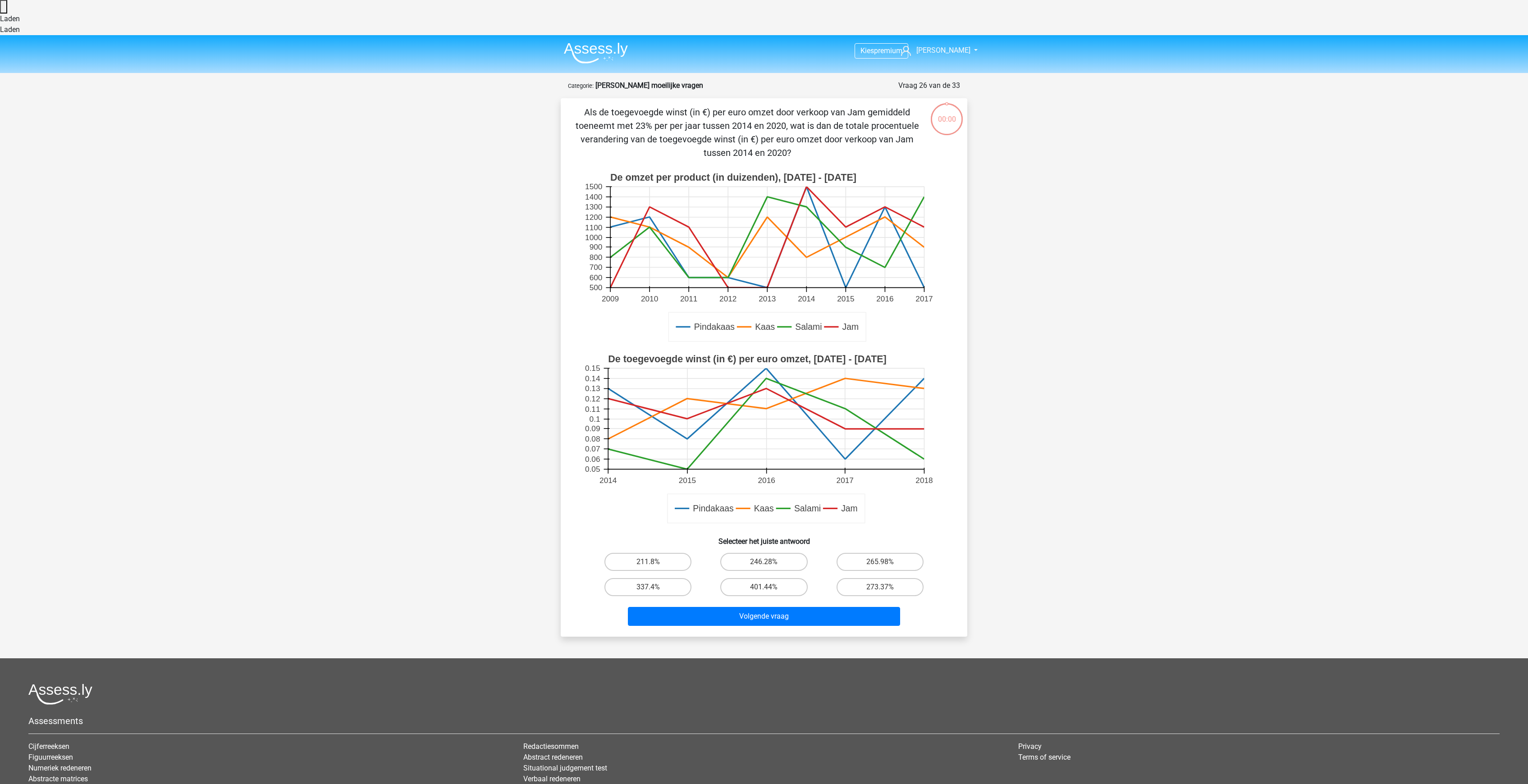
scroll to position [45, 0]
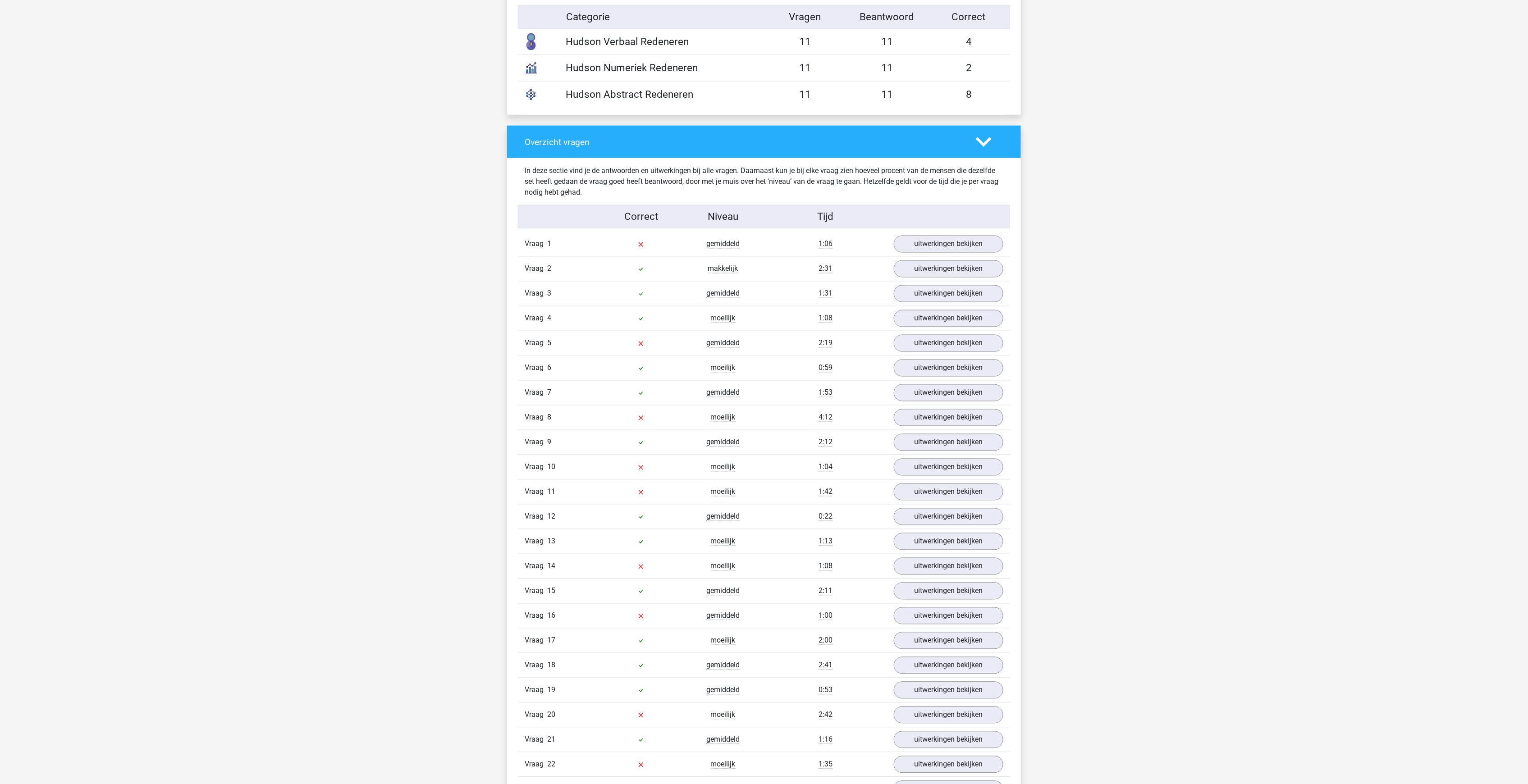
scroll to position [1111, 0]
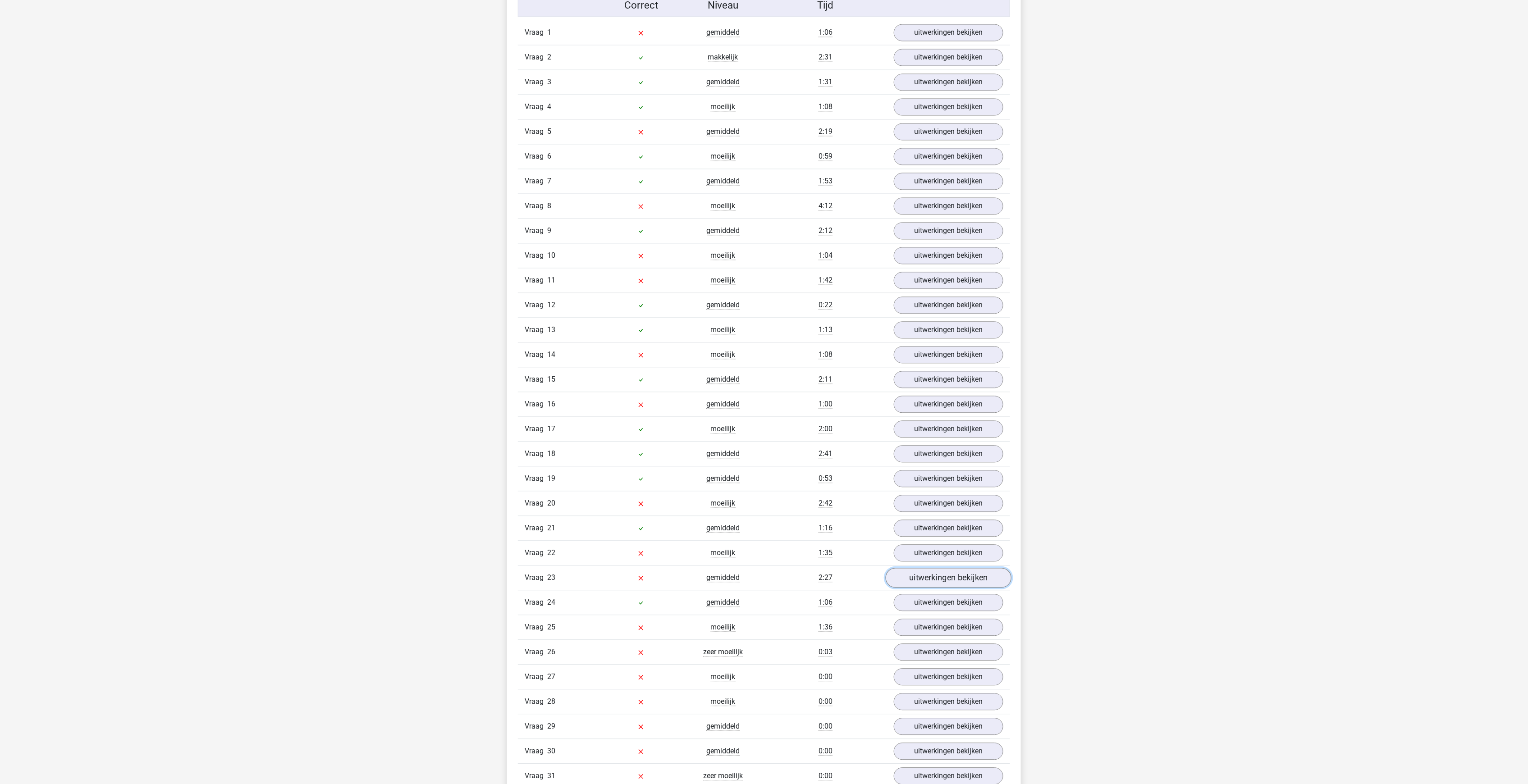
click at [960, 568] on link "uitwerkingen bekijken" at bounding box center [948, 578] width 126 height 20
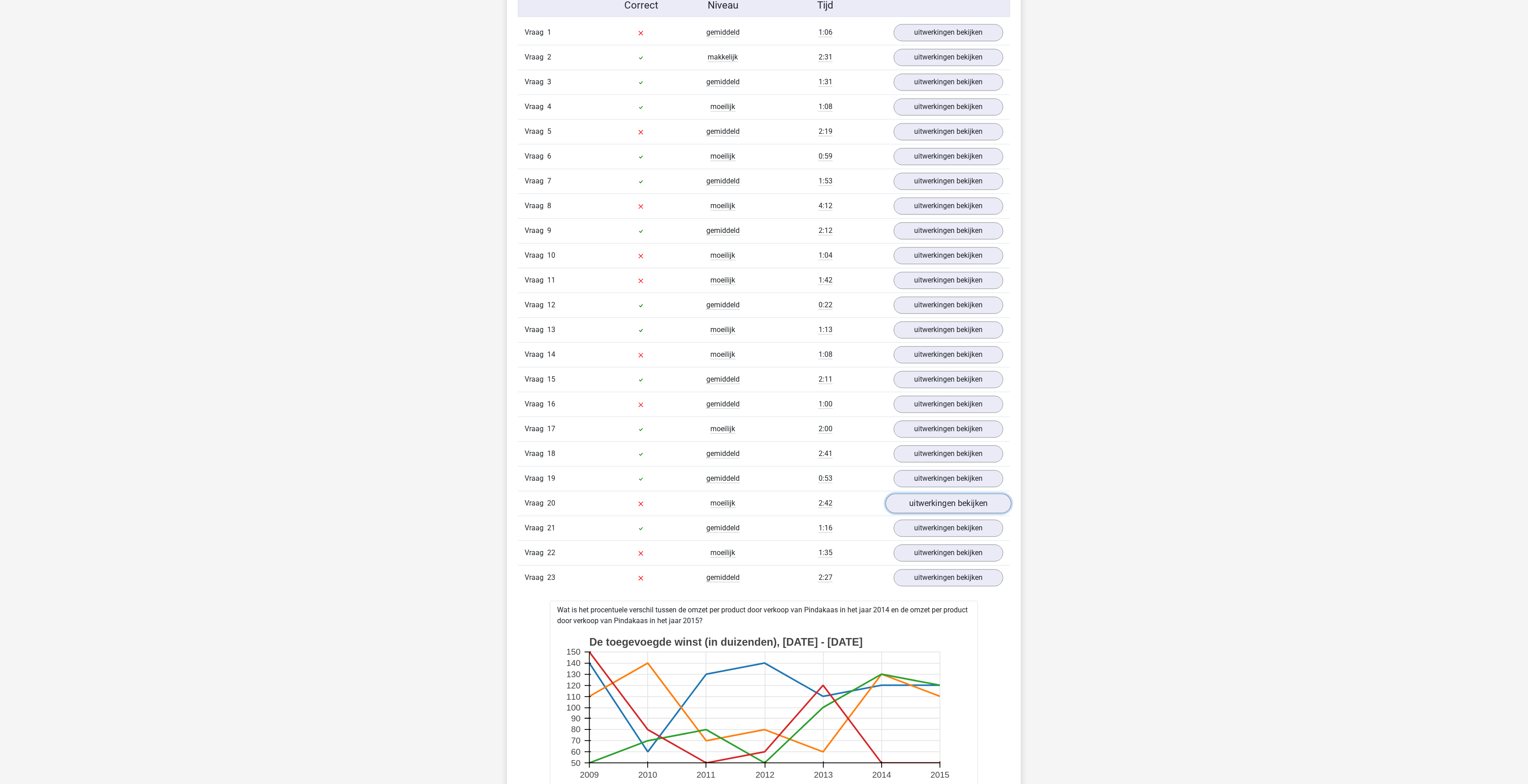
click at [960, 494] on link "uitwerkingen bekijken" at bounding box center [948, 503] width 126 height 20
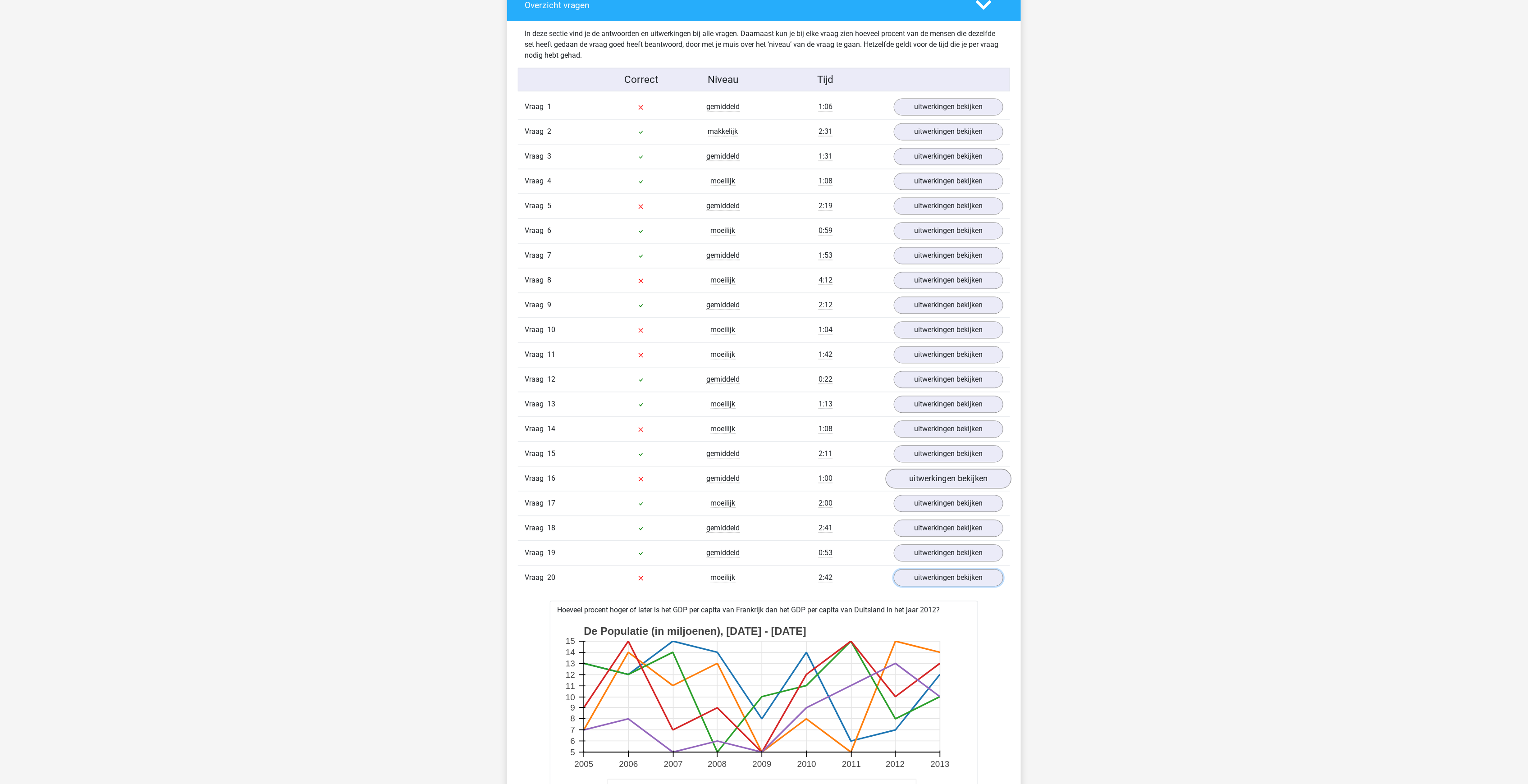
scroll to position [1037, 0]
click at [938, 469] on link "uitwerkingen bekijken" at bounding box center [948, 479] width 126 height 20
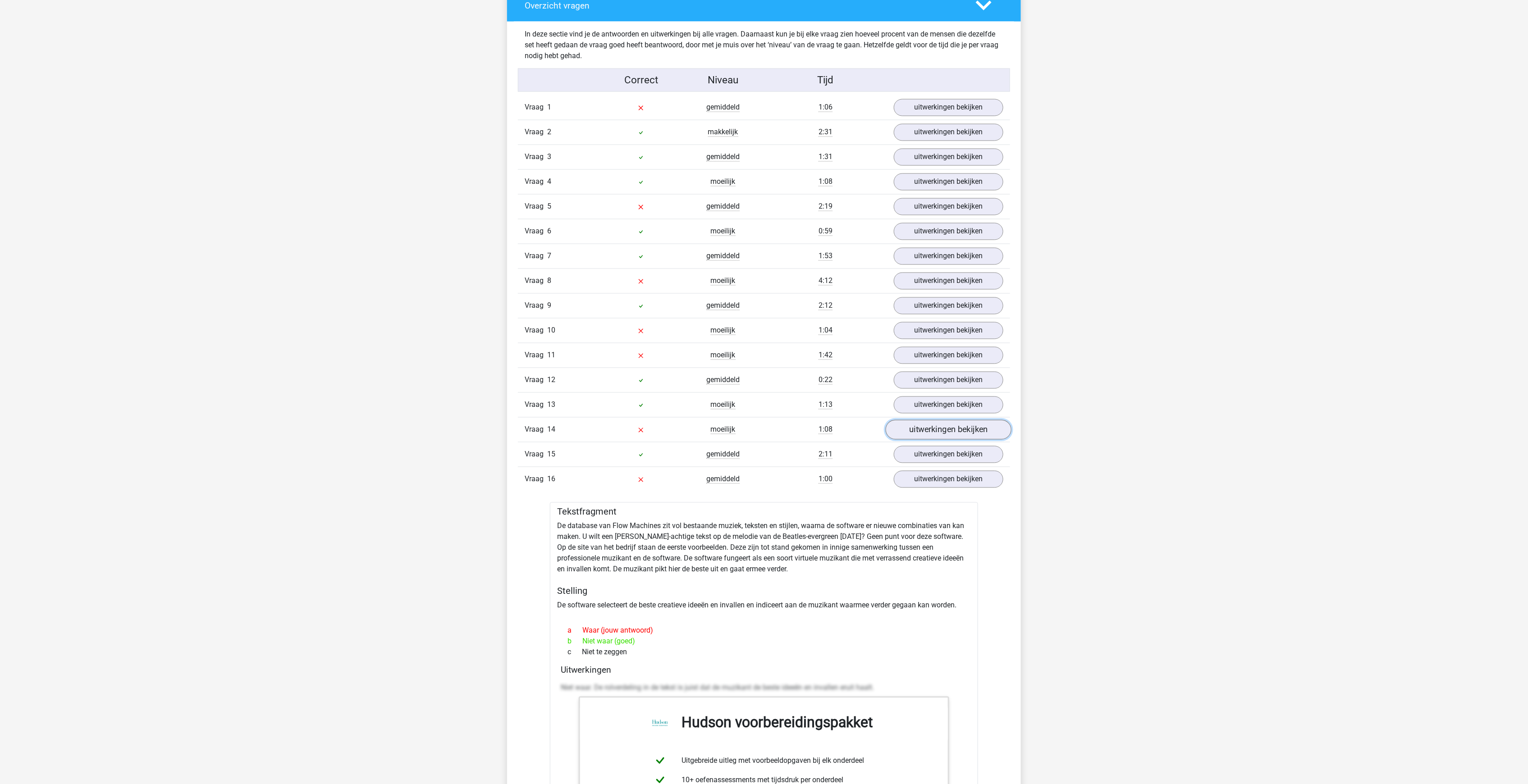
click at [943, 420] on link "uitwerkingen bekijken" at bounding box center [948, 429] width 126 height 20
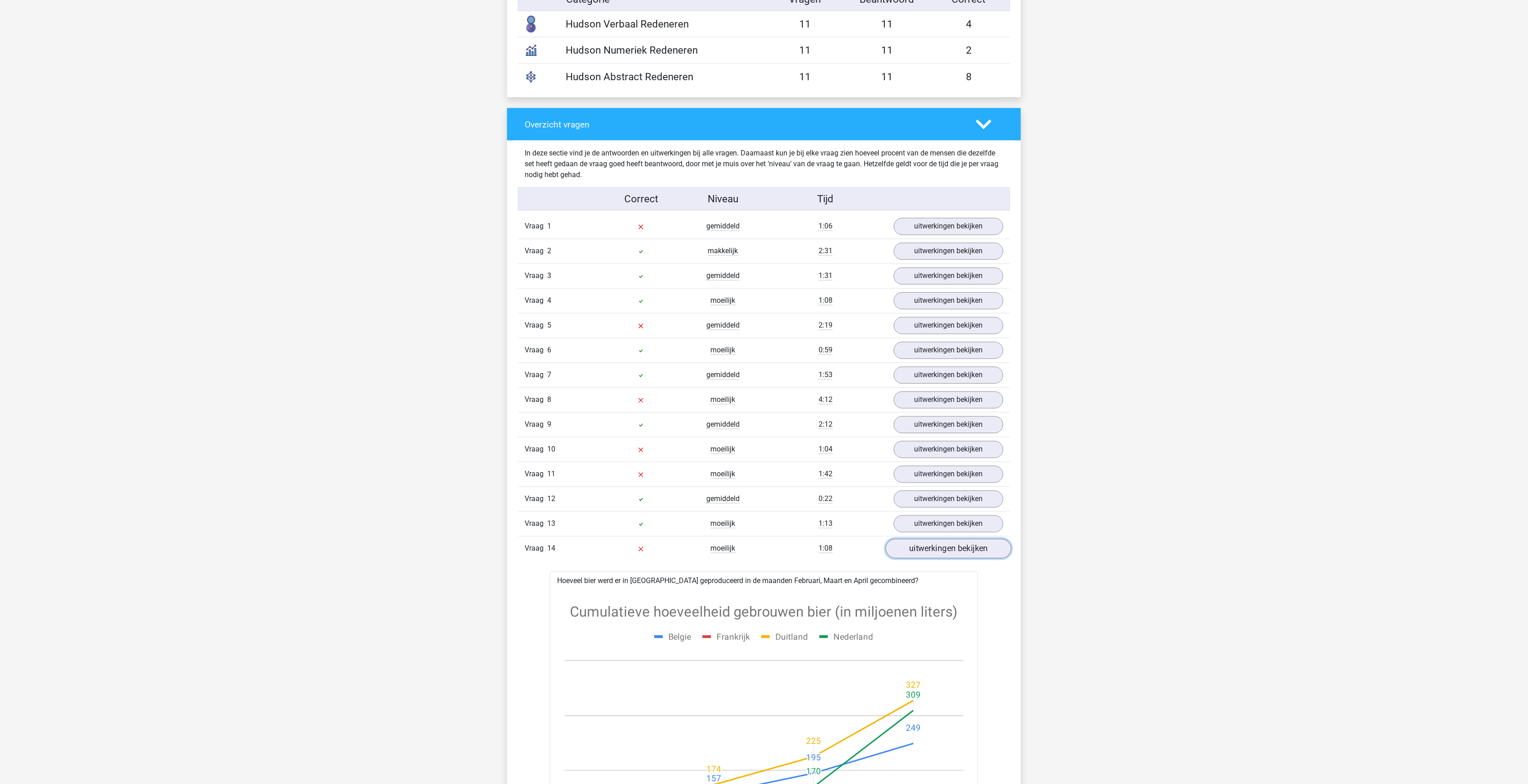
scroll to position [916, 0]
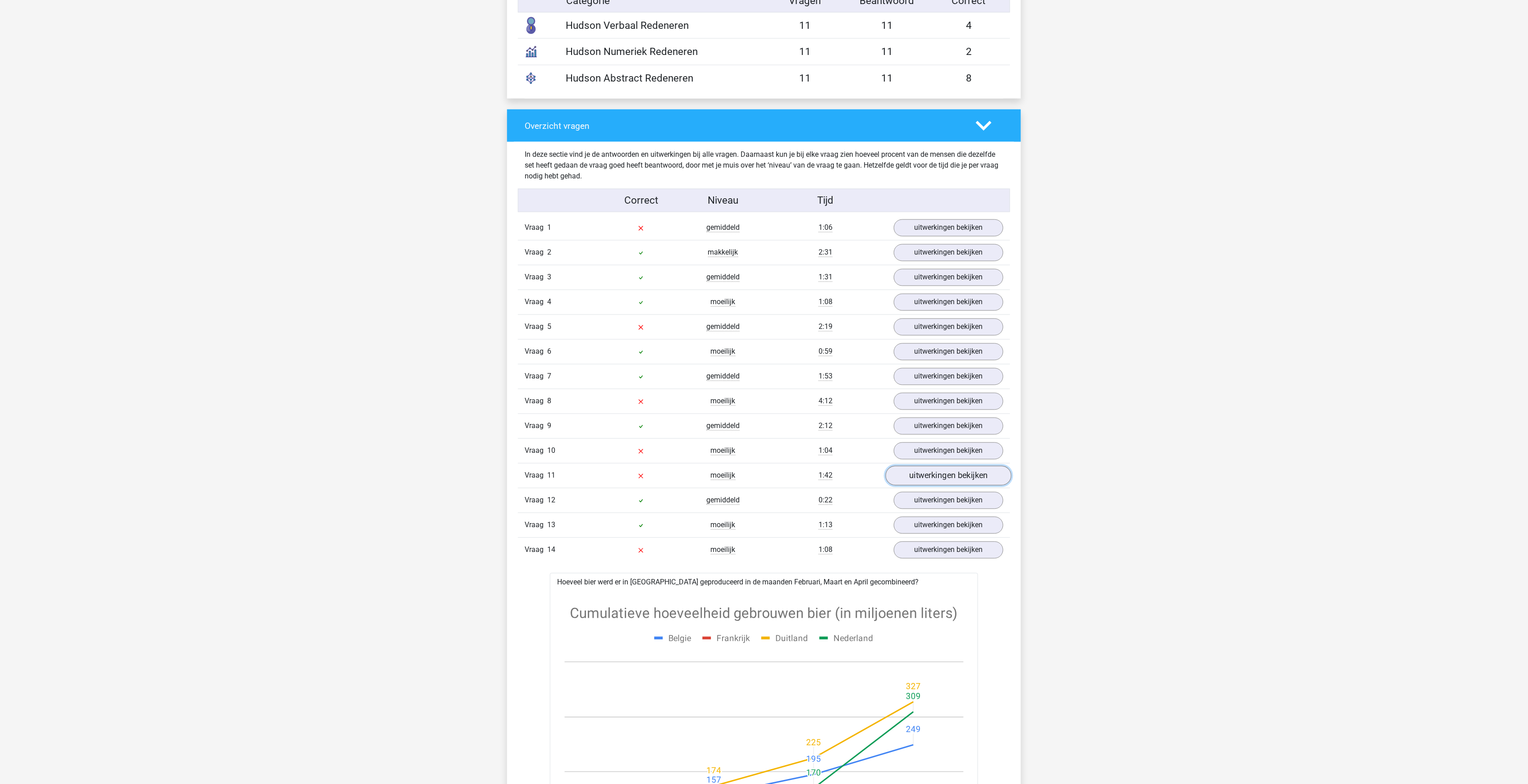
click at [947, 466] on link "uitwerkingen bekijken" at bounding box center [948, 475] width 126 height 20
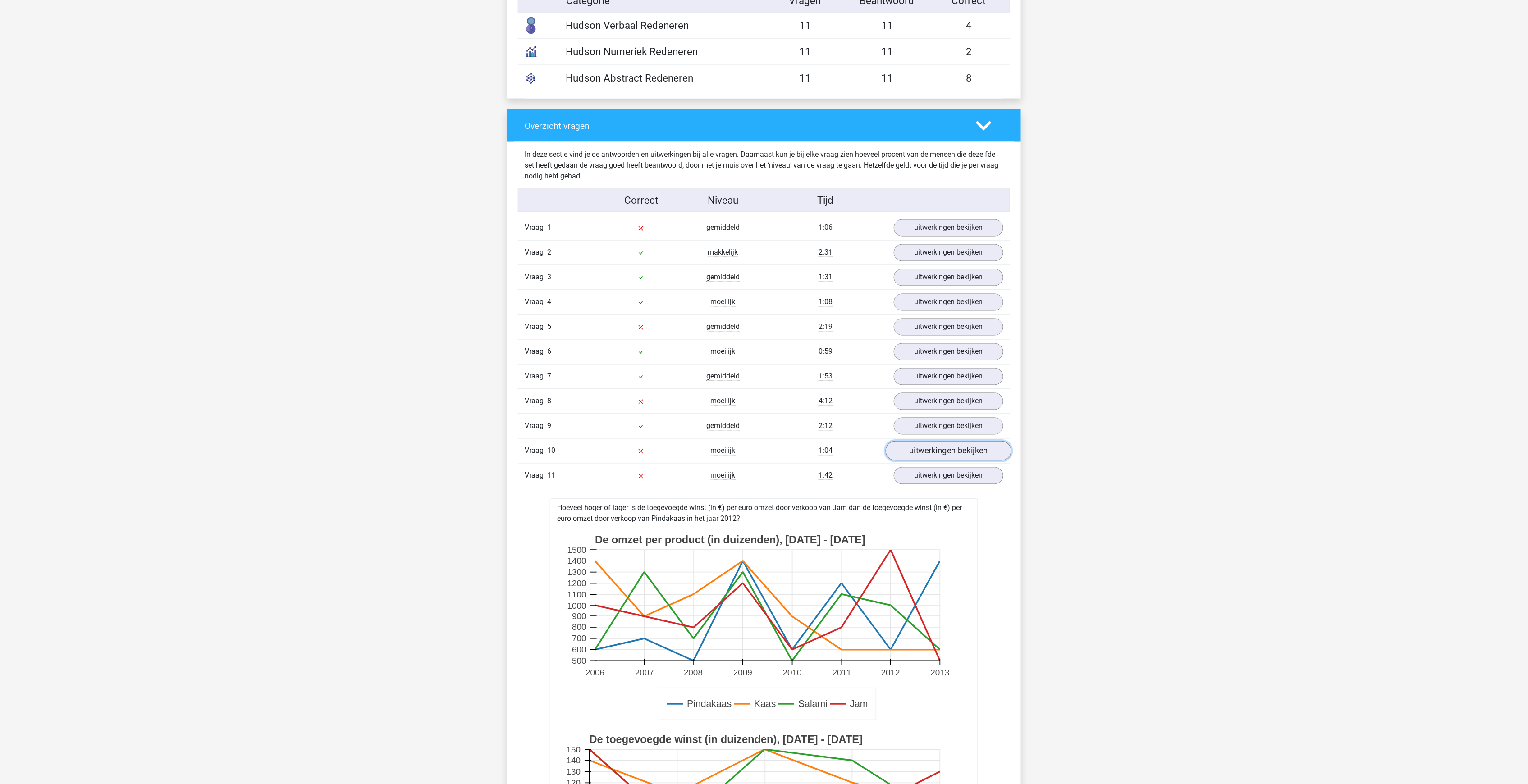
click at [953, 441] on link "uitwerkingen bekijken" at bounding box center [948, 451] width 126 height 20
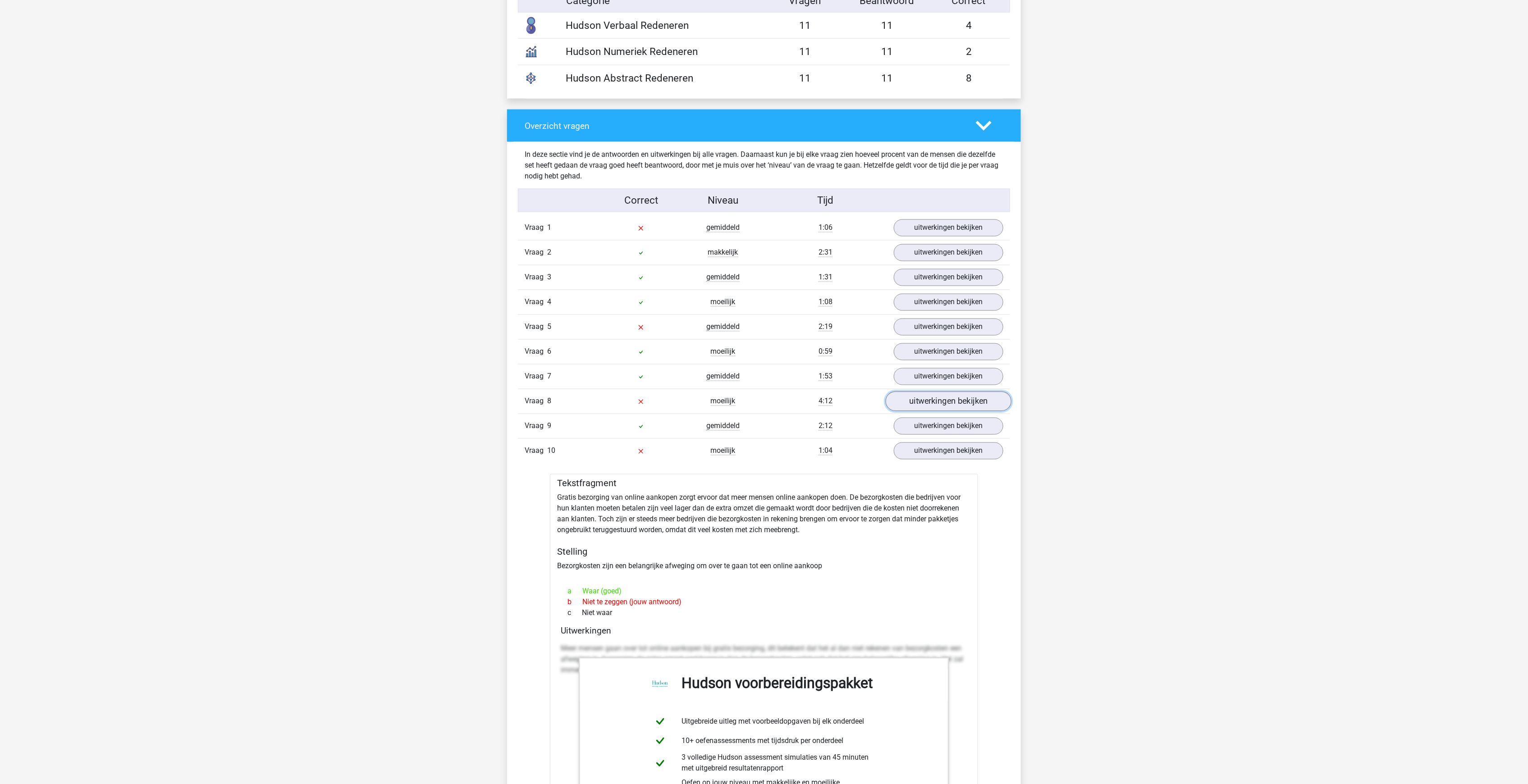
click at [938, 392] on link "uitwerkingen bekijken" at bounding box center [948, 401] width 126 height 20
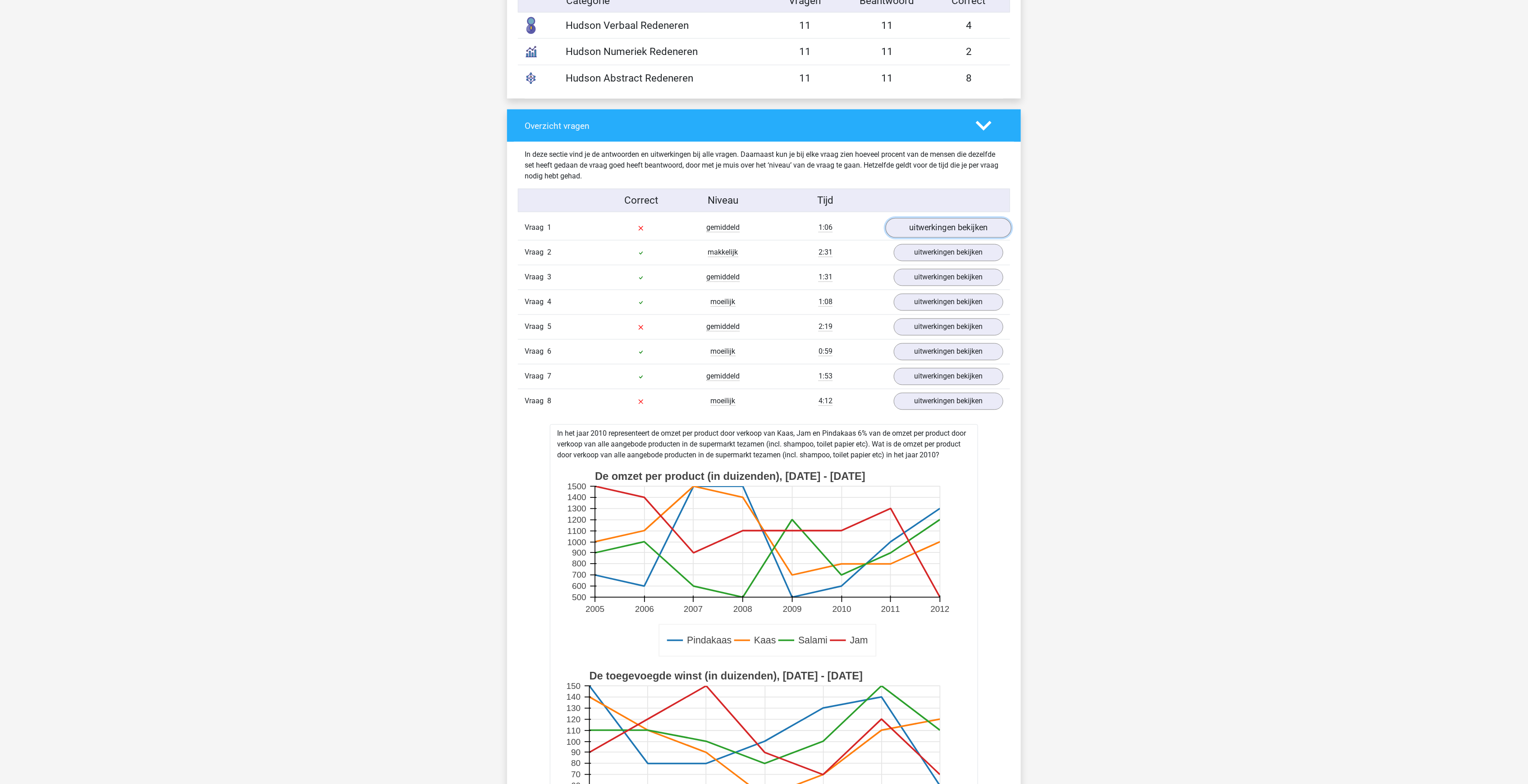
click at [929, 218] on link "uitwerkingen bekijken" at bounding box center [948, 227] width 126 height 20
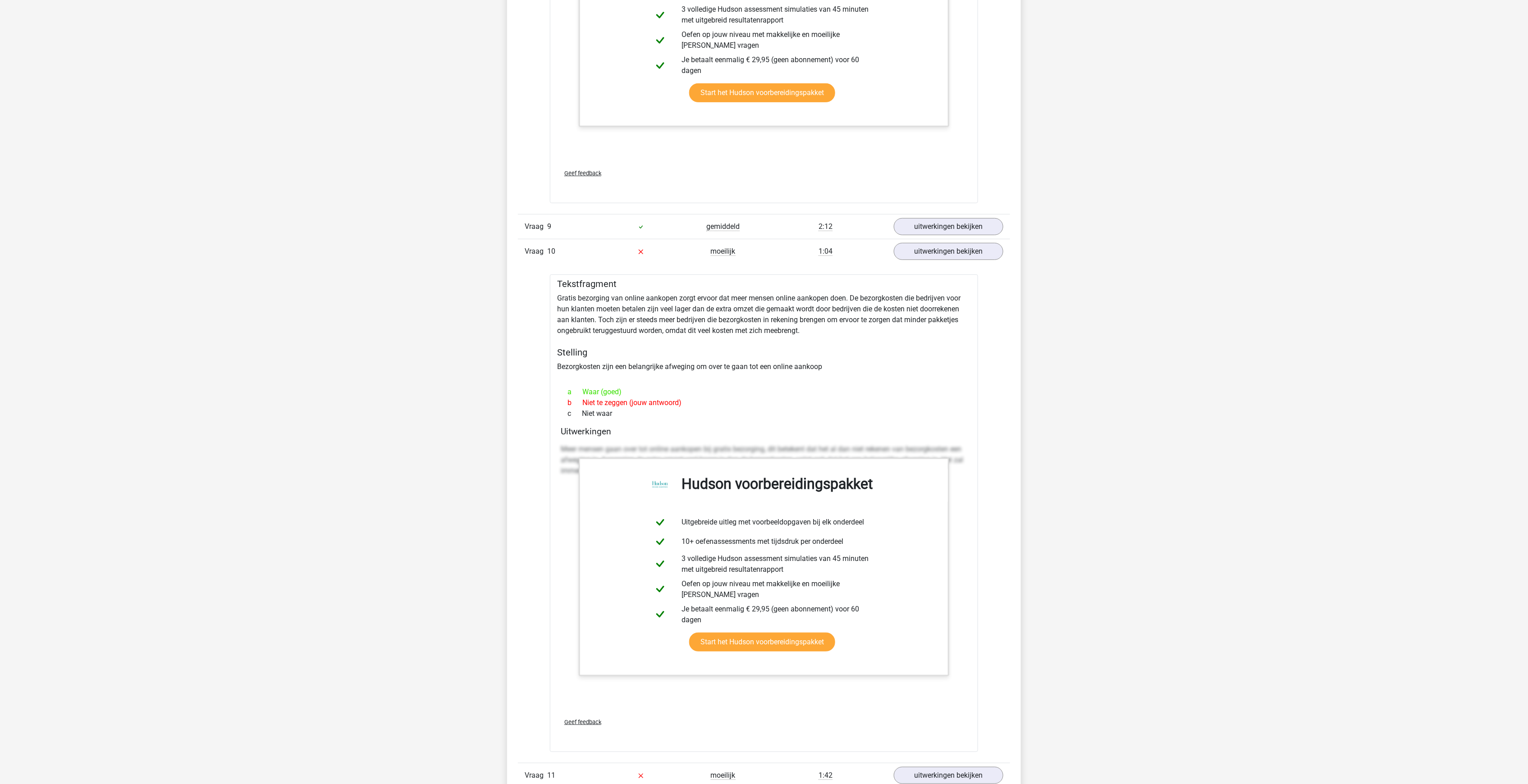
scroll to position [2508, 0]
click at [943, 240] on link "uitwerkingen bekijken" at bounding box center [948, 250] width 126 height 20
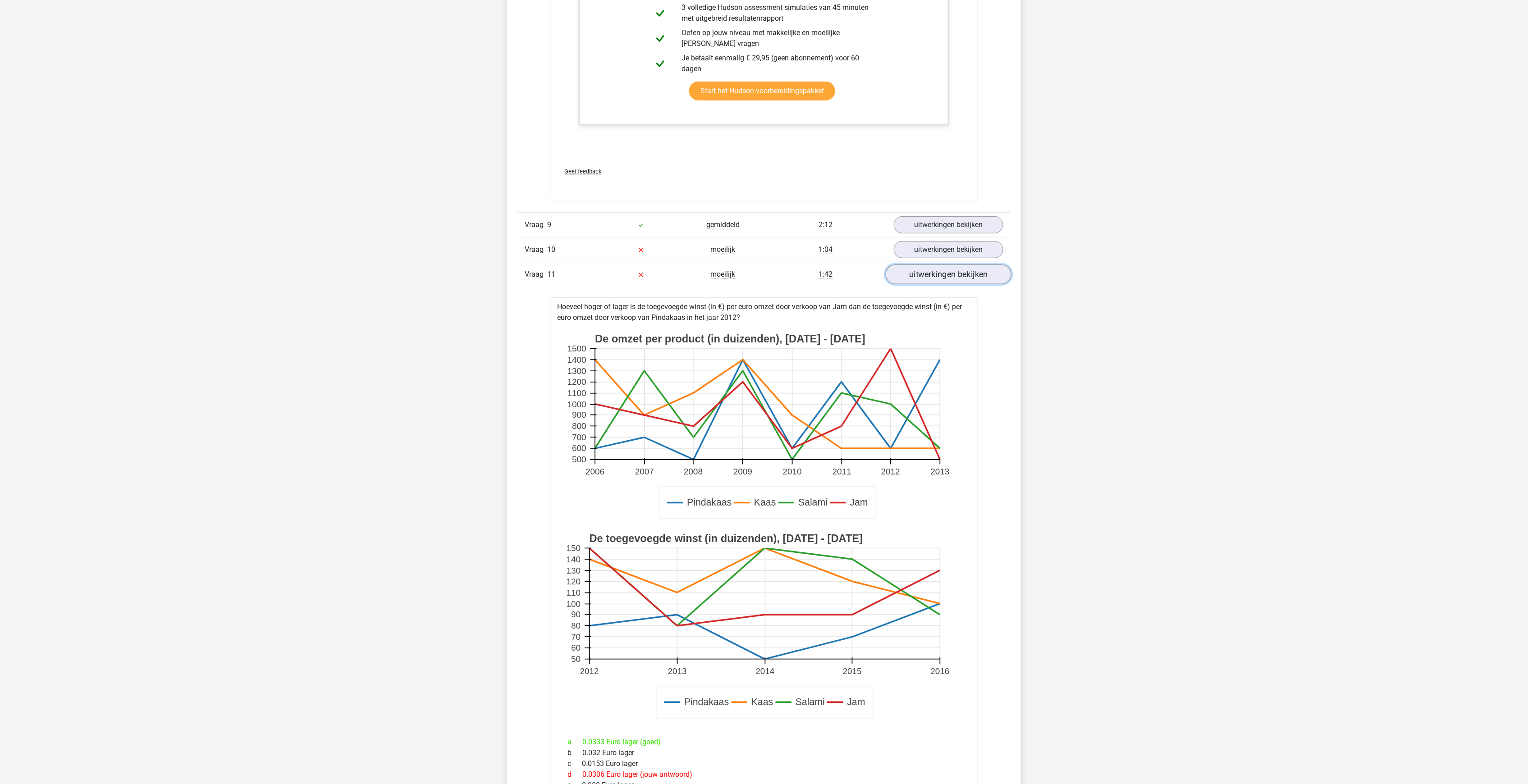
click at [949, 265] on link "uitwerkingen bekijken" at bounding box center [948, 274] width 126 height 20
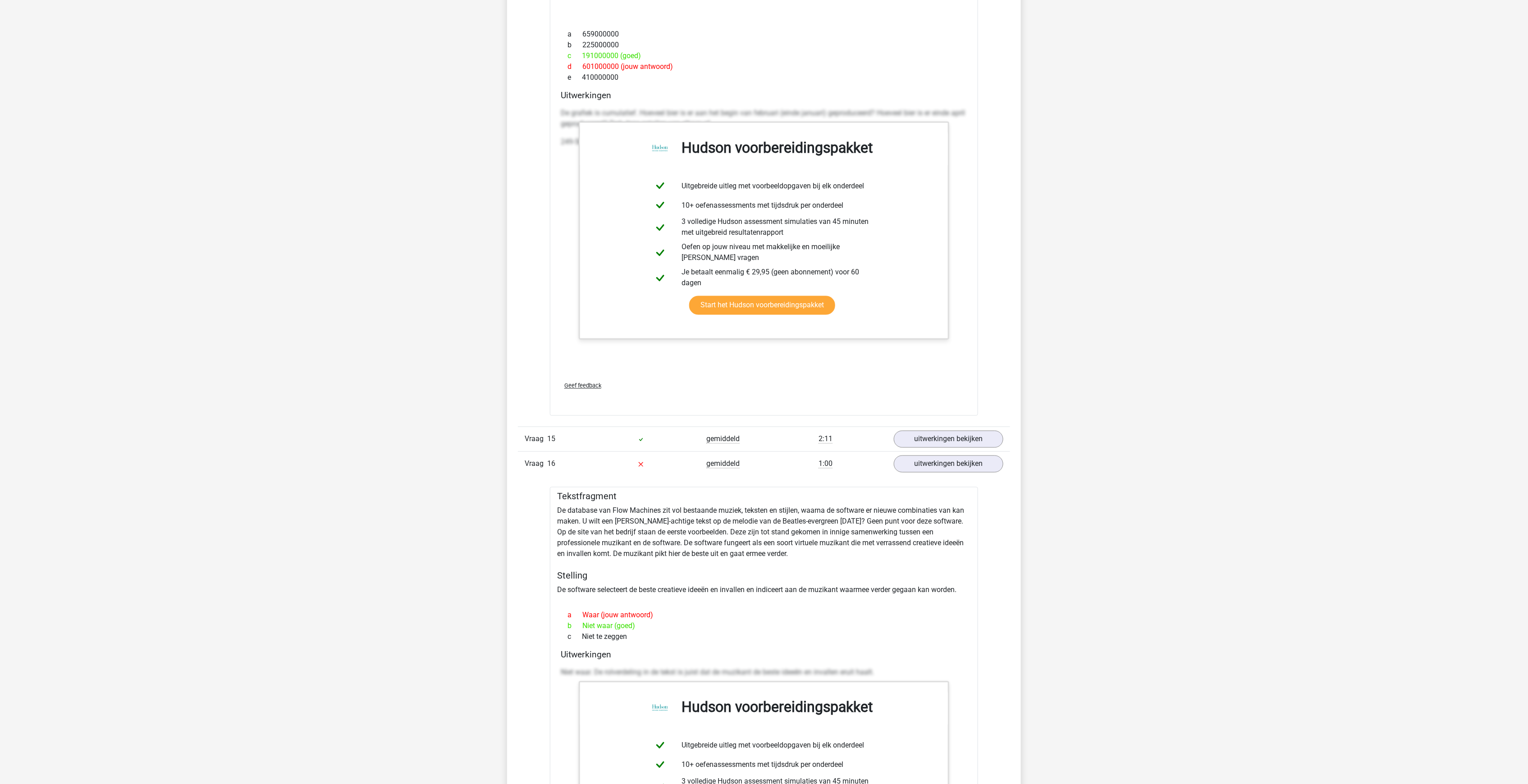
scroll to position [3215, 0]
click at [955, 454] on link "uitwerkingen bekijken" at bounding box center [948, 463] width 126 height 20
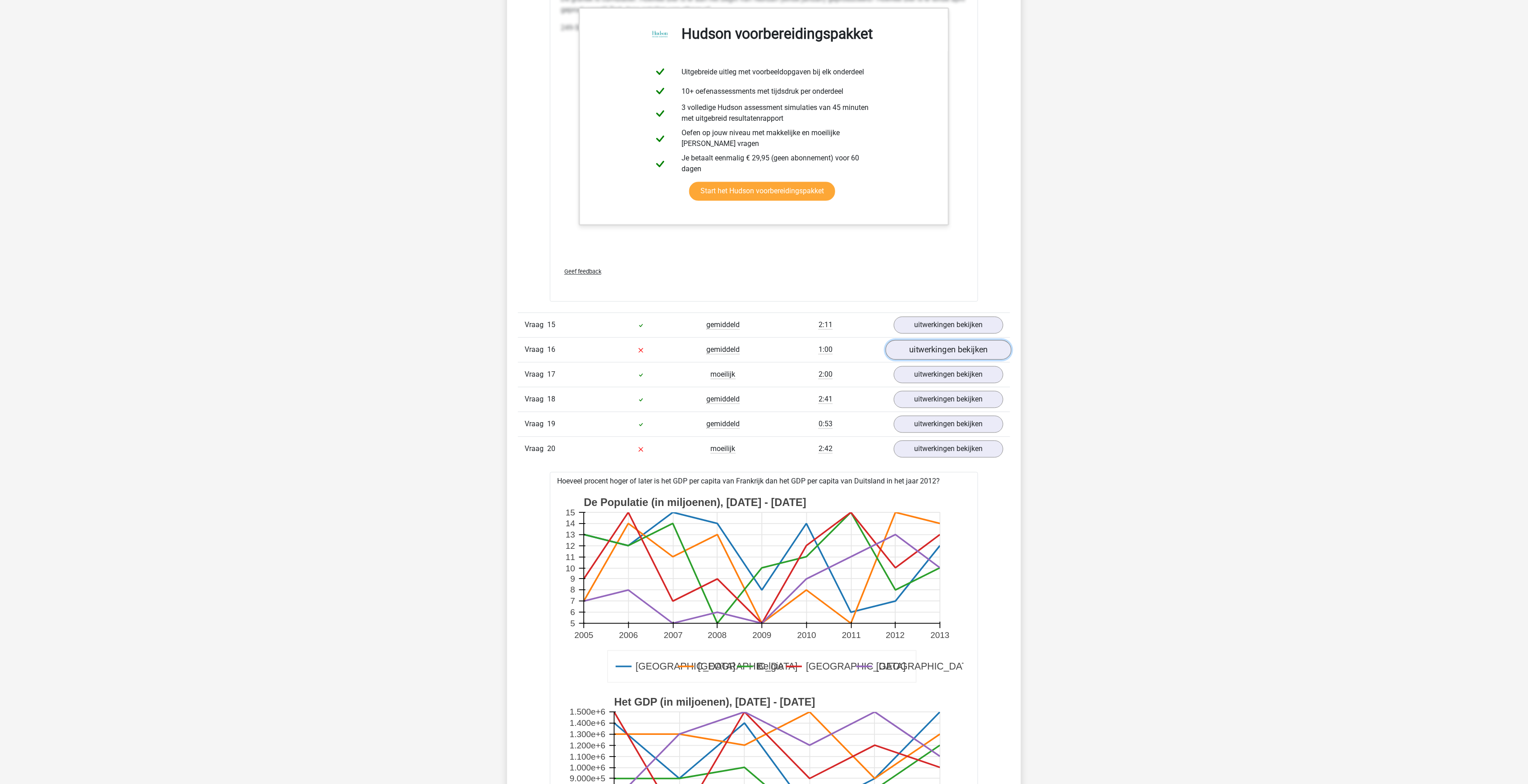
scroll to position [3335, 0]
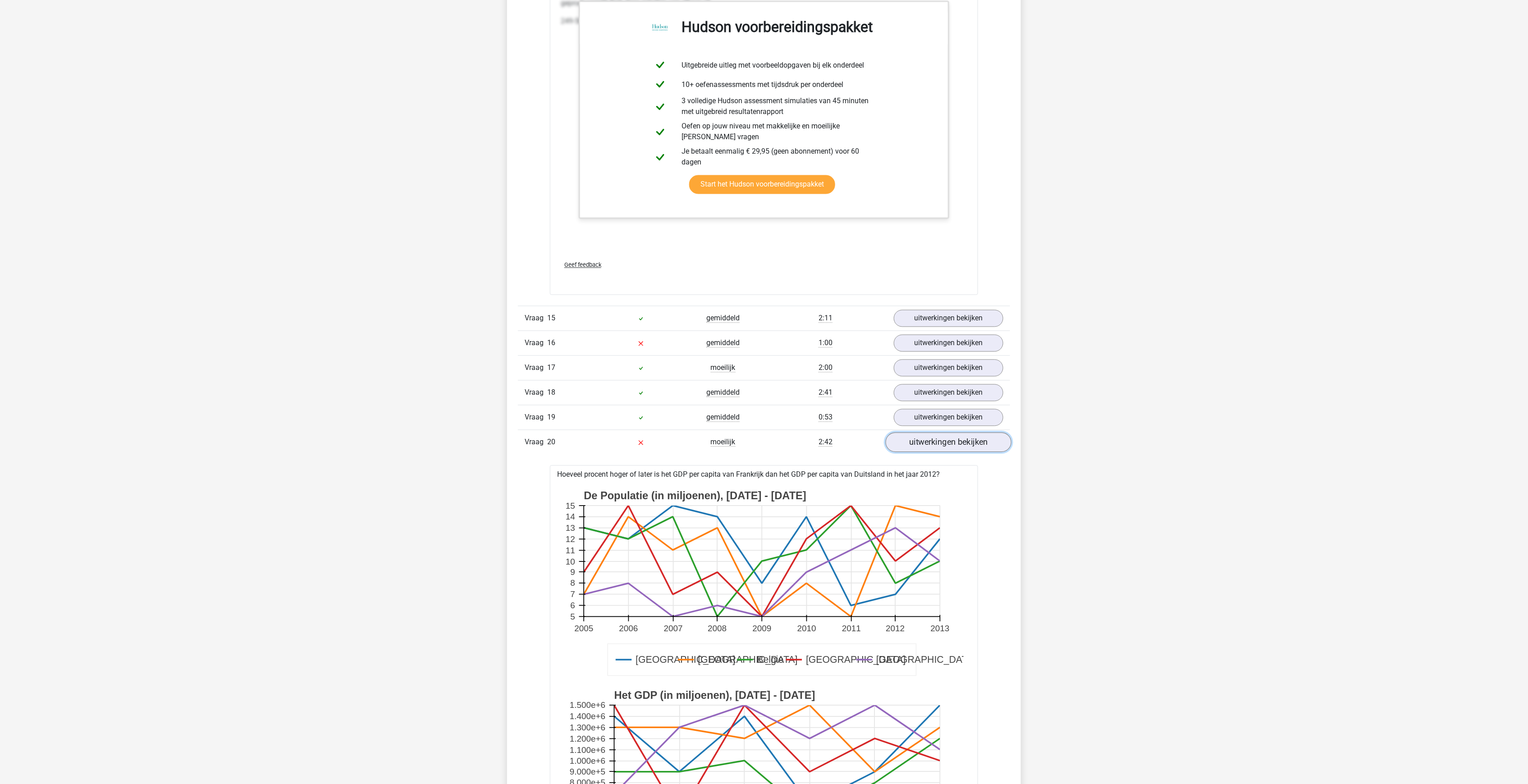
click at [948, 433] on link "uitwerkingen bekijken" at bounding box center [948, 442] width 126 height 20
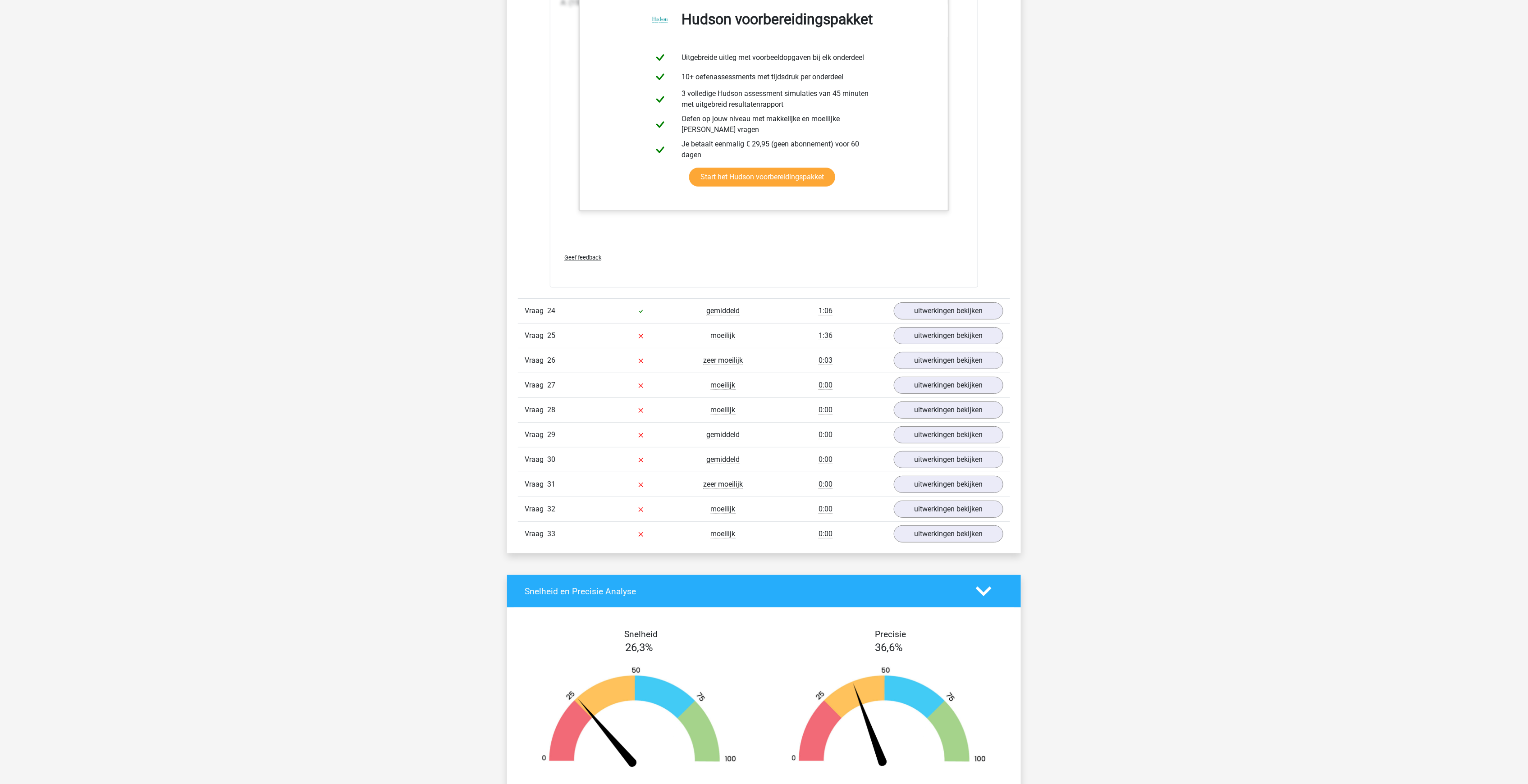
scroll to position [4462, 0]
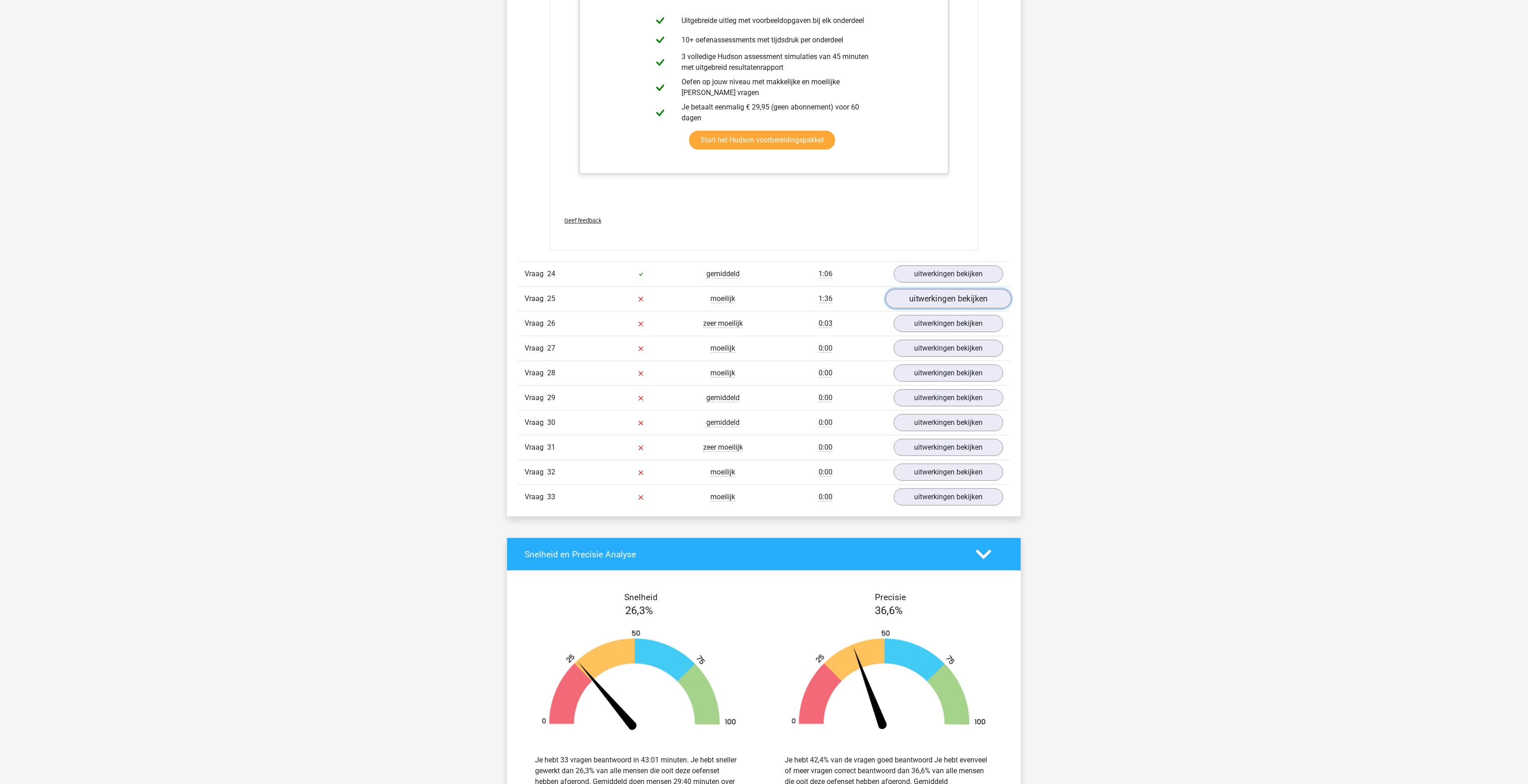
click at [937, 289] on link "uitwerkingen bekijken" at bounding box center [948, 299] width 126 height 20
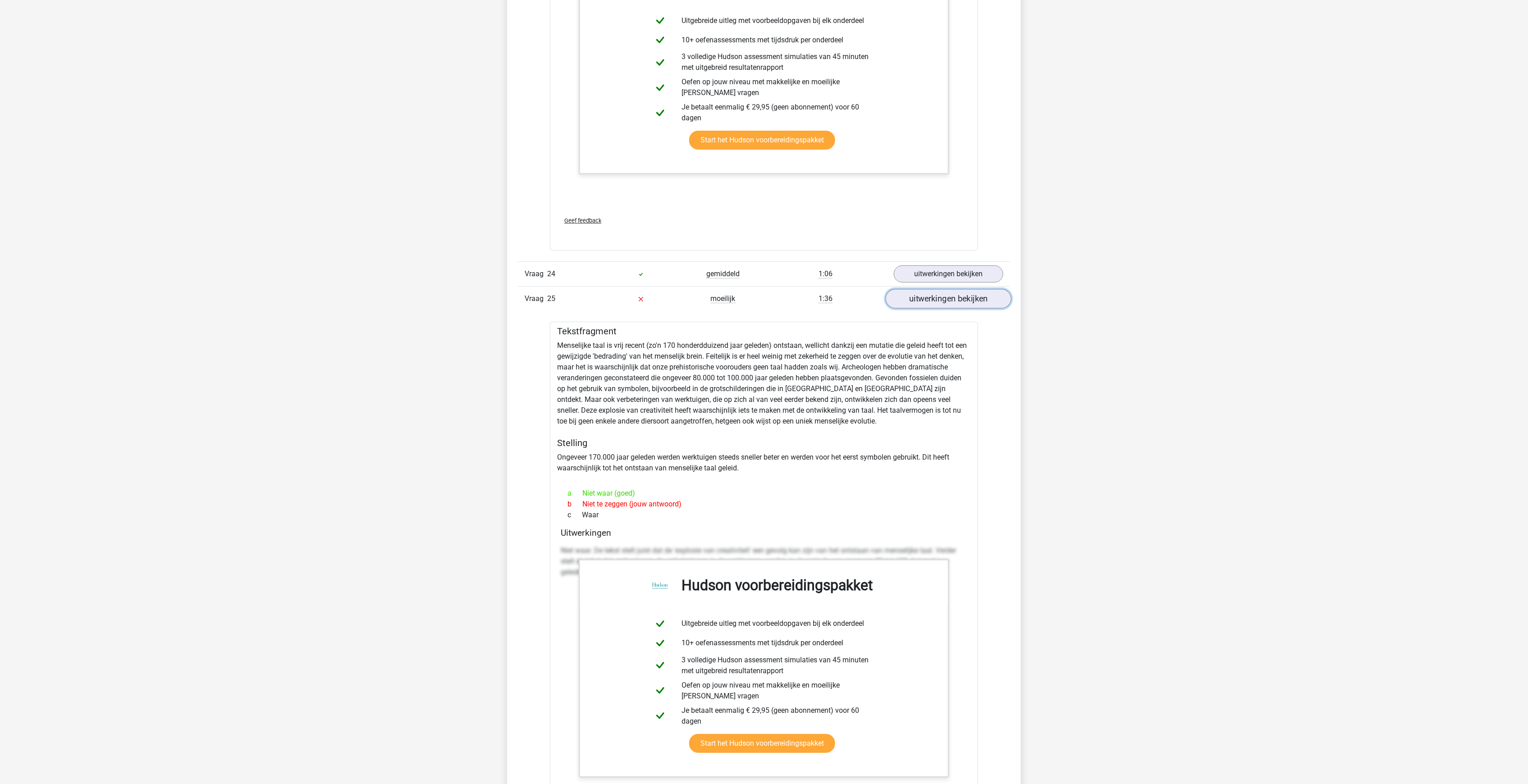
click at [937, 289] on link "uitwerkingen bekijken" at bounding box center [948, 299] width 126 height 20
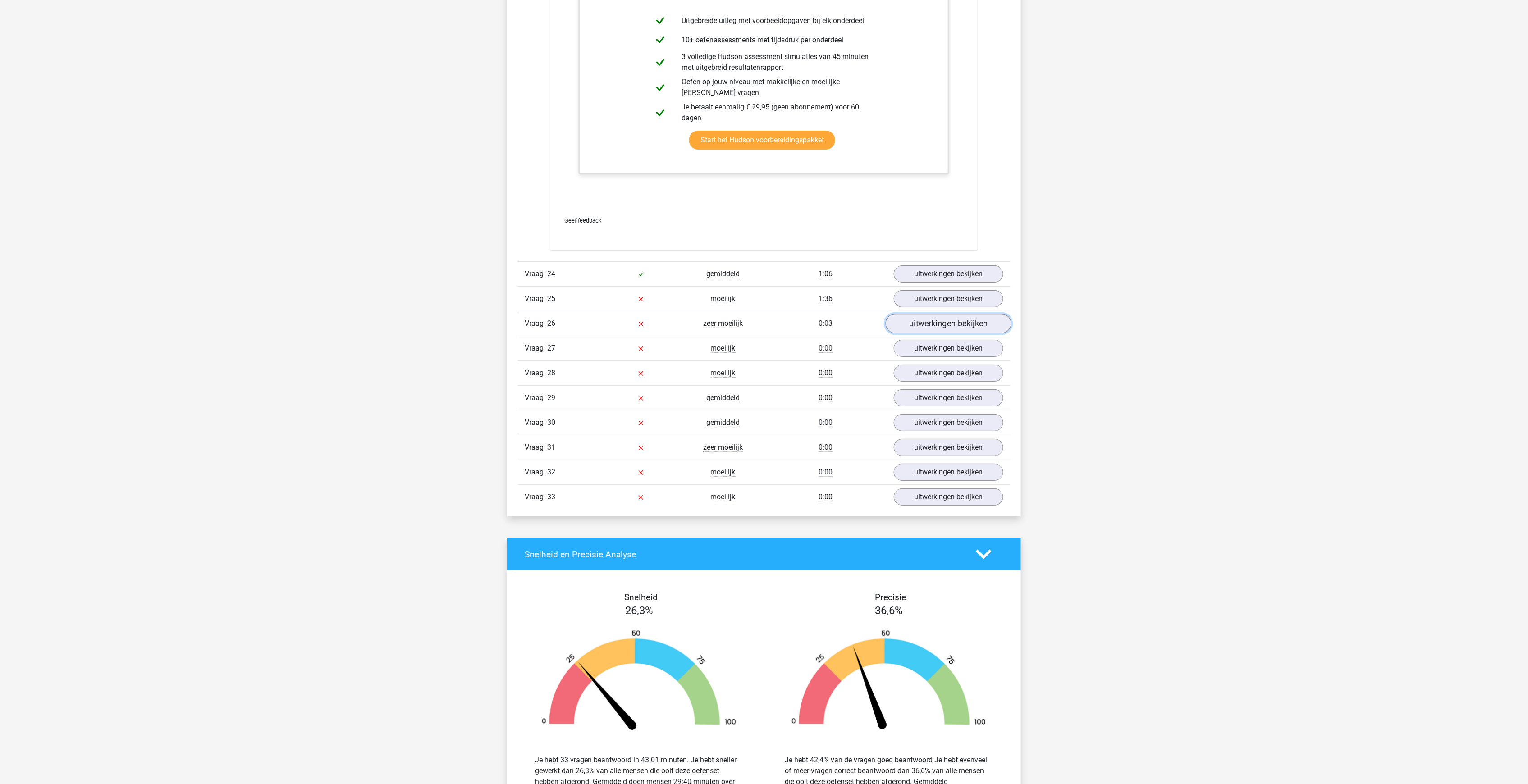
click at [940, 313] on link "uitwerkingen bekijken" at bounding box center [948, 323] width 126 height 20
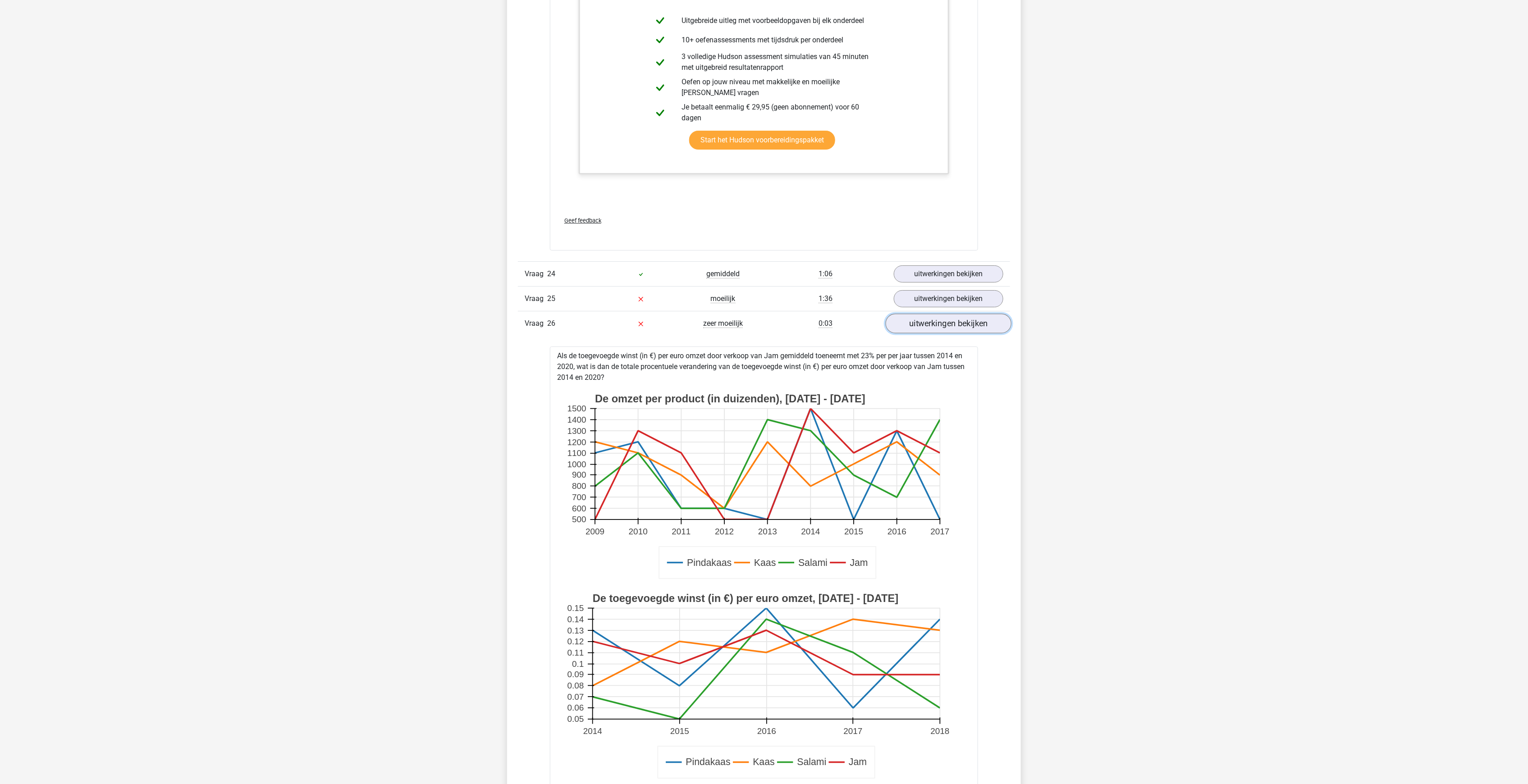
click at [940, 313] on link "uitwerkingen bekijken" at bounding box center [948, 323] width 126 height 20
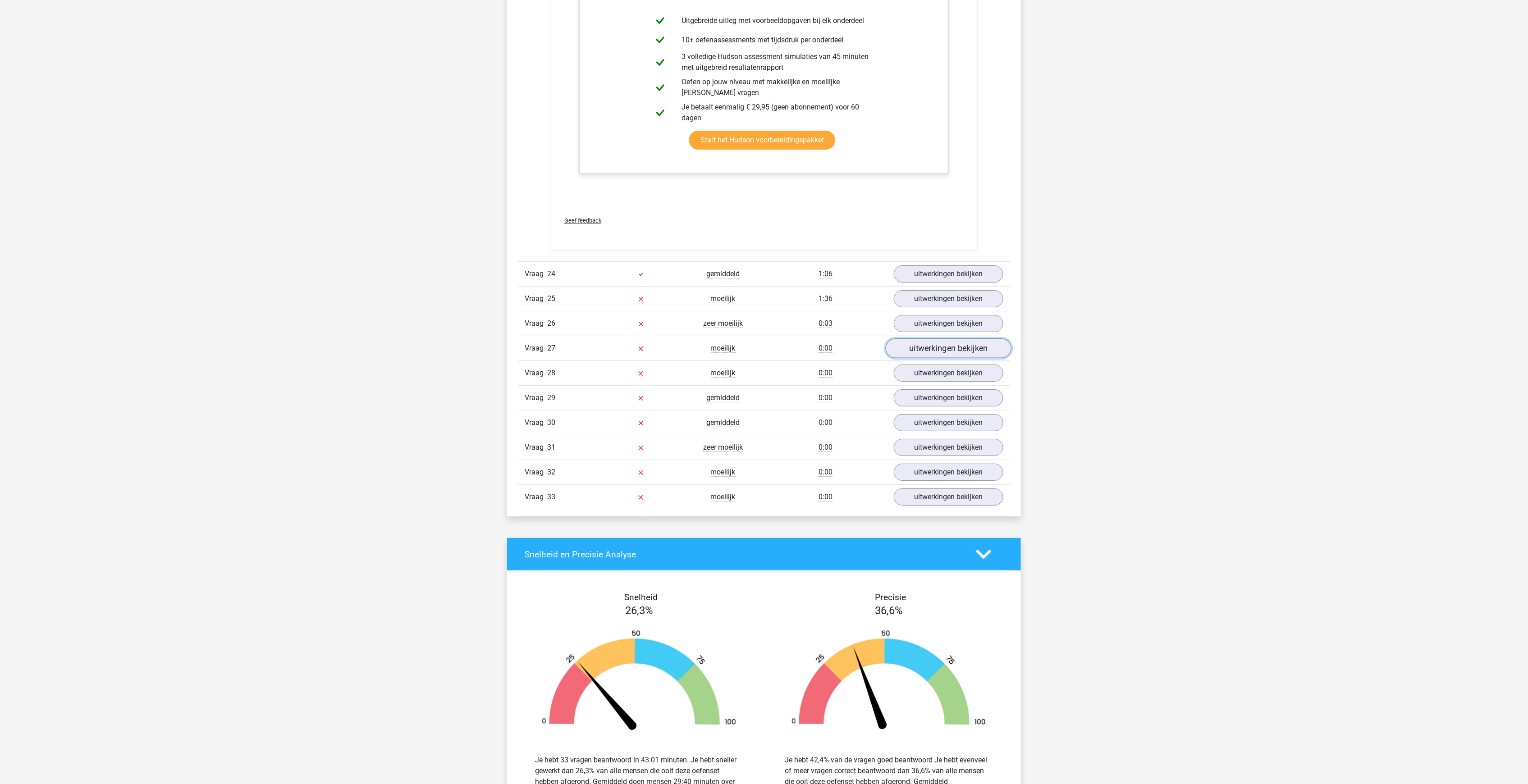
click at [934, 339] on link "uitwerkingen bekijken" at bounding box center [948, 348] width 126 height 20
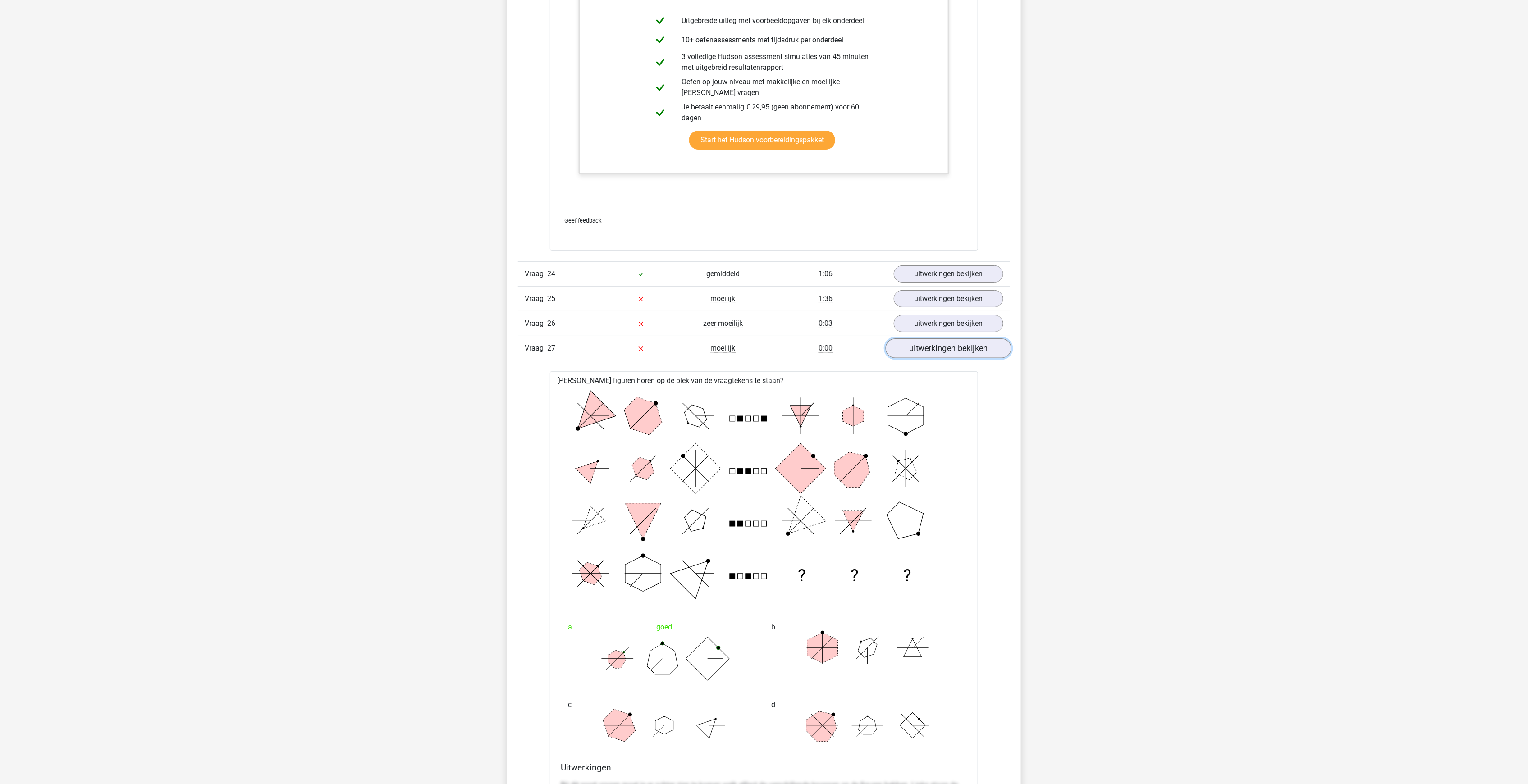
click at [933, 339] on link "uitwerkingen bekijken" at bounding box center [948, 348] width 126 height 20
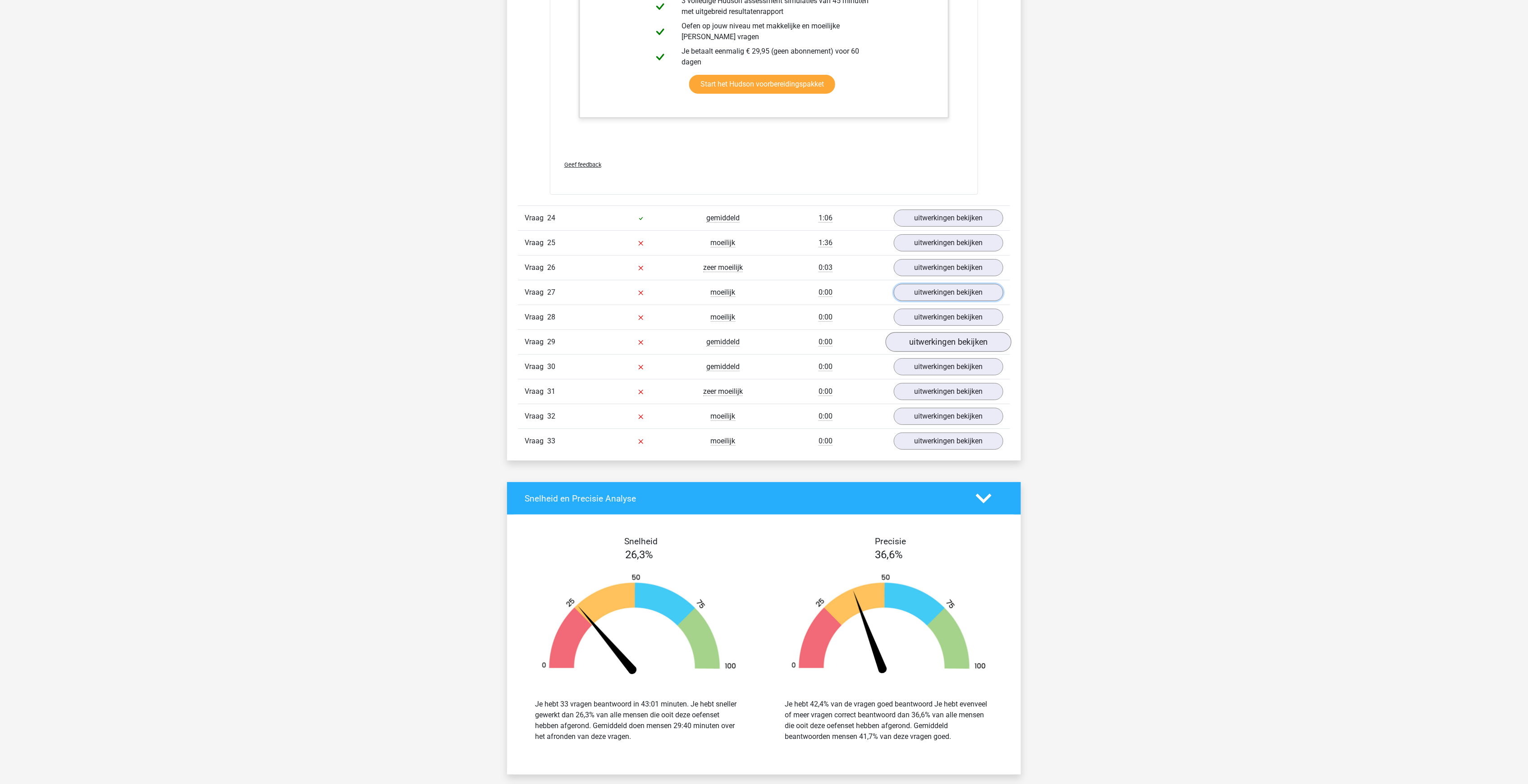
scroll to position [4507, 0]
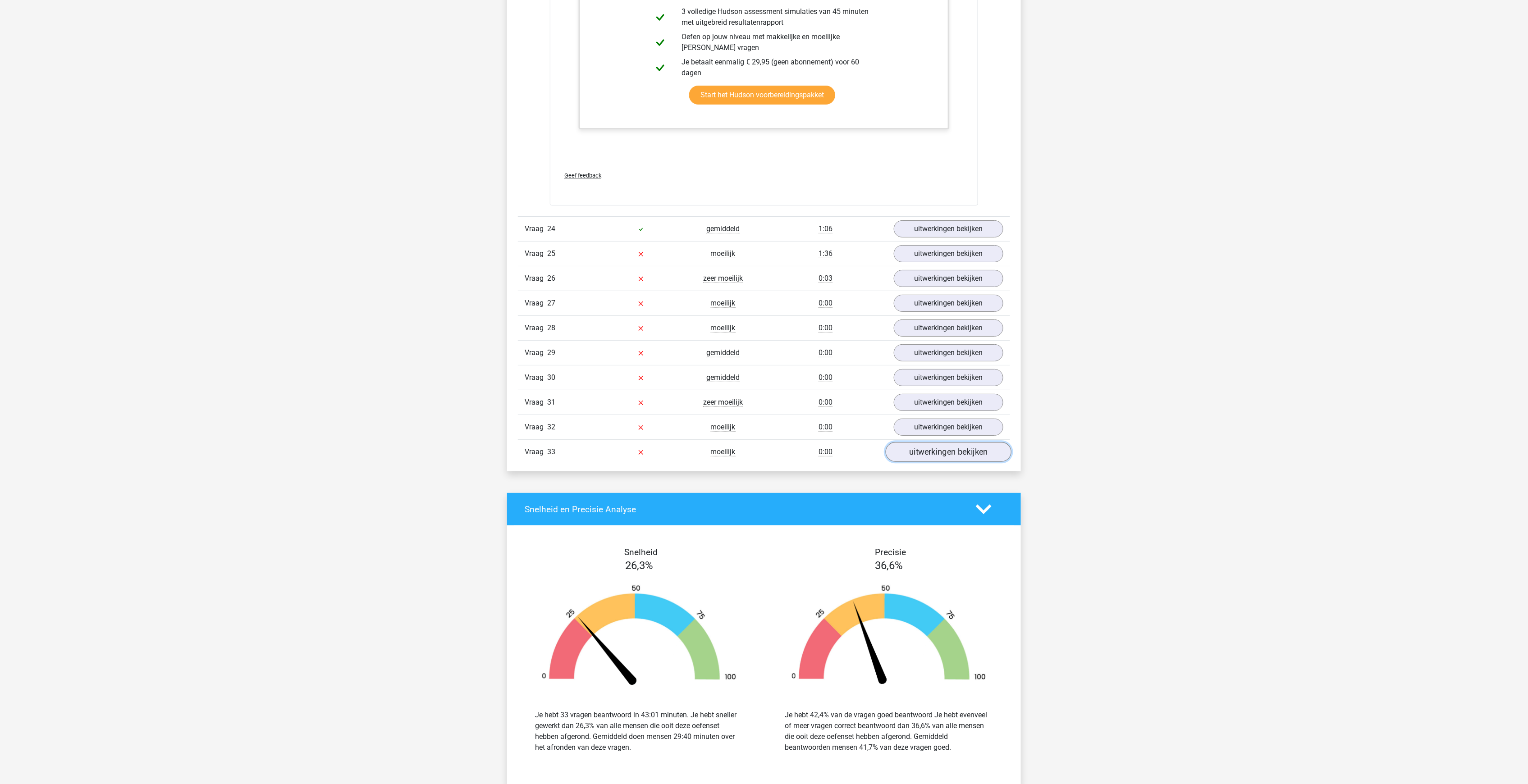
click at [951, 442] on link "uitwerkingen bekijken" at bounding box center [948, 451] width 126 height 20
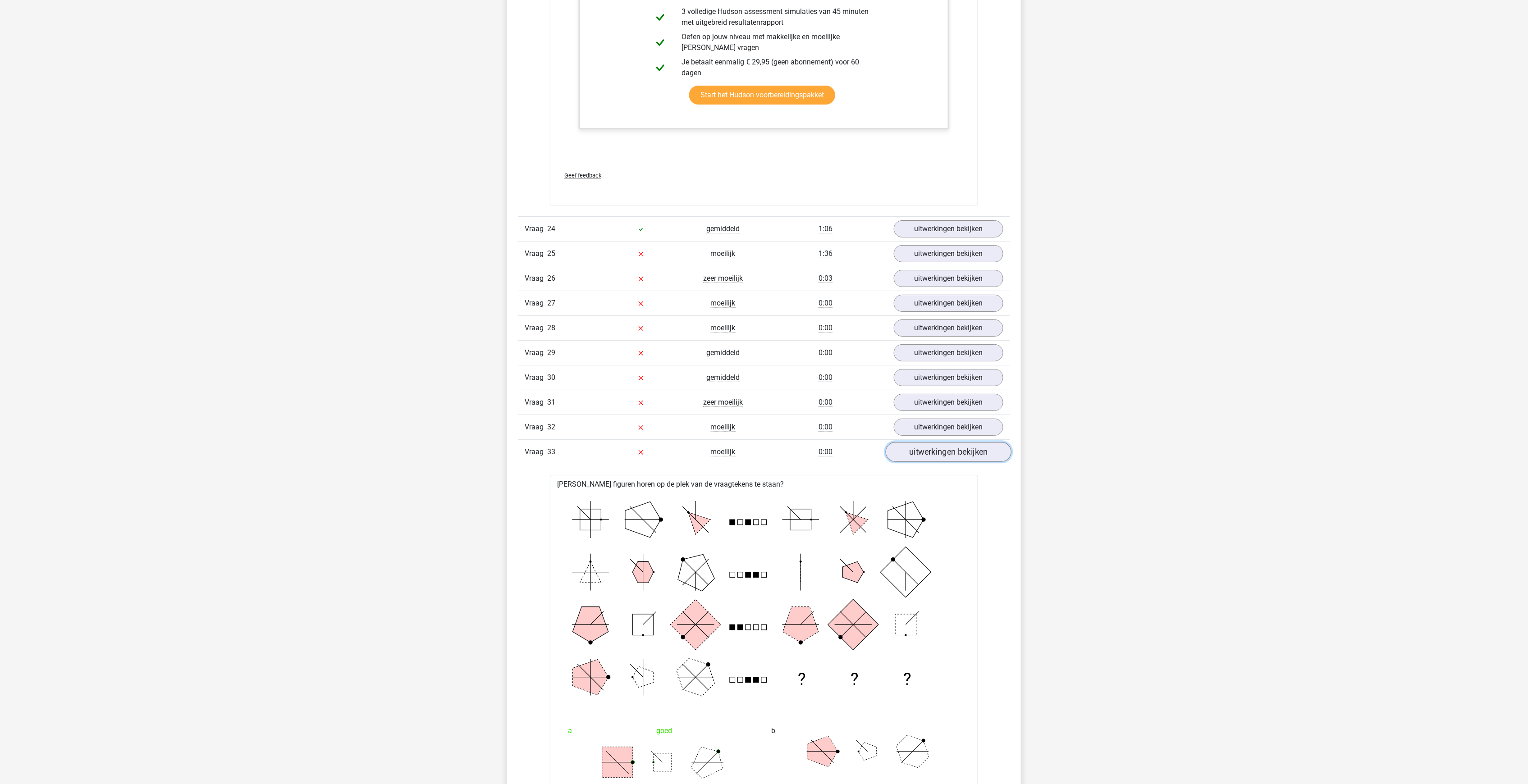
click at [950, 442] on link "uitwerkingen bekijken" at bounding box center [948, 451] width 126 height 20
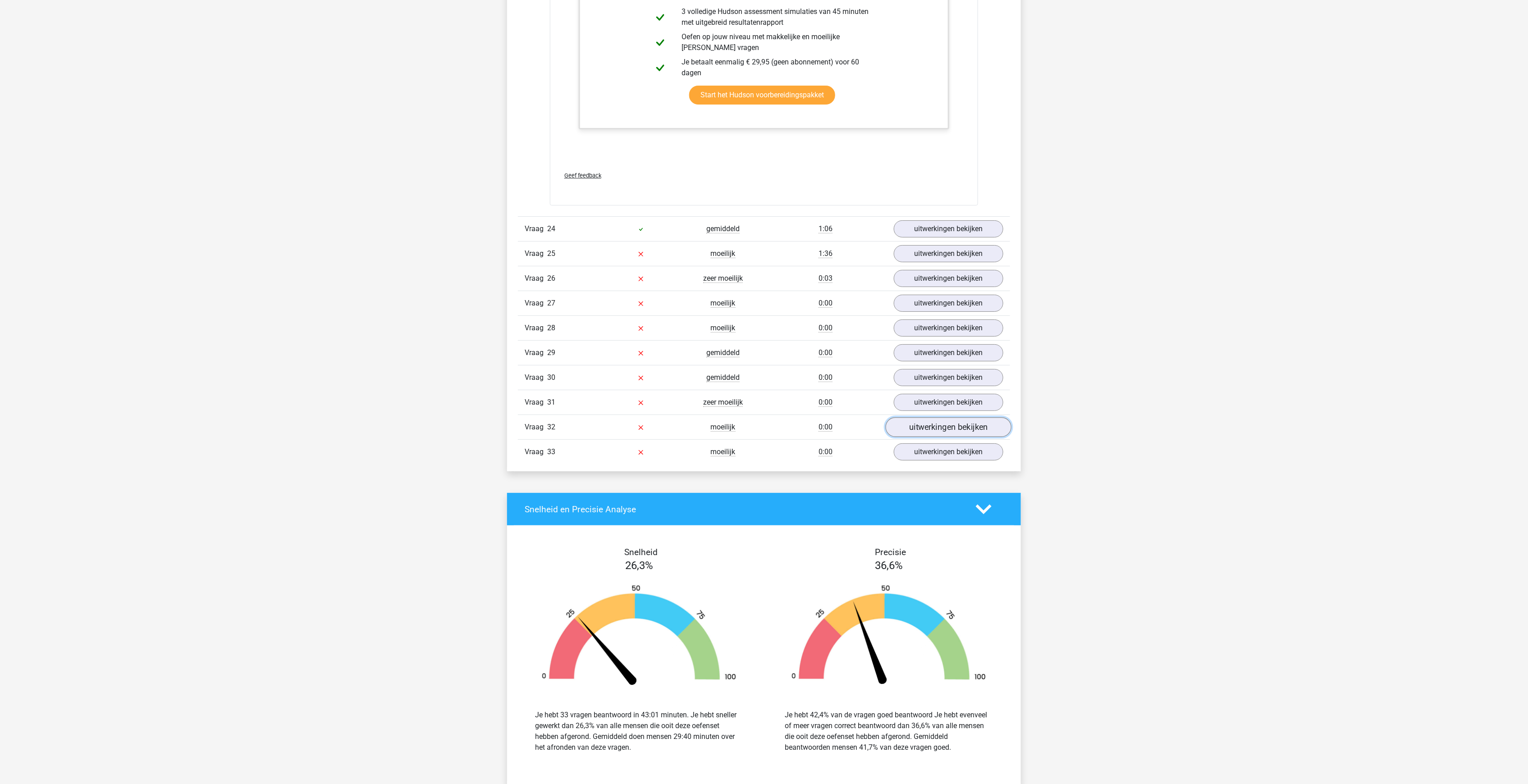
click at [937, 417] on link "uitwerkingen bekijken" at bounding box center [948, 427] width 126 height 20
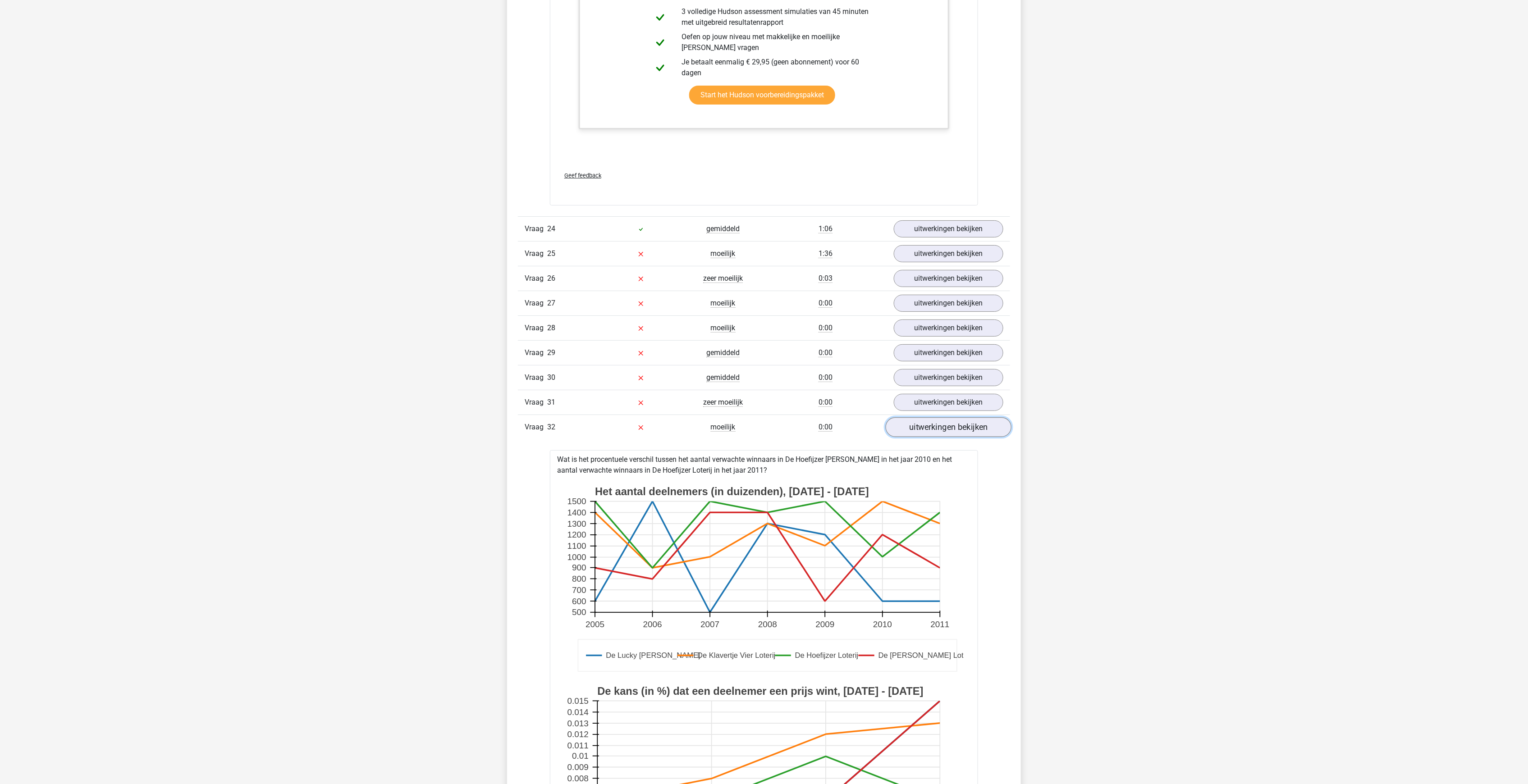
click at [937, 417] on link "uitwerkingen bekijken" at bounding box center [948, 427] width 126 height 20
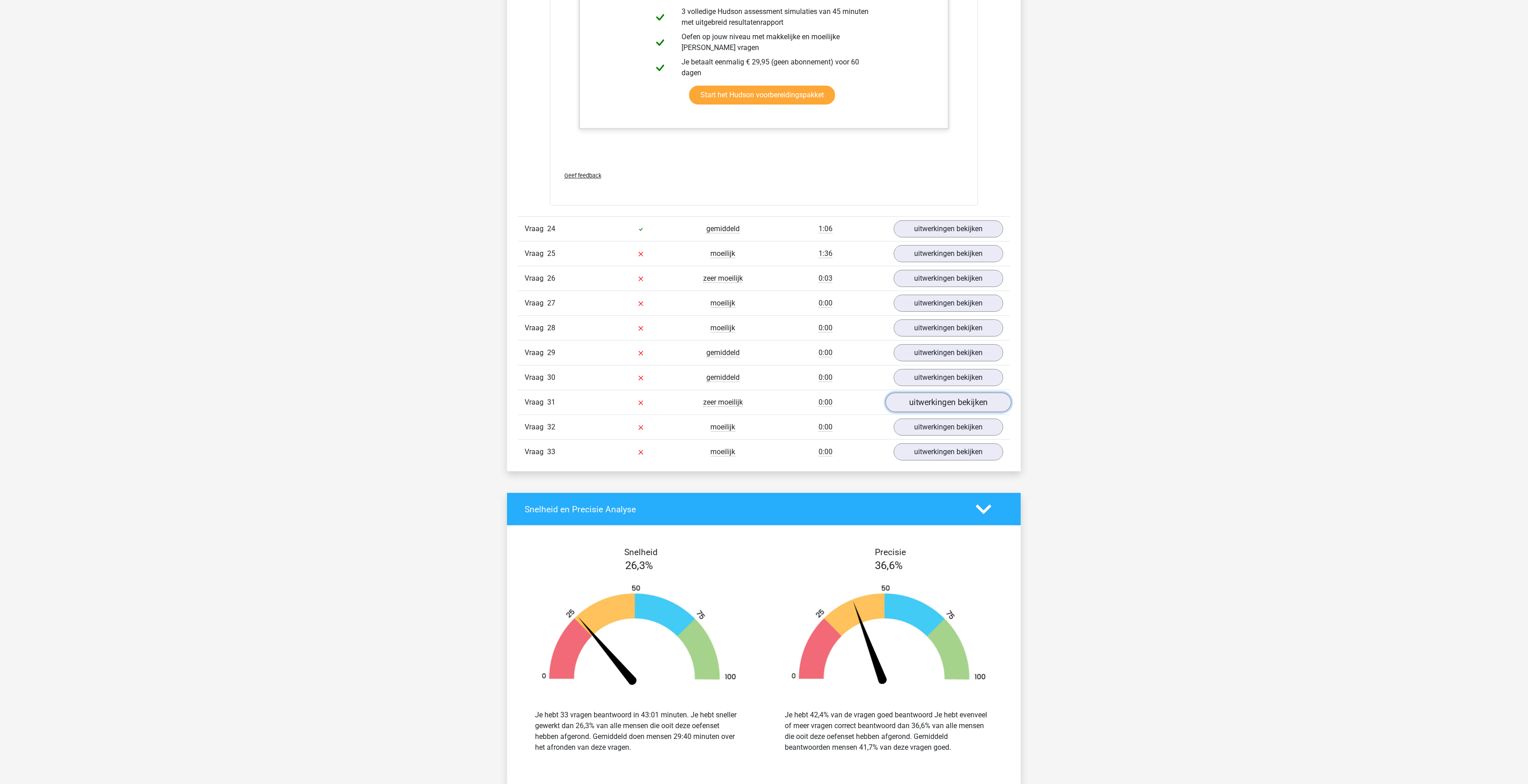
click at [927, 392] on link "uitwerkingen bekijken" at bounding box center [948, 402] width 126 height 20
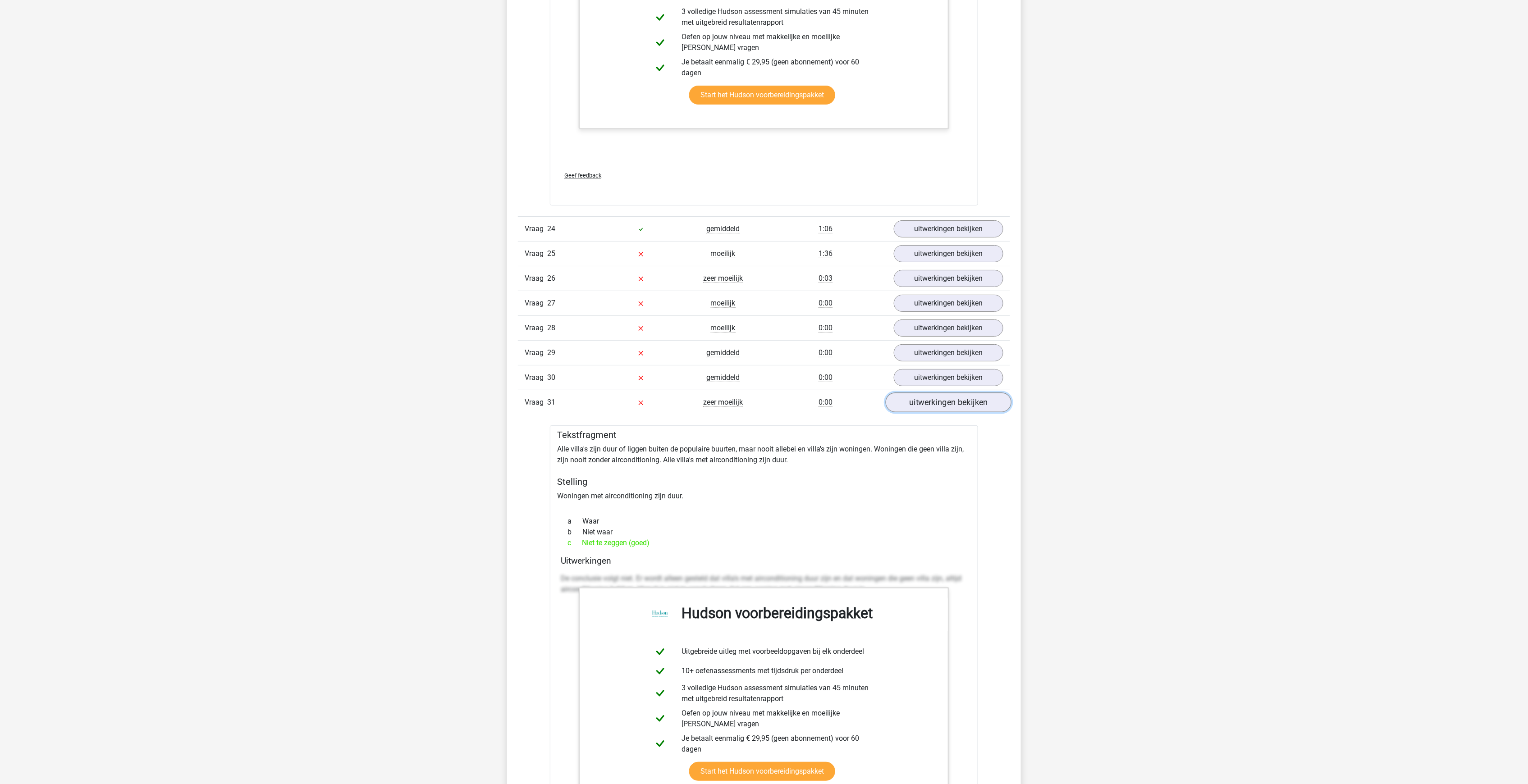
click at [927, 392] on link "uitwerkingen bekijken" at bounding box center [948, 402] width 126 height 20
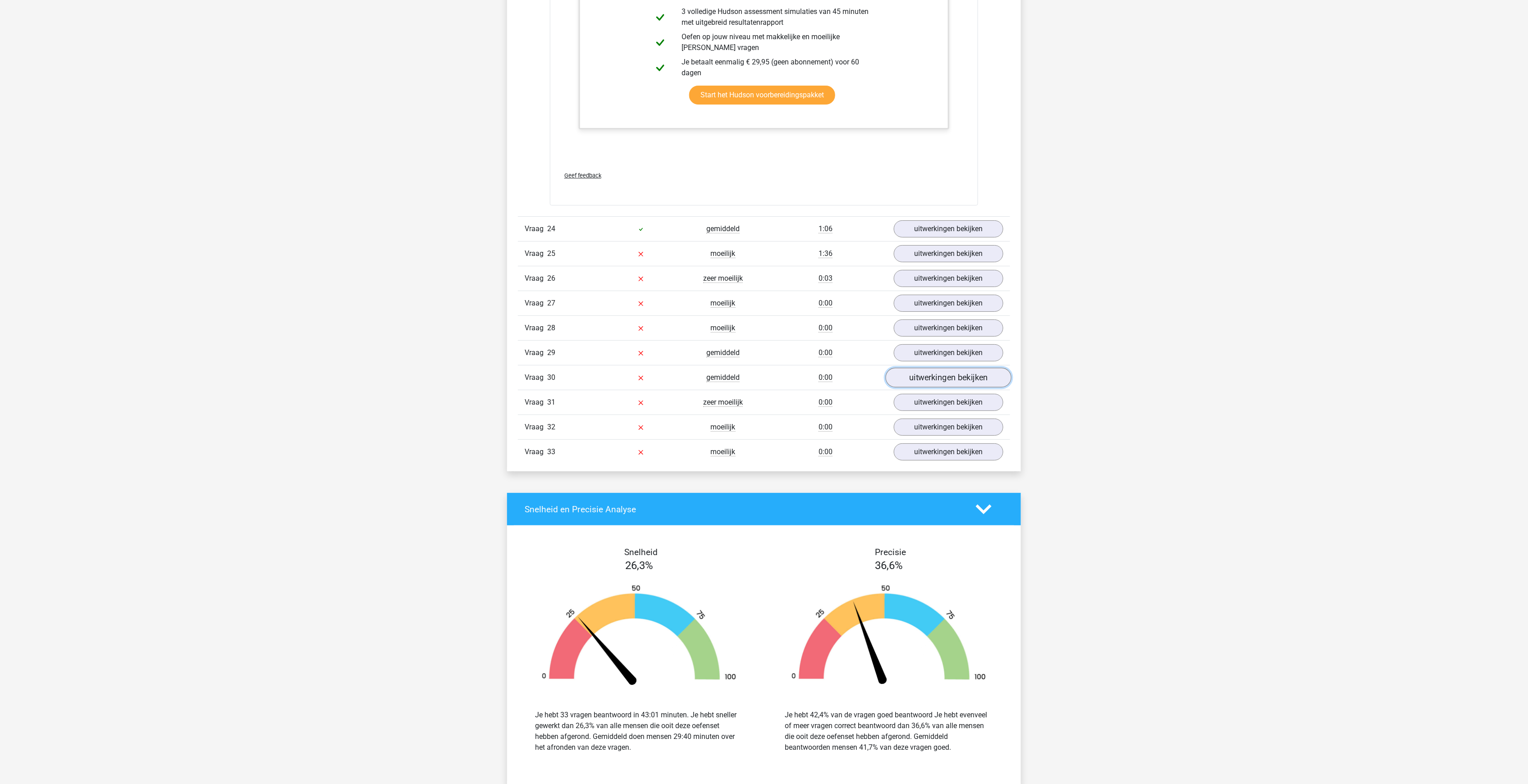
click at [936, 368] on link "uitwerkingen bekijken" at bounding box center [948, 377] width 126 height 20
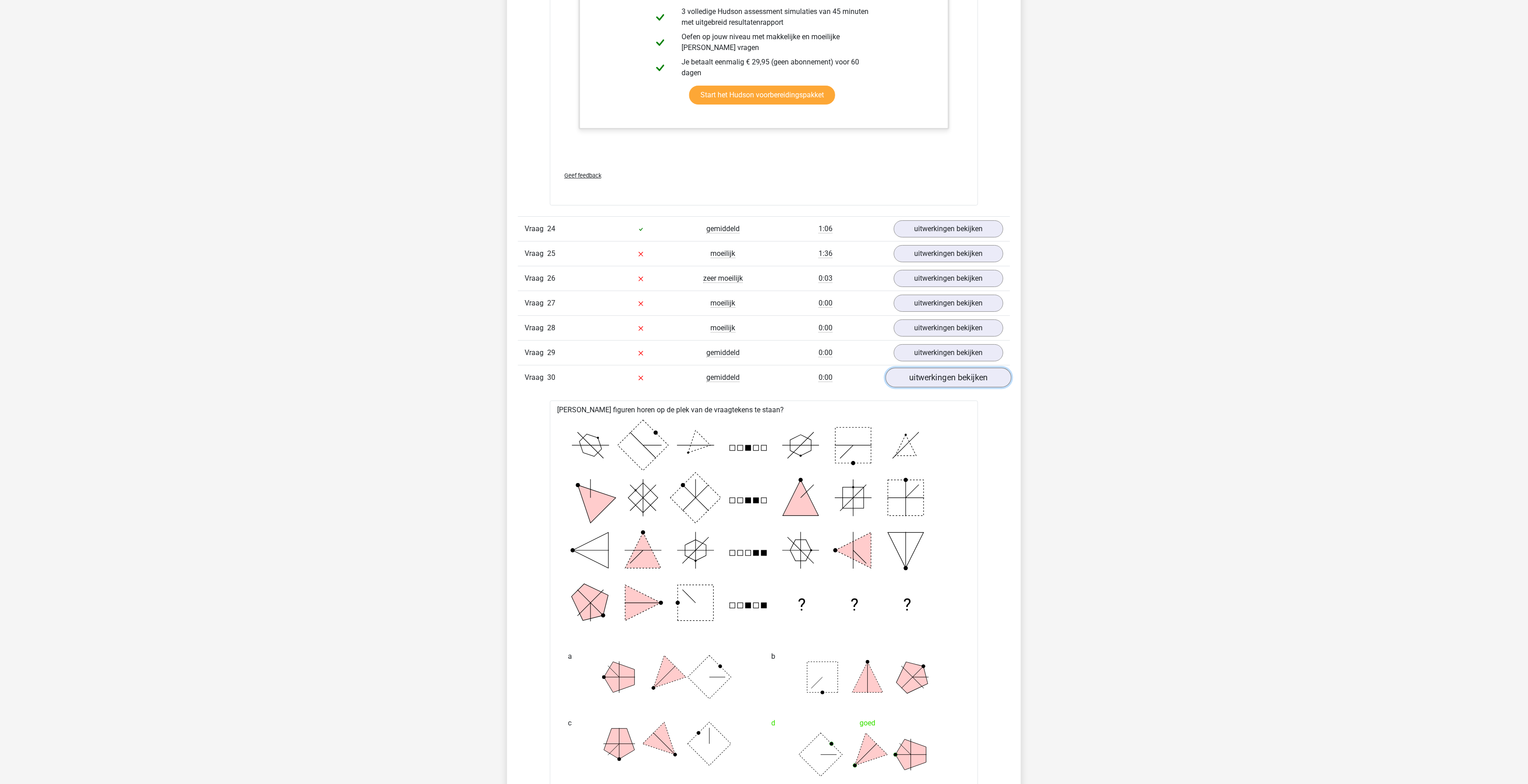
click at [936, 368] on link "uitwerkingen bekijken" at bounding box center [948, 377] width 126 height 20
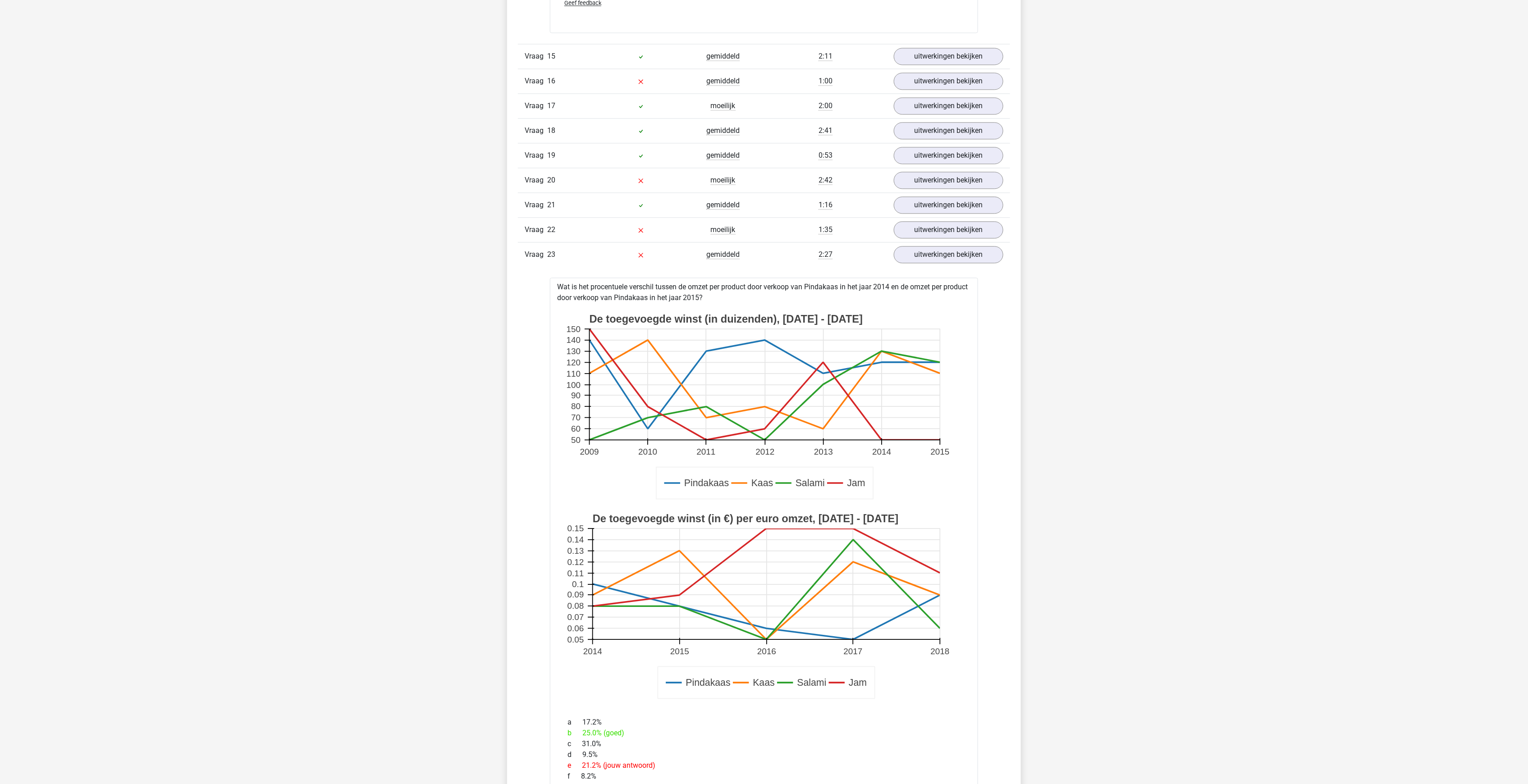
scroll to position [3590, 0]
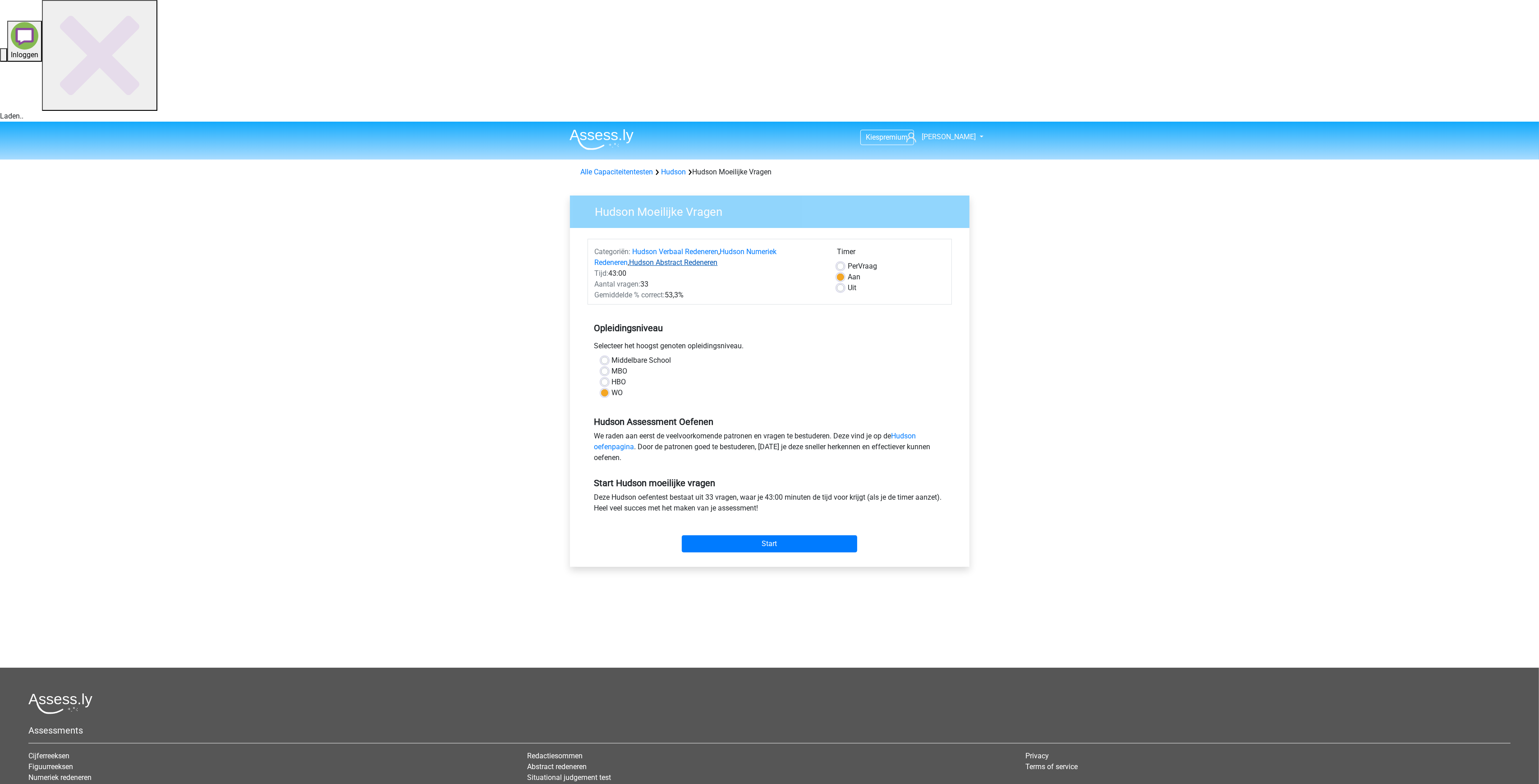
click at [664, 258] on link "Hudson Abstract Redeneren" at bounding box center [674, 262] width 88 height 8
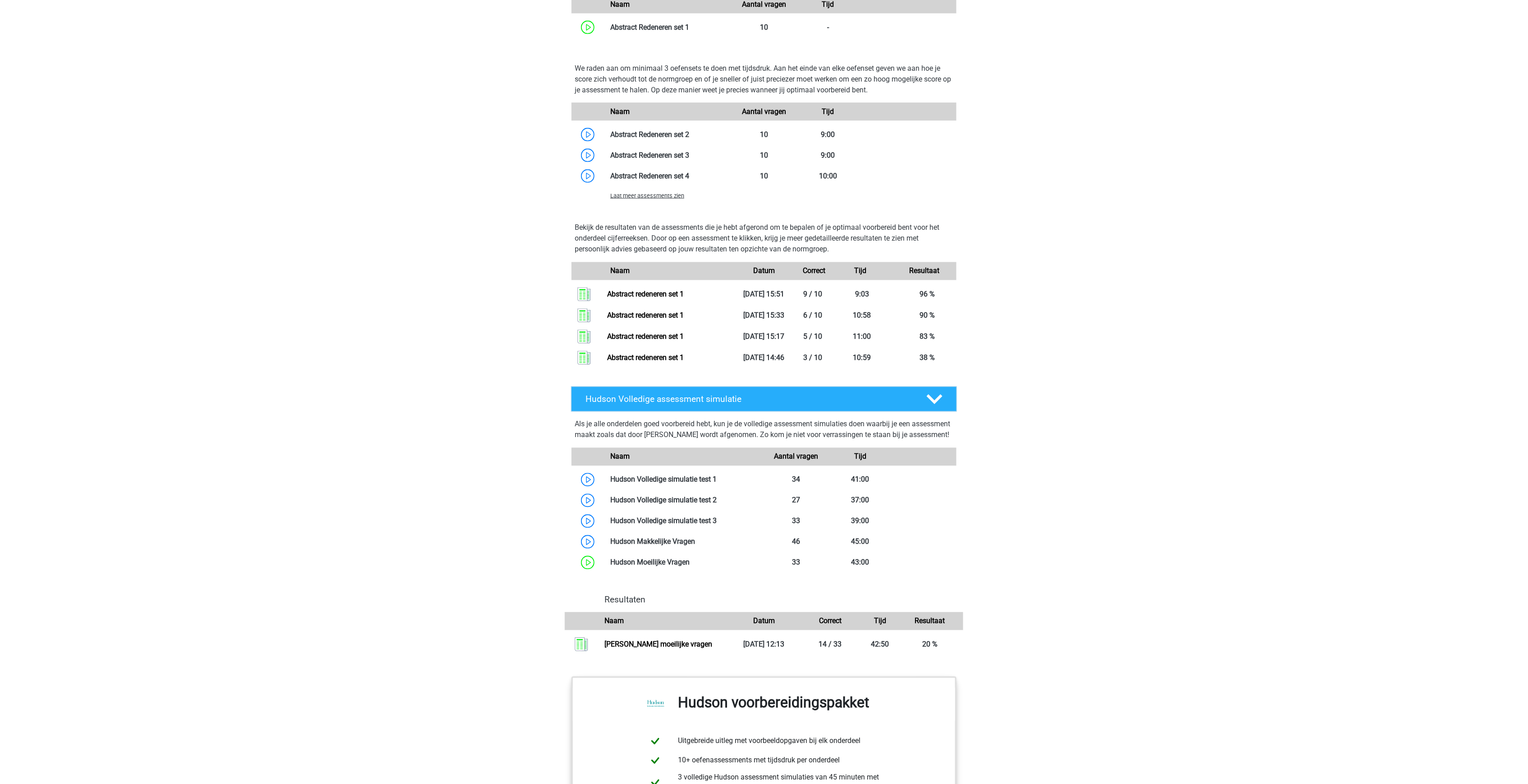
scroll to position [977, 0]
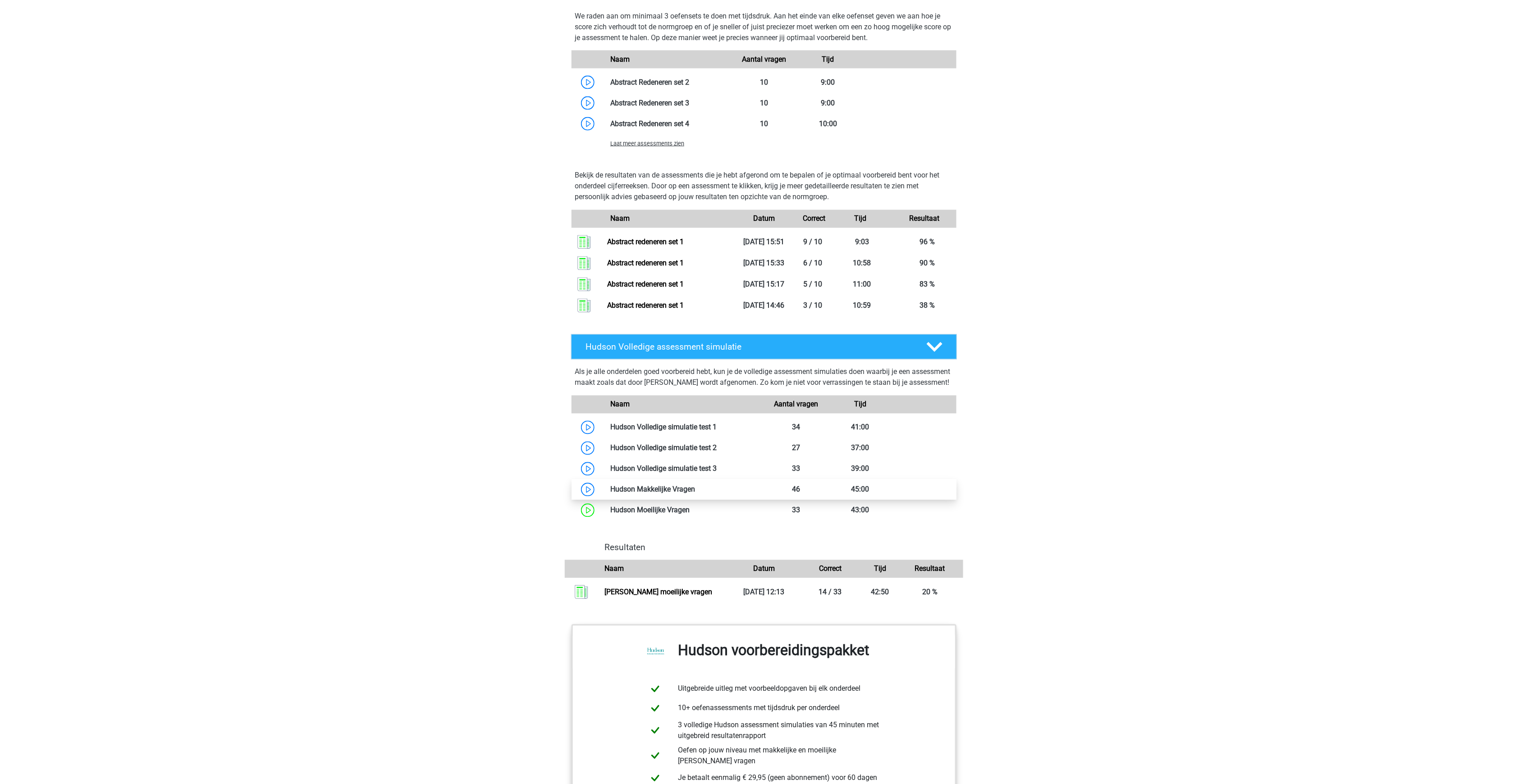
click at [695, 485] on link at bounding box center [695, 490] width 0 height 8
